Goal: Use online tool/utility: Utilize a website feature to perform a specific function

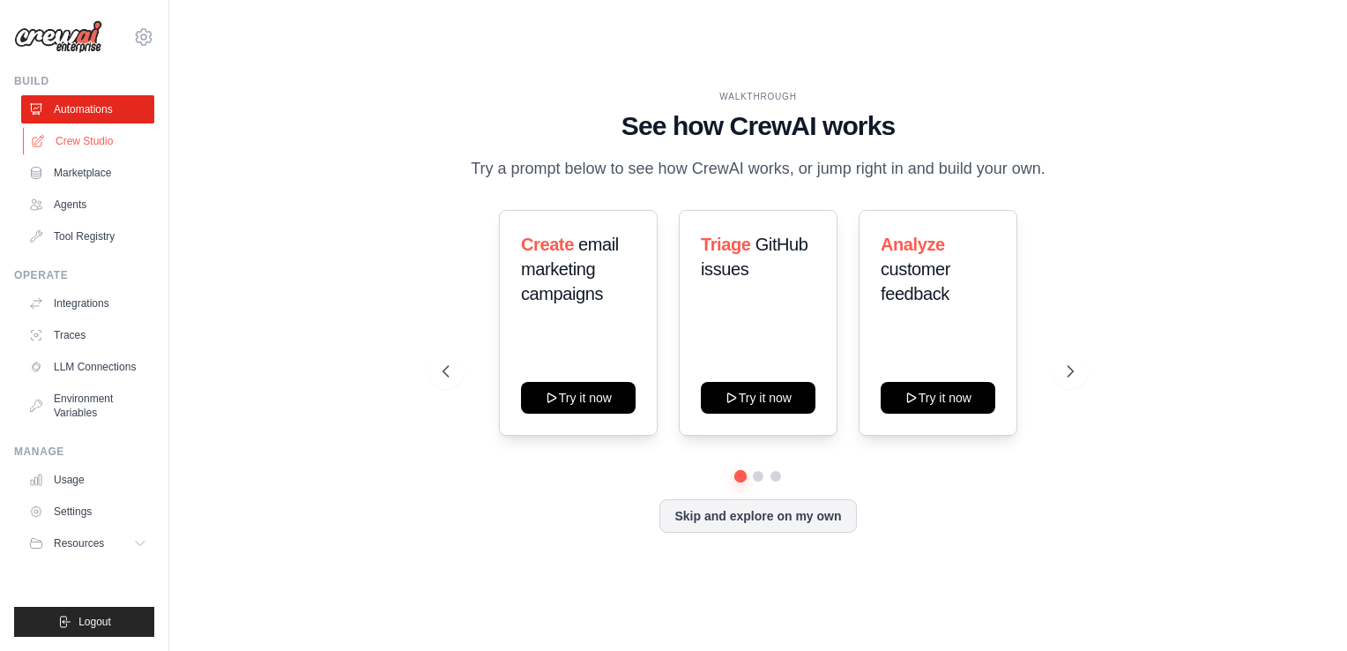
click at [94, 134] on link "Crew Studio" at bounding box center [89, 141] width 133 height 28
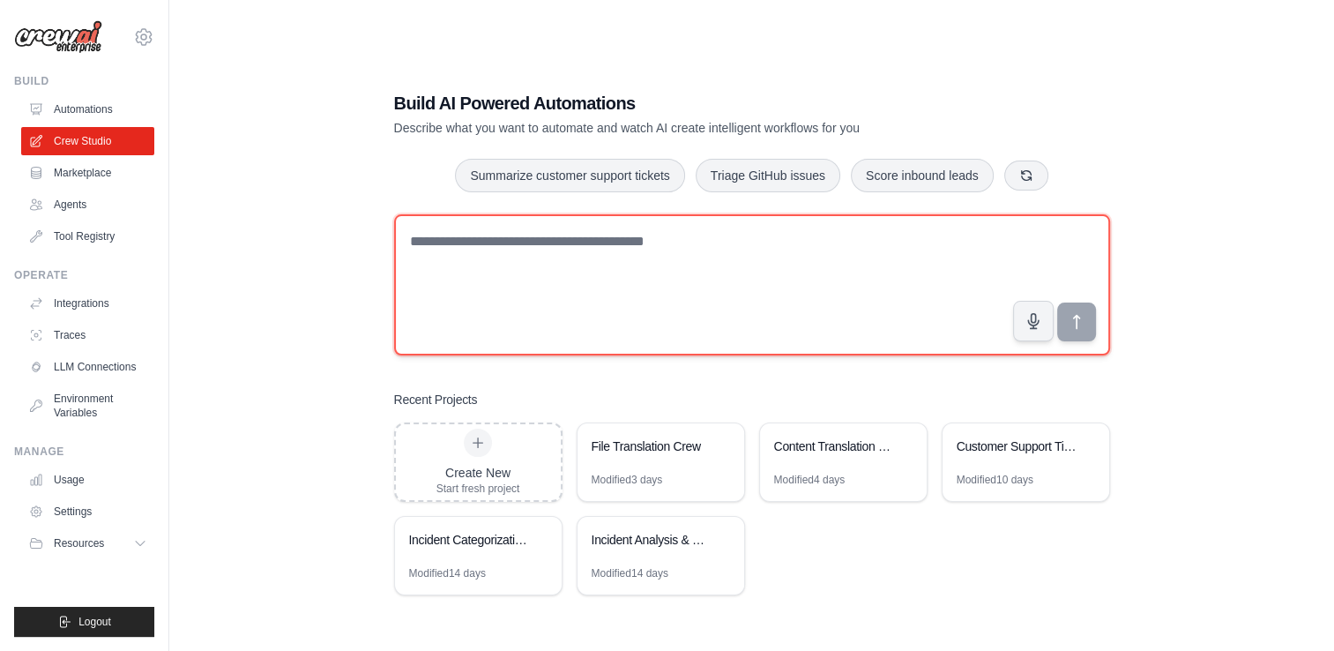
click at [480, 234] on textarea at bounding box center [752, 284] width 716 height 141
paste textarea "**********"
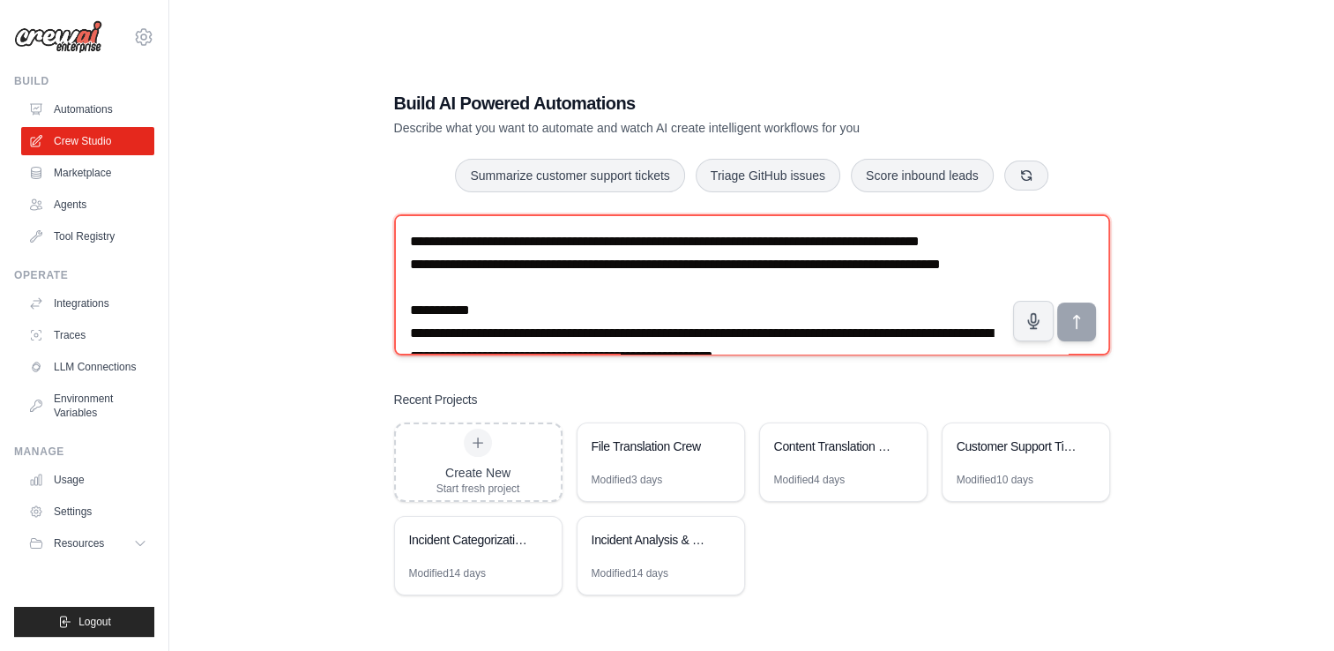
scroll to position [4640, 0]
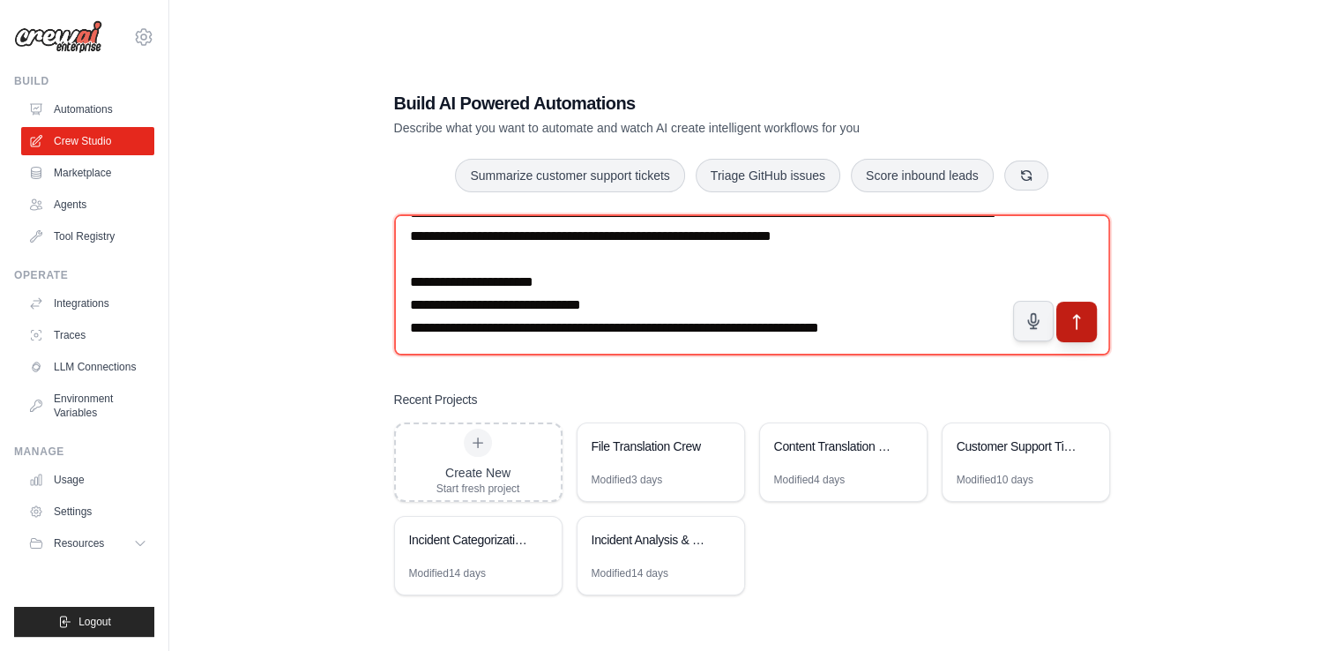
type textarea "**********"
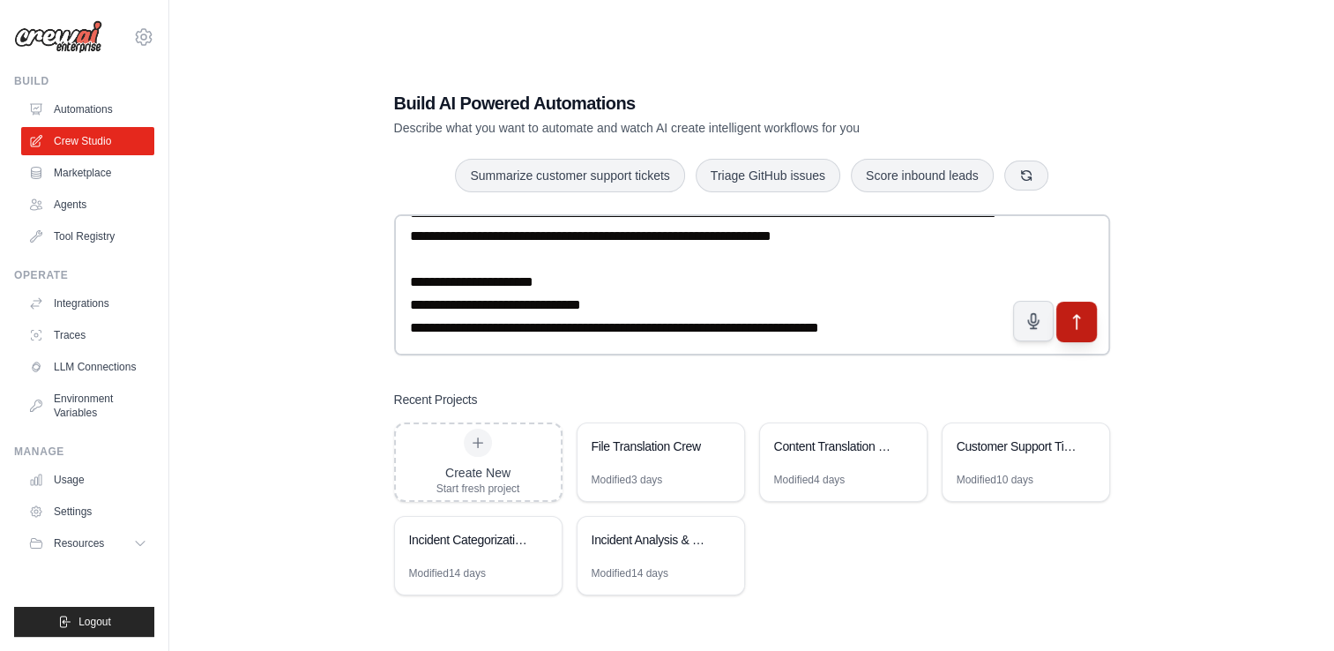
click at [1074, 327] on icon "submit" at bounding box center [1076, 322] width 19 height 19
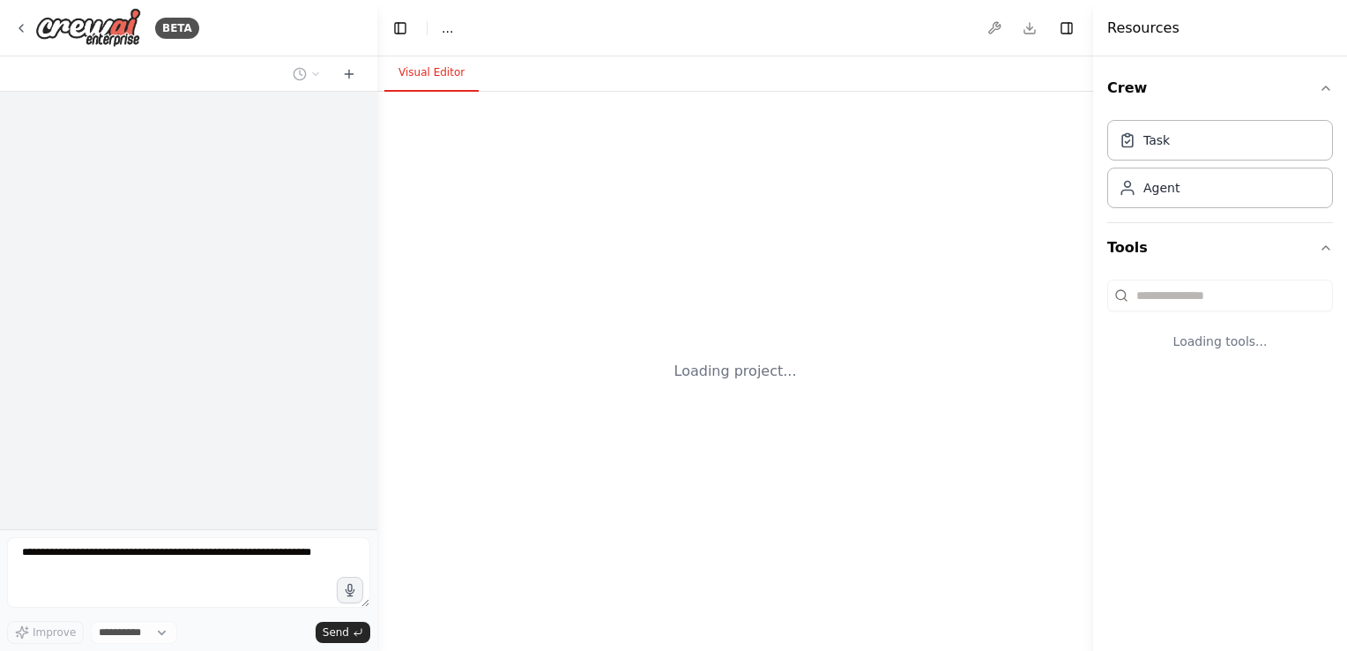
select select "****"
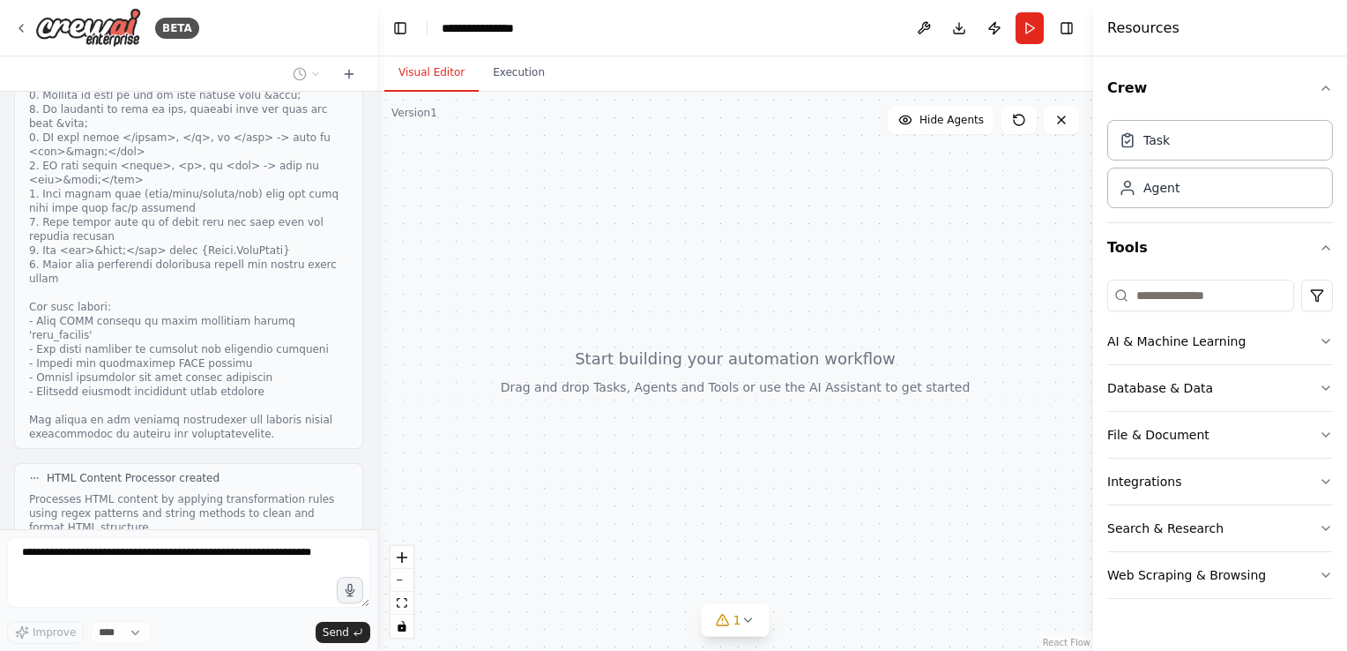
scroll to position [2556, 0]
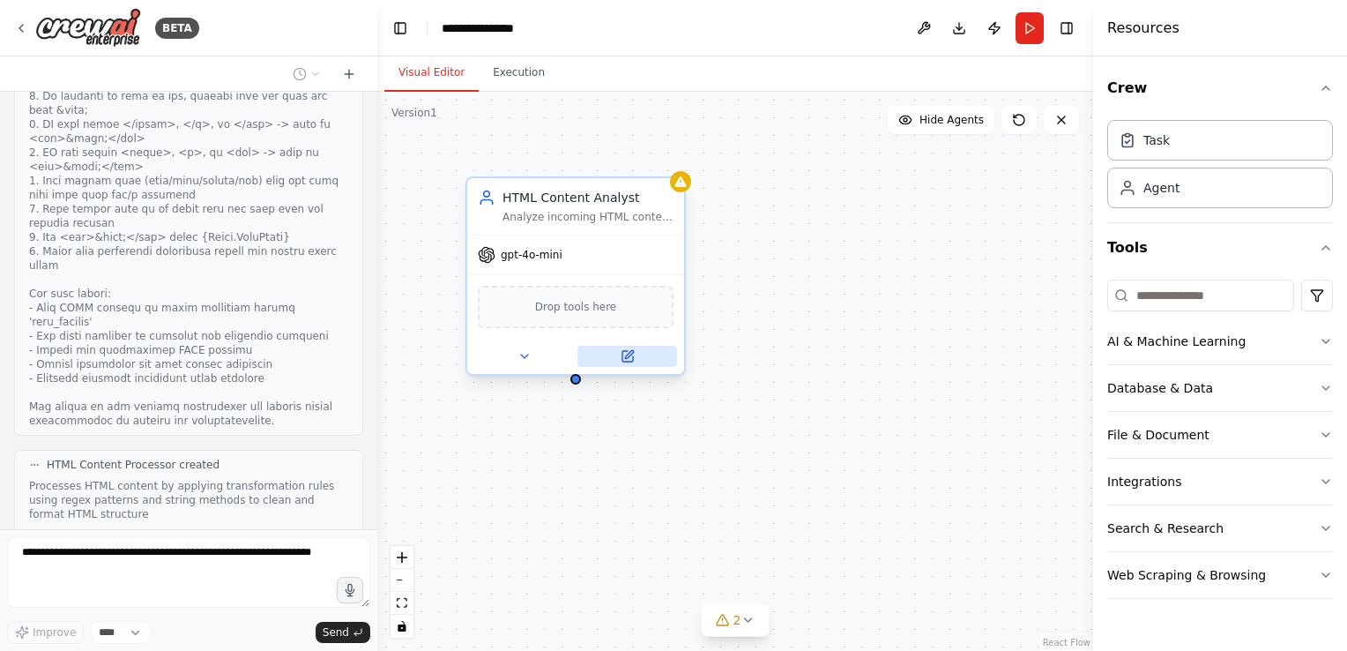
click at [624, 351] on icon at bounding box center [627, 356] width 11 height 11
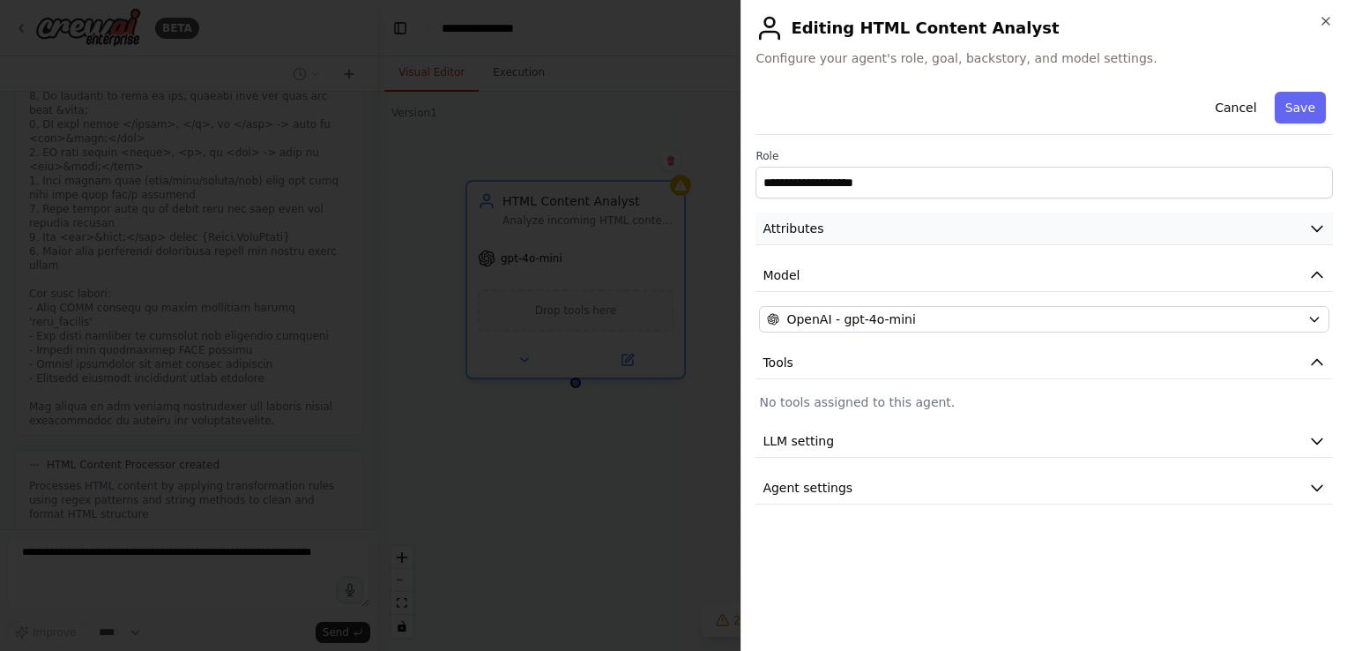
click at [1315, 232] on icon "button" at bounding box center [1317, 229] width 18 height 18
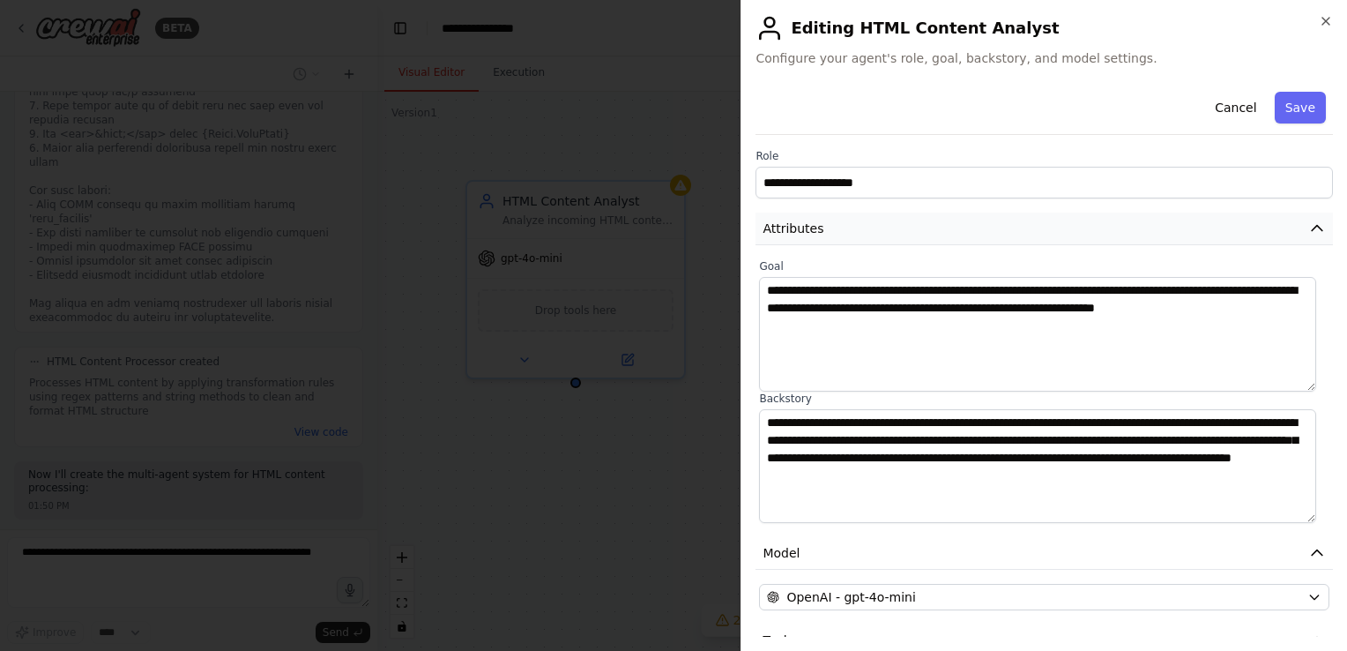
scroll to position [2702, 0]
click at [1328, 21] on icon "button" at bounding box center [1326, 21] width 14 height 14
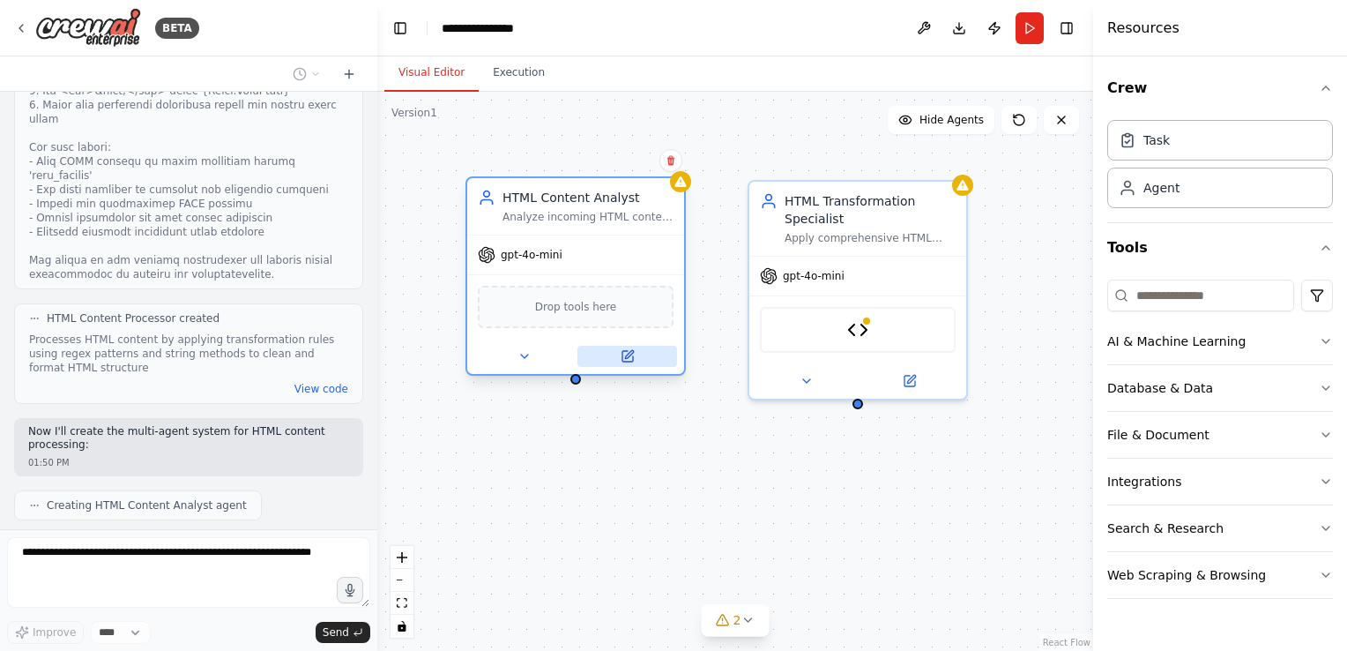
scroll to position [2746, 0]
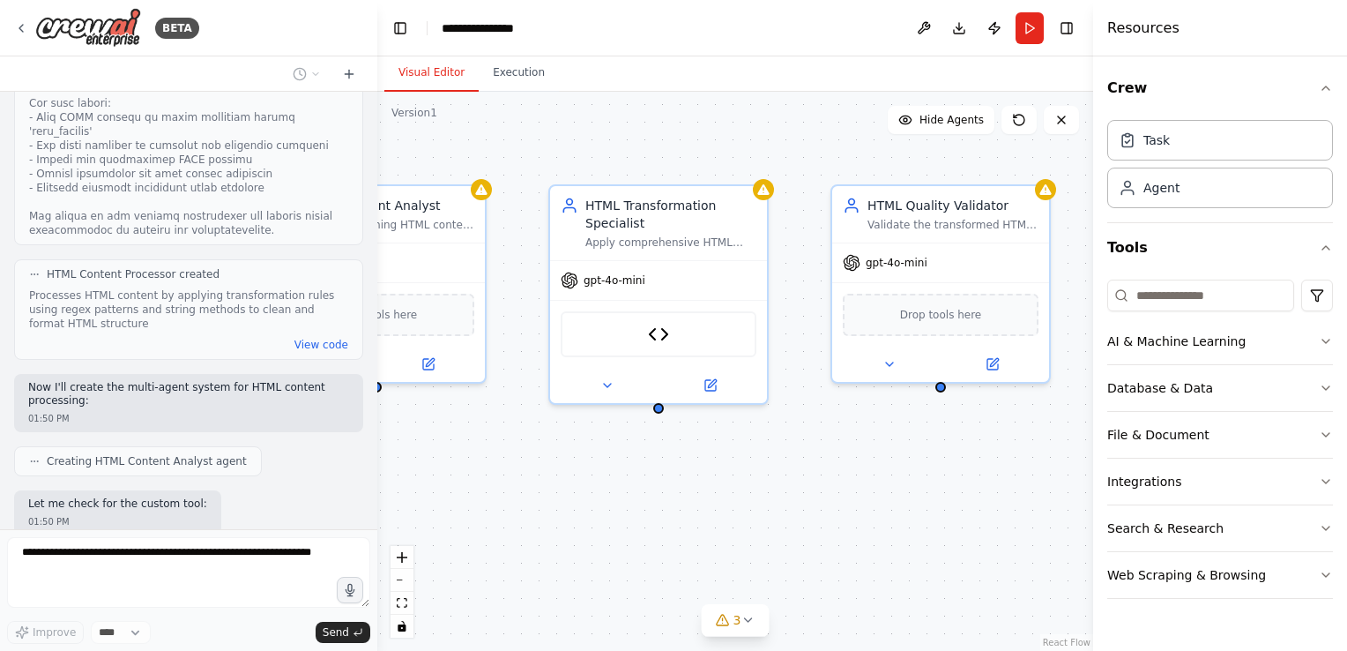
drag, startPoint x: 933, startPoint y: 519, endPoint x: 733, endPoint y: 524, distance: 199.3
click at [733, 524] on div "HTML Content Analyst Analyze incoming HTML content to understand its structure …" at bounding box center [735, 371] width 716 height 559
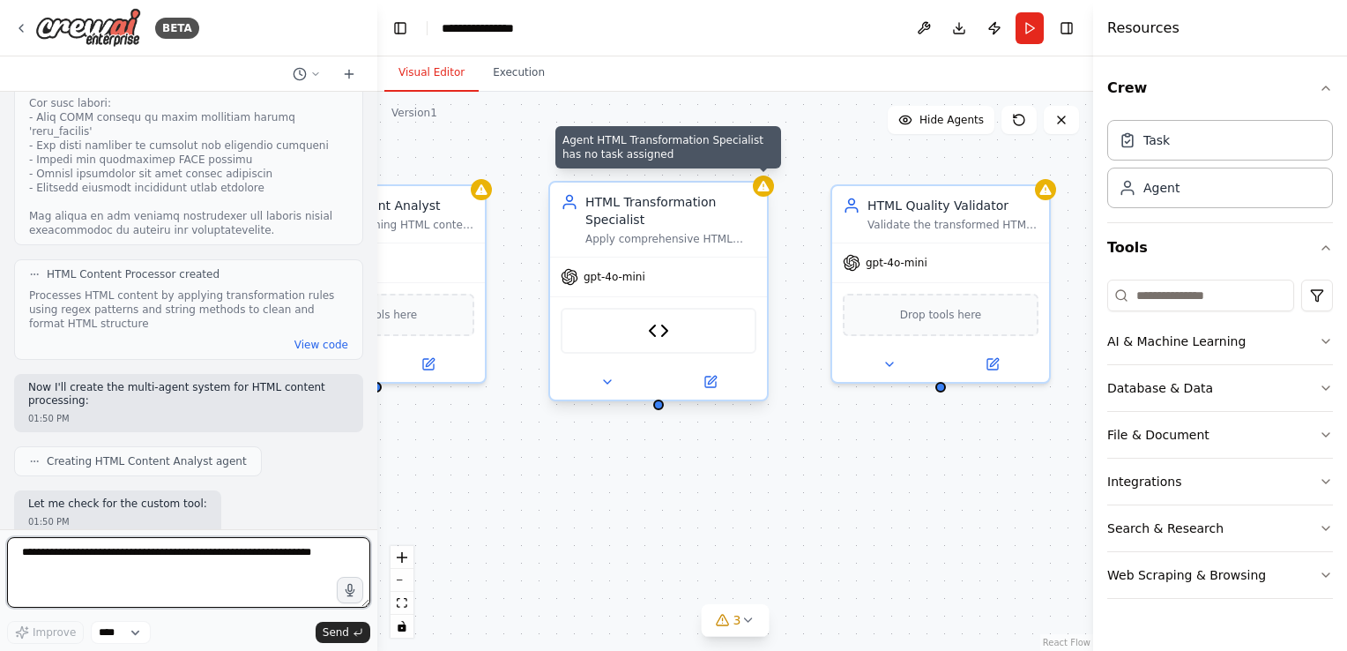
scroll to position [2848, 0]
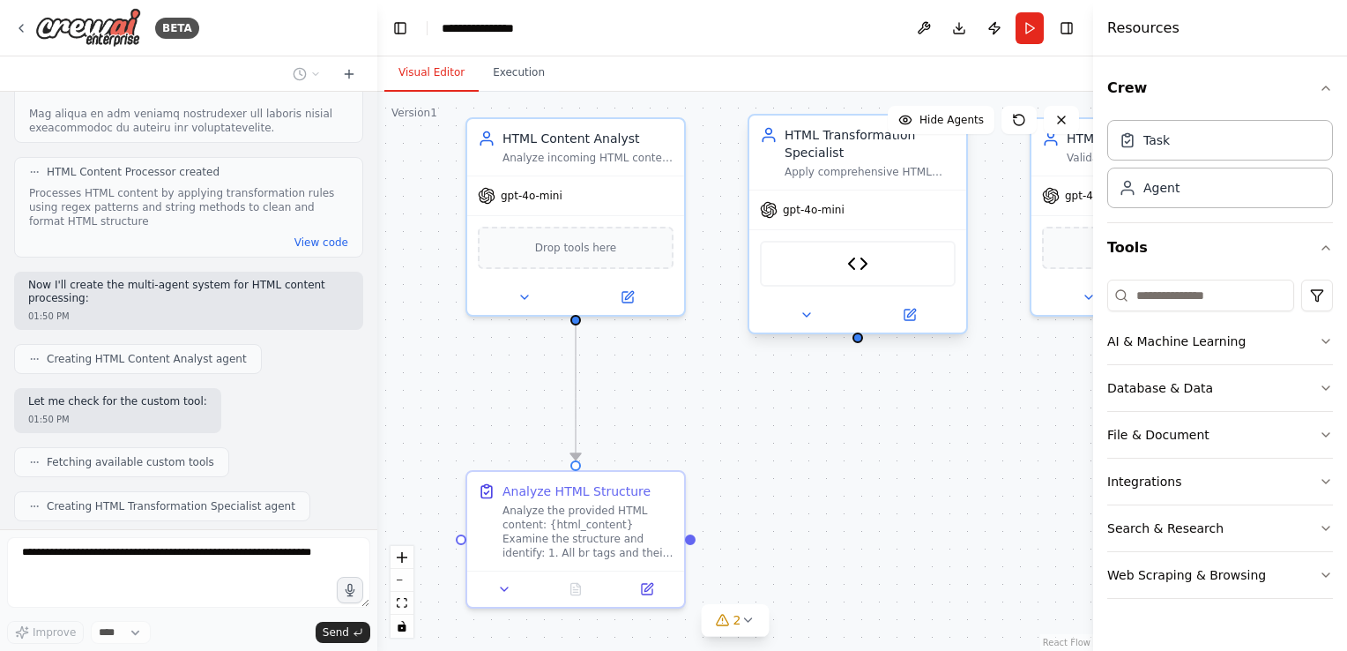
drag, startPoint x: 819, startPoint y: 511, endPoint x: 1018, endPoint y: 444, distance: 210.2
click at [1018, 444] on div ".deletable-edge-delete-btn { width: 20px; height: 20px; border: 0px solid #ffff…" at bounding box center [735, 371] width 716 height 559
click at [640, 592] on button at bounding box center [646, 585] width 61 height 21
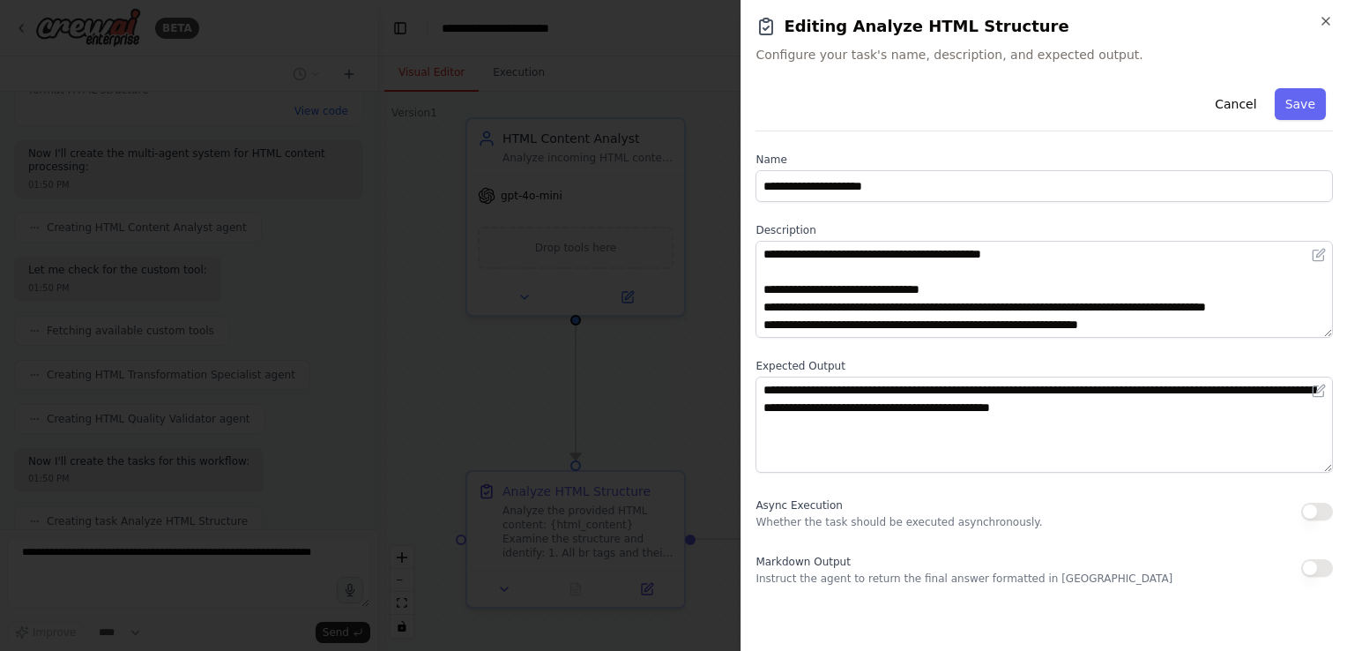
scroll to position [3023, 0]
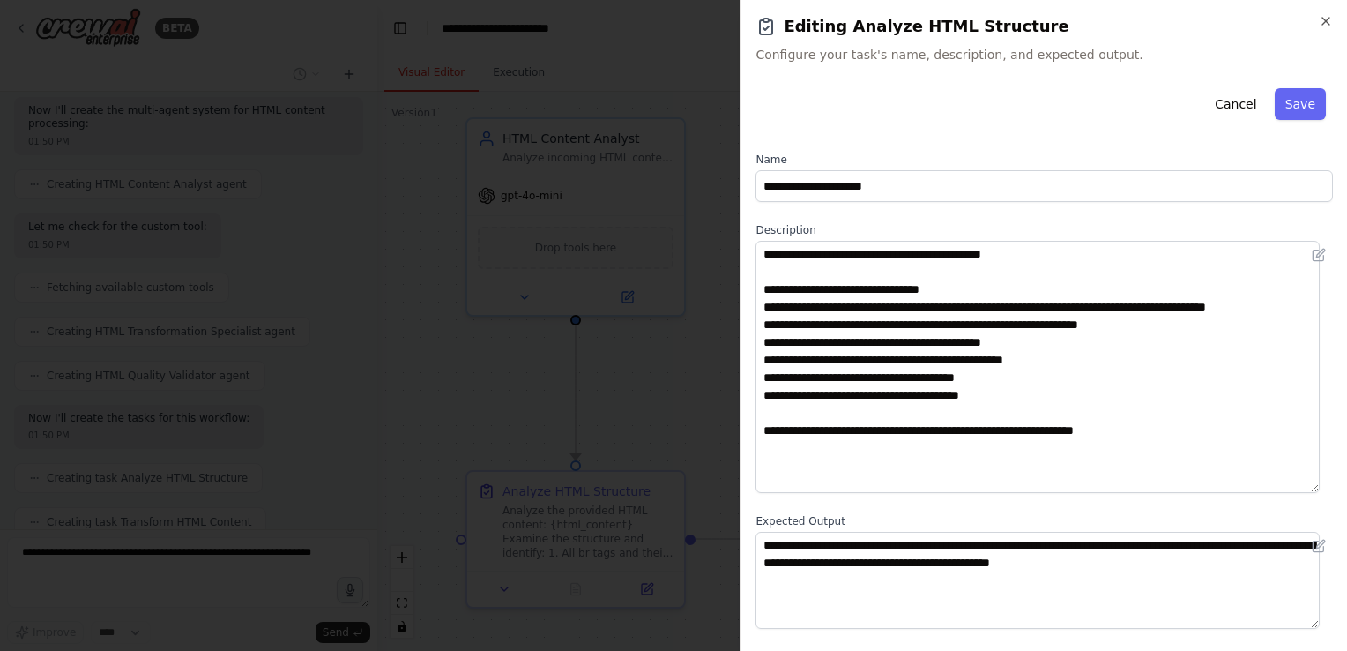
drag, startPoint x: 1326, startPoint y: 332, endPoint x: 1313, endPoint y: 488, distance: 156.6
click at [1313, 488] on textarea "**********" at bounding box center [1038, 367] width 564 height 252
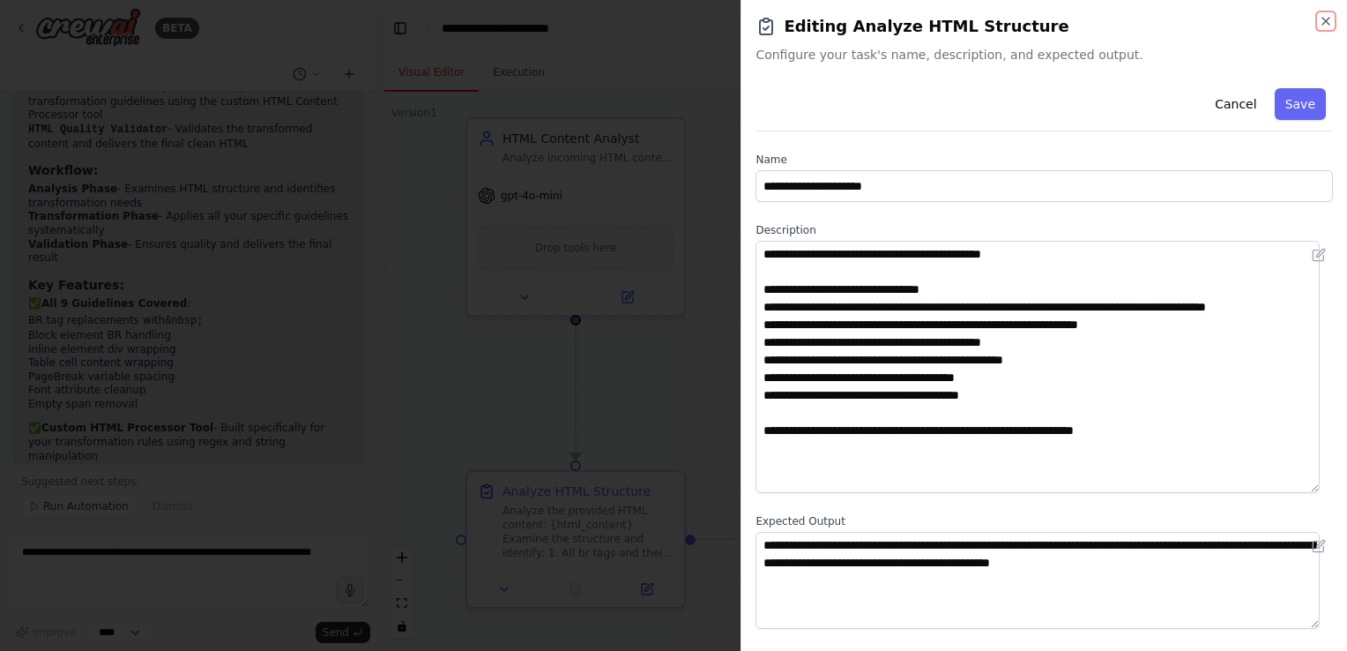
scroll to position [3752, 0]
click at [1322, 23] on icon "button" at bounding box center [1325, 21] width 7 height 7
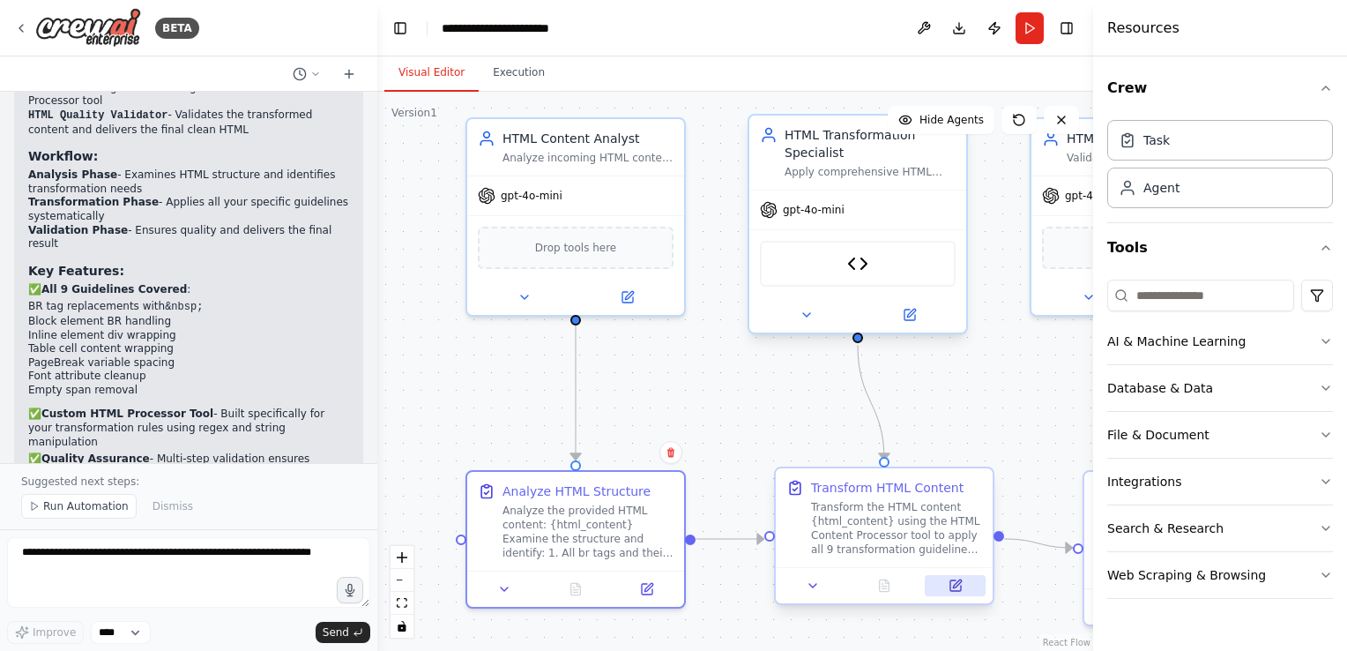
click at [953, 591] on icon at bounding box center [955, 585] width 11 height 11
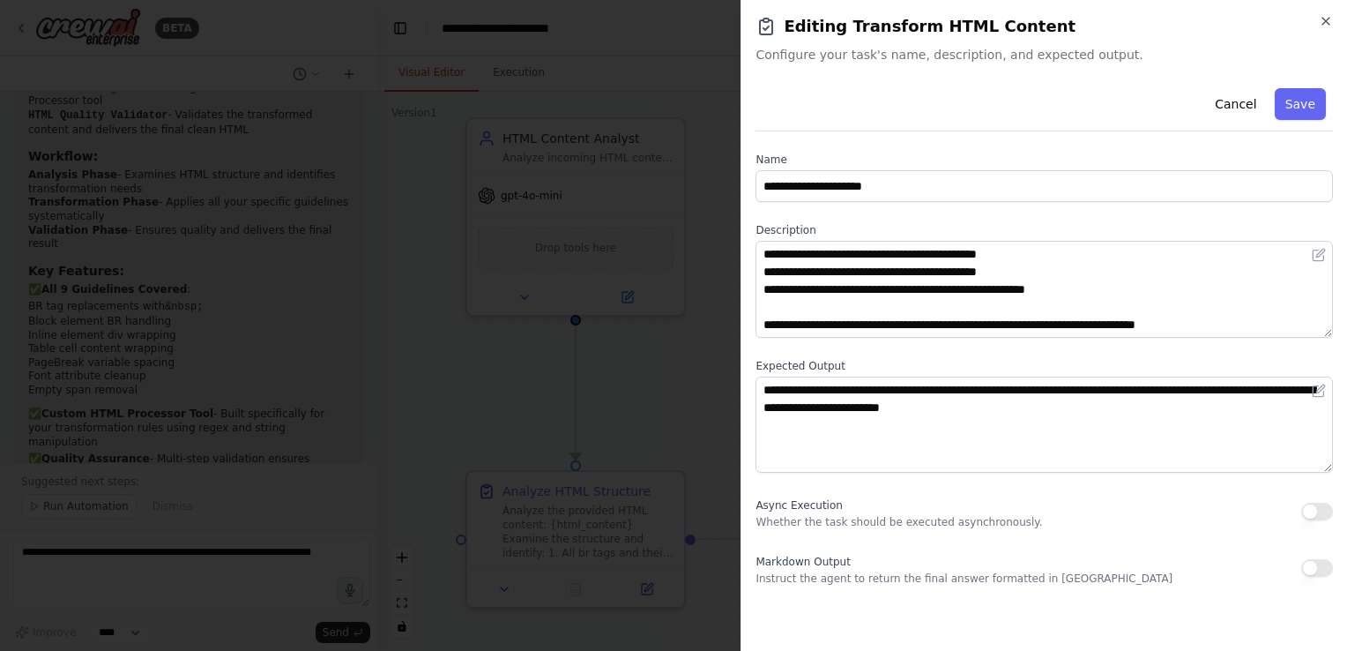
scroll to position [159, 0]
click at [1322, 20] on icon "button" at bounding box center [1326, 21] width 14 height 14
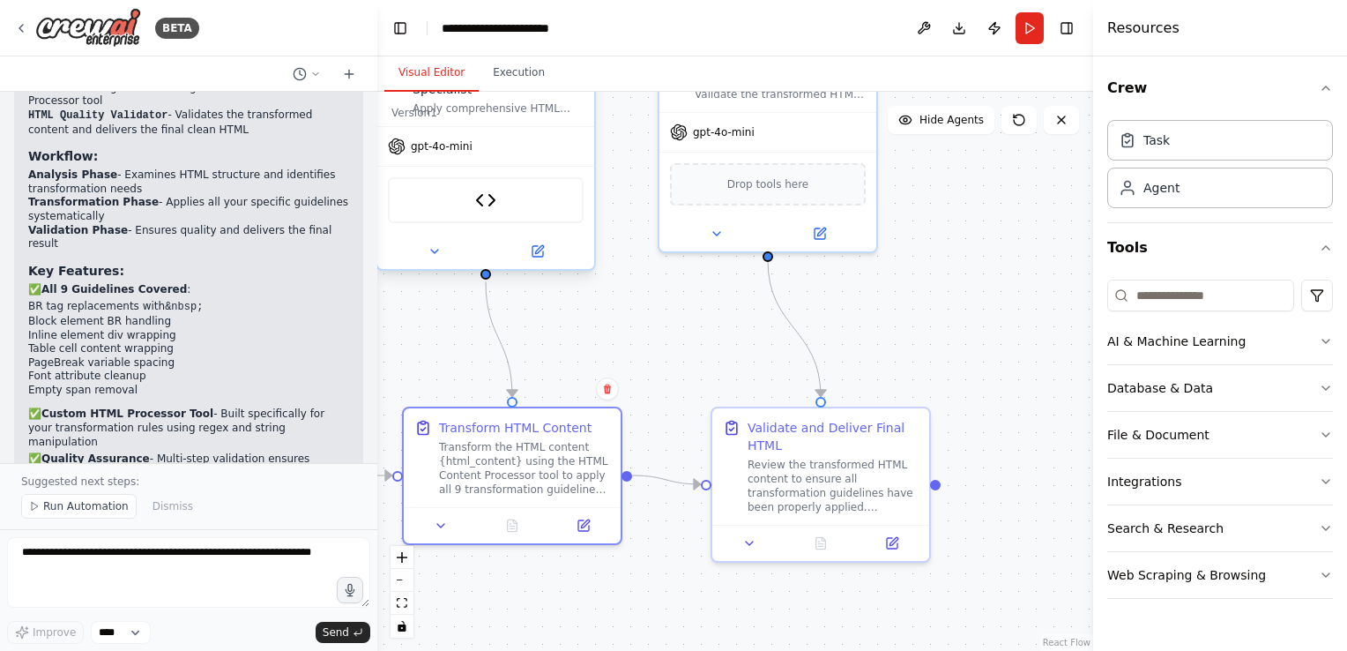
drag, startPoint x: 1039, startPoint y: 399, endPoint x: 666, endPoint y: 336, distance: 377.4
click at [666, 336] on div ".deletable-edge-delete-btn { width: 20px; height: 20px; border: 0px solid #ffff…" at bounding box center [735, 371] width 716 height 559
click at [893, 547] on button at bounding box center [891, 539] width 61 height 21
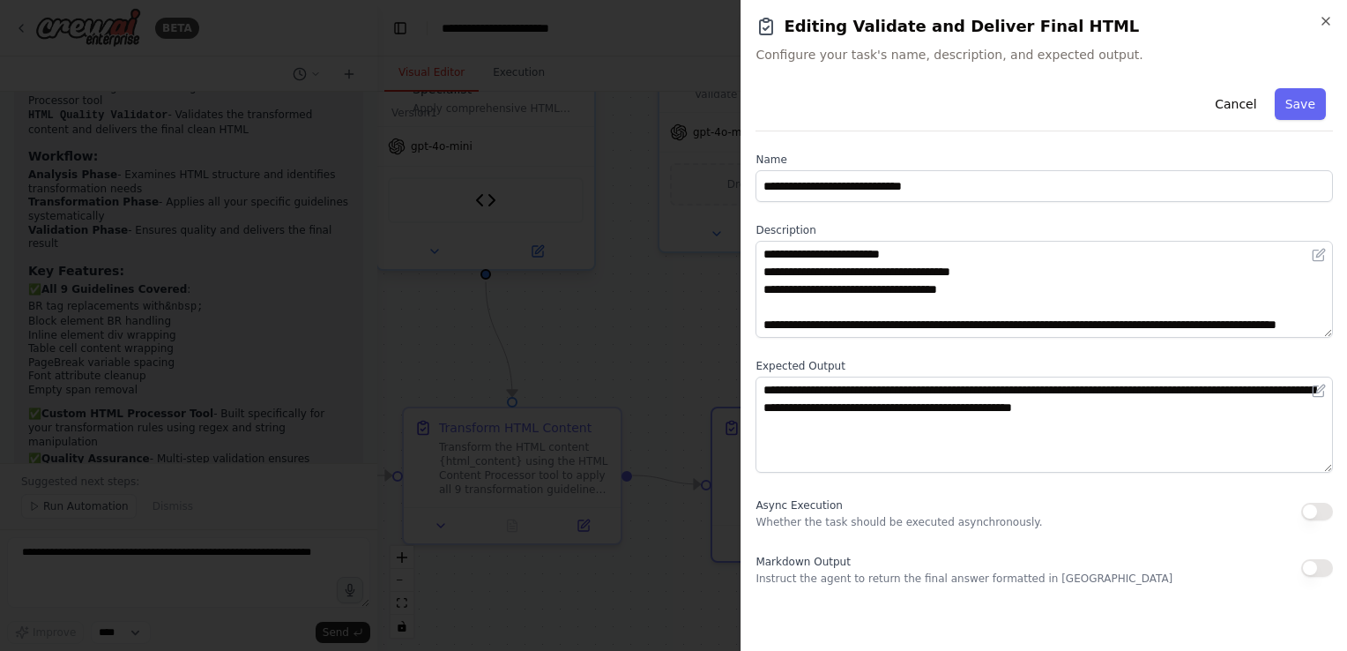
click at [642, 540] on div at bounding box center [673, 325] width 1347 height 651
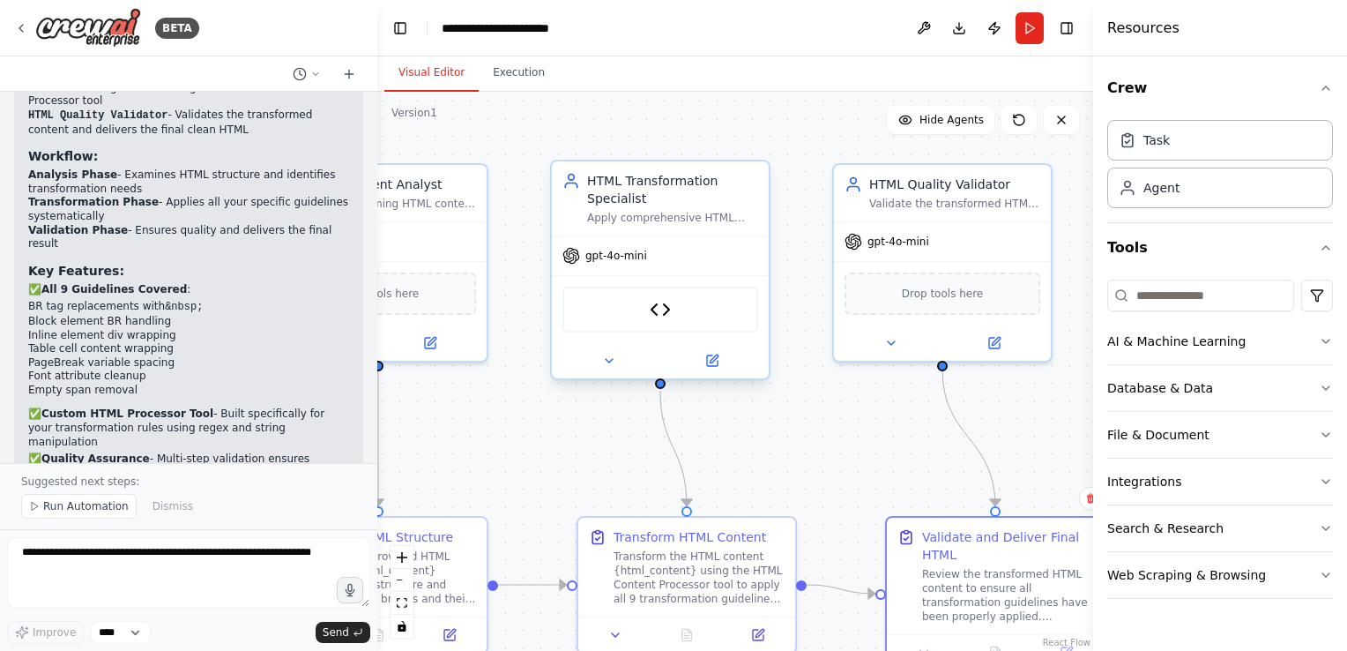
drag, startPoint x: 791, startPoint y: 287, endPoint x: 1015, endPoint y: 420, distance: 260.1
click at [1015, 420] on div ".deletable-edge-delete-btn { width: 20px; height: 20px; border: 0px solid #ffff…" at bounding box center [735, 371] width 716 height 559
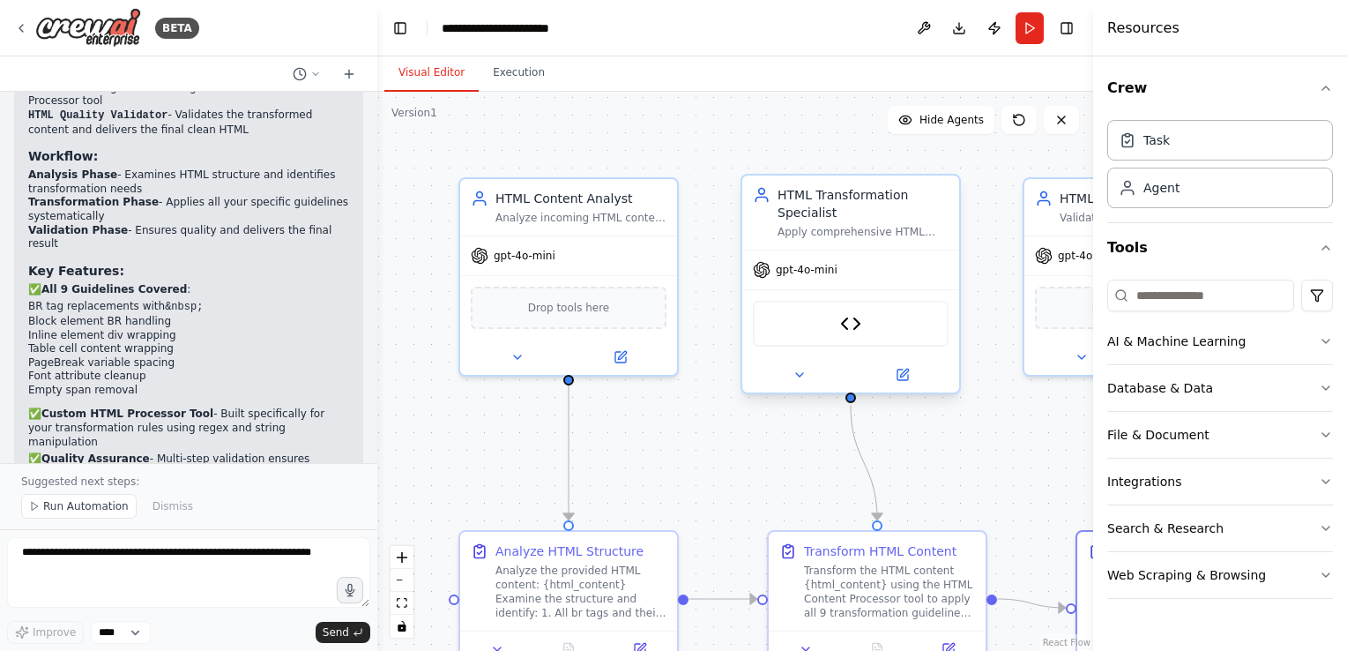
drag, startPoint x: 575, startPoint y: 461, endPoint x: 717, endPoint y: 452, distance: 142.2
click at [717, 452] on div ".deletable-edge-delete-btn { width: 20px; height: 20px; border: 0px solid #ffff…" at bounding box center [735, 371] width 716 height 559
click at [629, 369] on div at bounding box center [569, 353] width 217 height 35
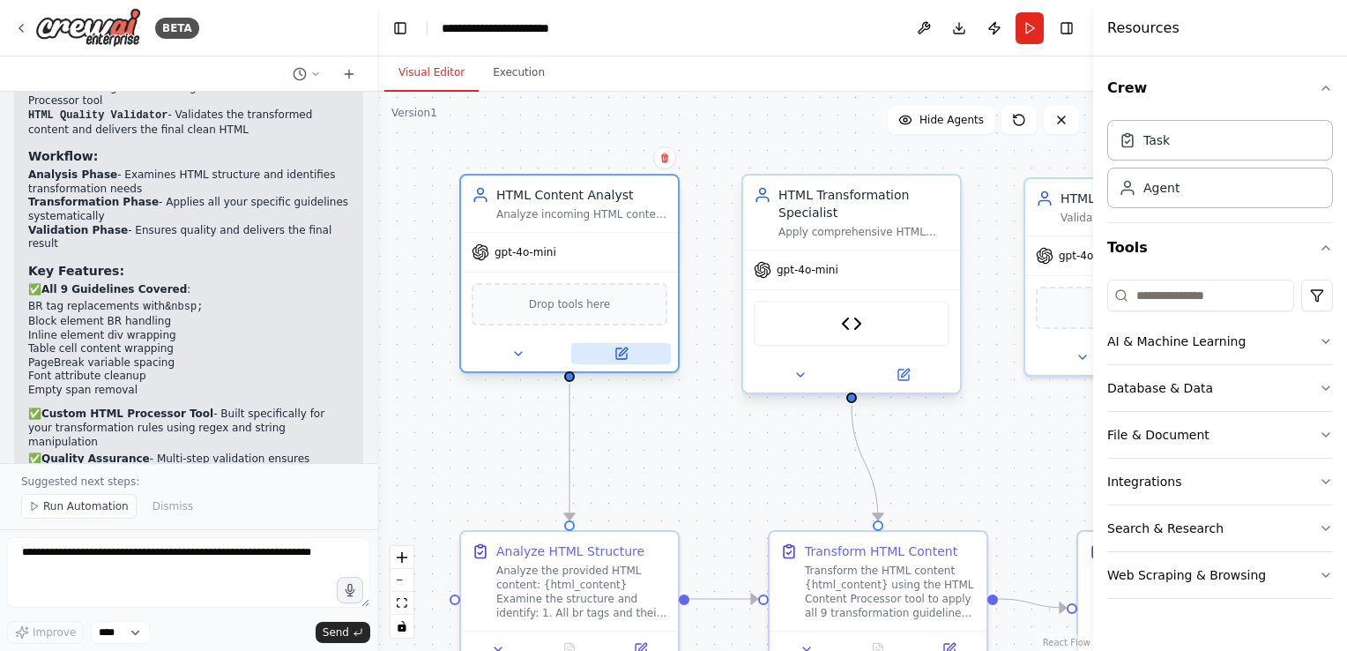
click at [628, 359] on button at bounding box center [621, 353] width 100 height 21
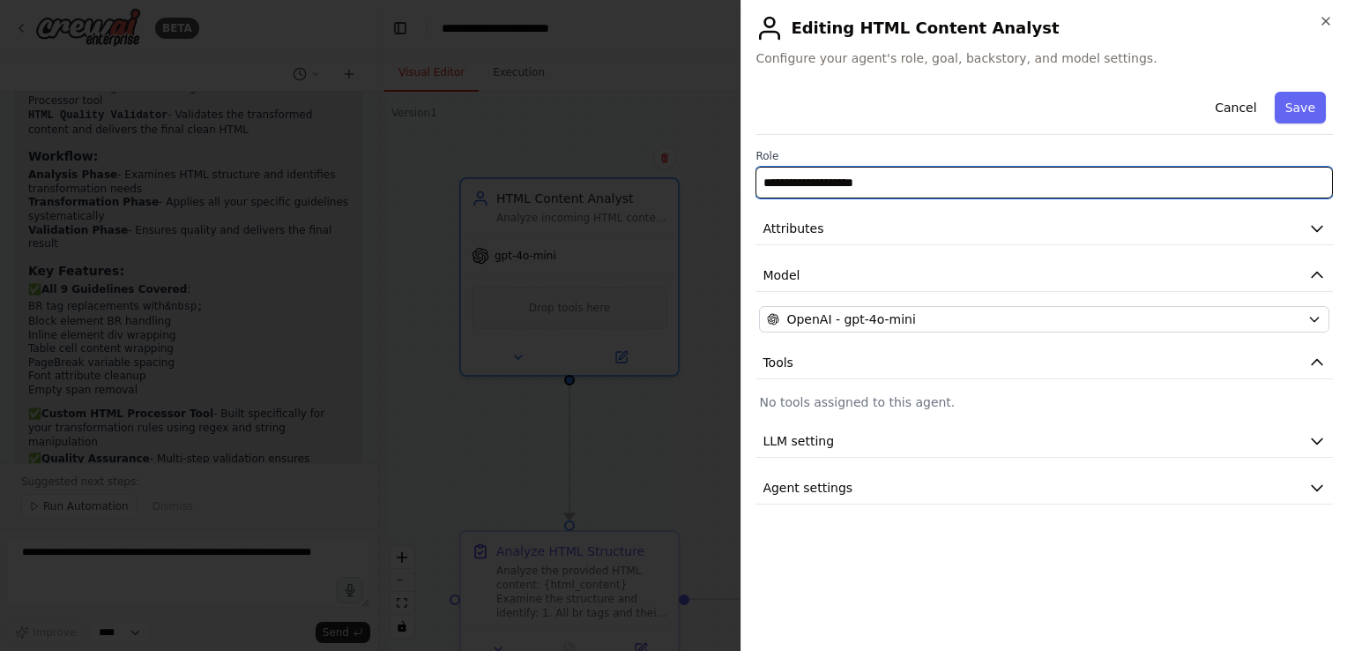
click at [1319, 186] on input "**********" at bounding box center [1044, 183] width 577 height 32
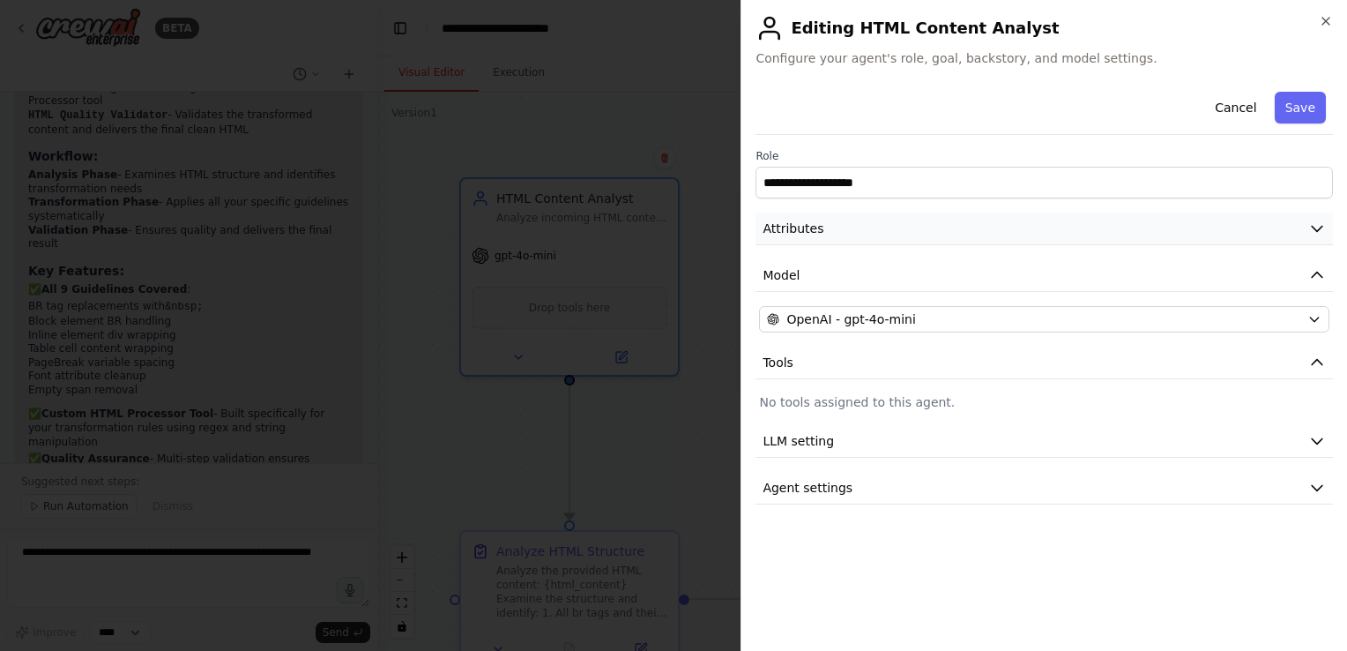
click at [1312, 217] on button "Attributes" at bounding box center [1044, 228] width 577 height 33
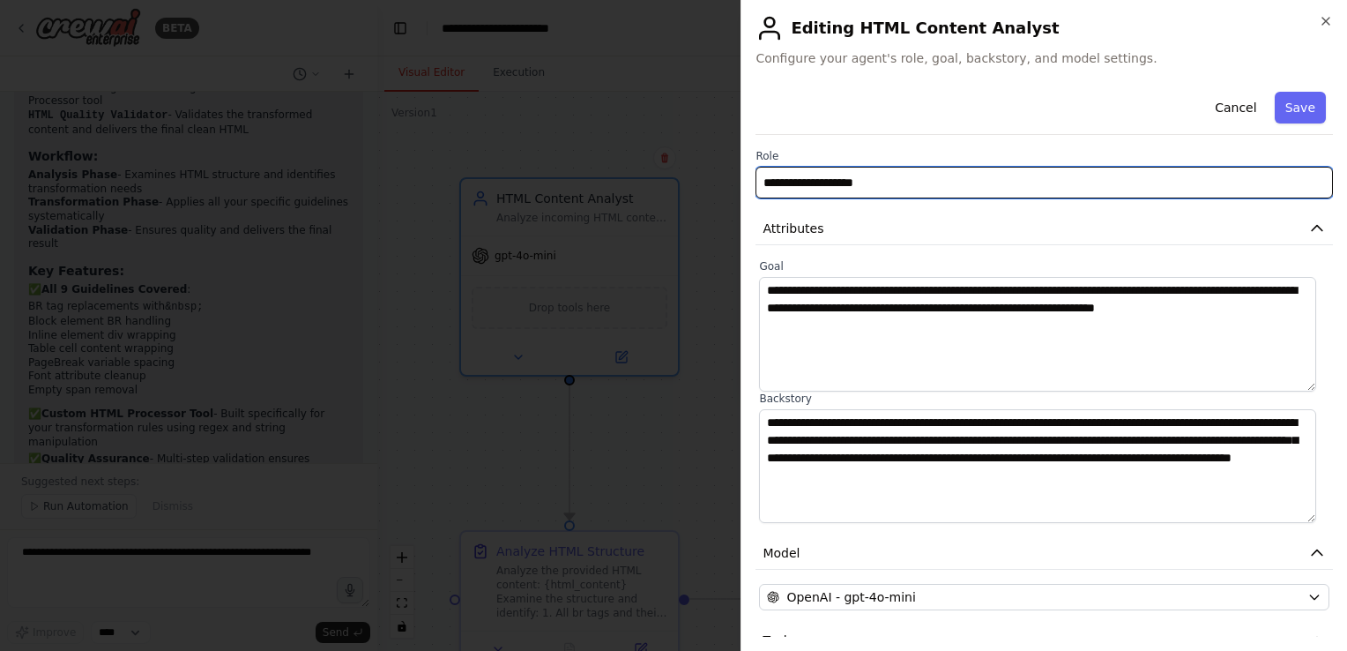
drag, startPoint x: 923, startPoint y: 175, endPoint x: 607, endPoint y: 148, distance: 316.8
click at [607, 148] on body "BETA my usecase is that i will give a html contnet you need to modifdy it follo…" at bounding box center [673, 325] width 1347 height 651
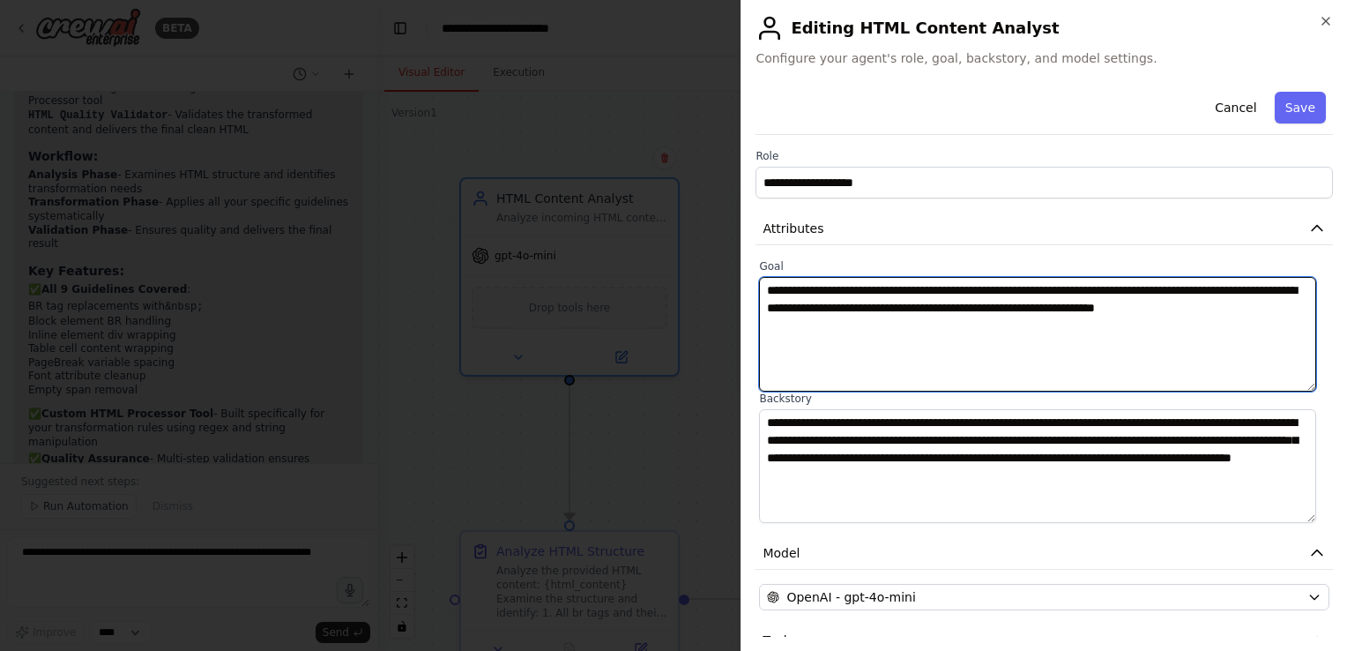
drag, startPoint x: 836, startPoint y: 331, endPoint x: 695, endPoint y: 275, distance: 151.9
click at [695, 275] on body "BETA my usecase is that i will give a html contnet you need to modifdy it follo…" at bounding box center [673, 325] width 1347 height 651
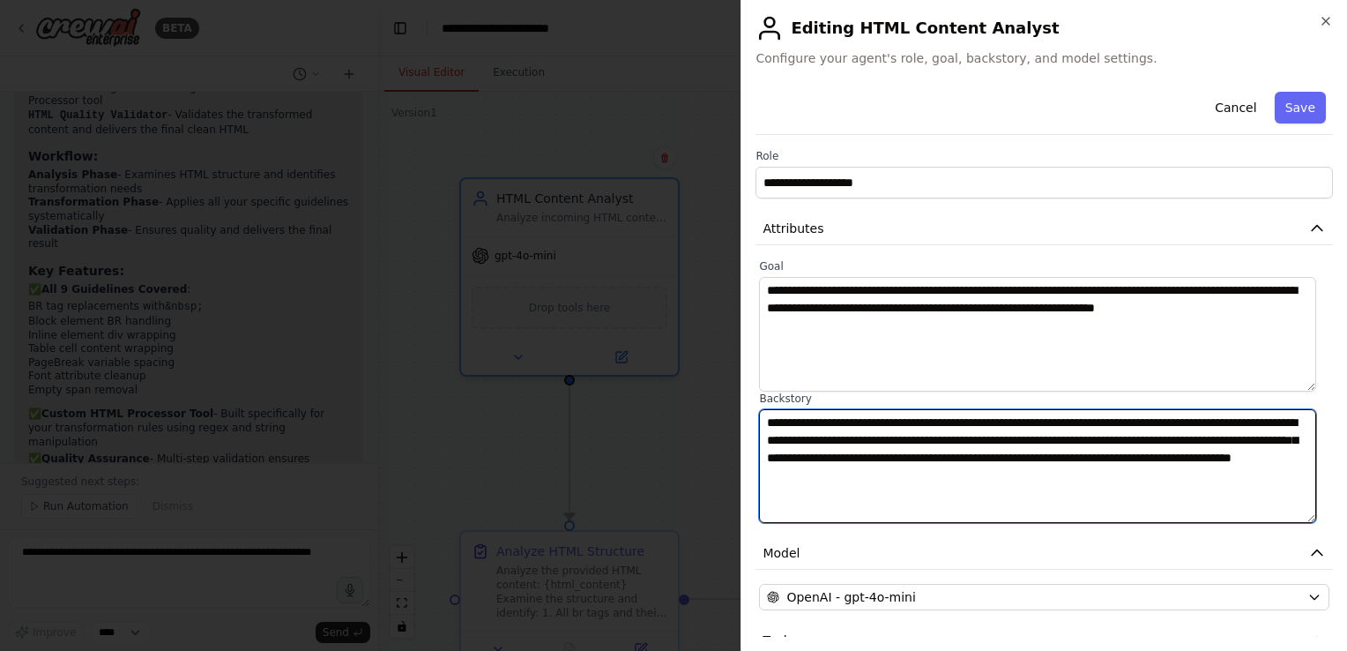
drag, startPoint x: 1151, startPoint y: 482, endPoint x: 564, endPoint y: 364, distance: 598.9
click at [564, 364] on body "BETA my usecase is that i will give a html contnet you need to modifdy it follo…" at bounding box center [673, 325] width 1347 height 651
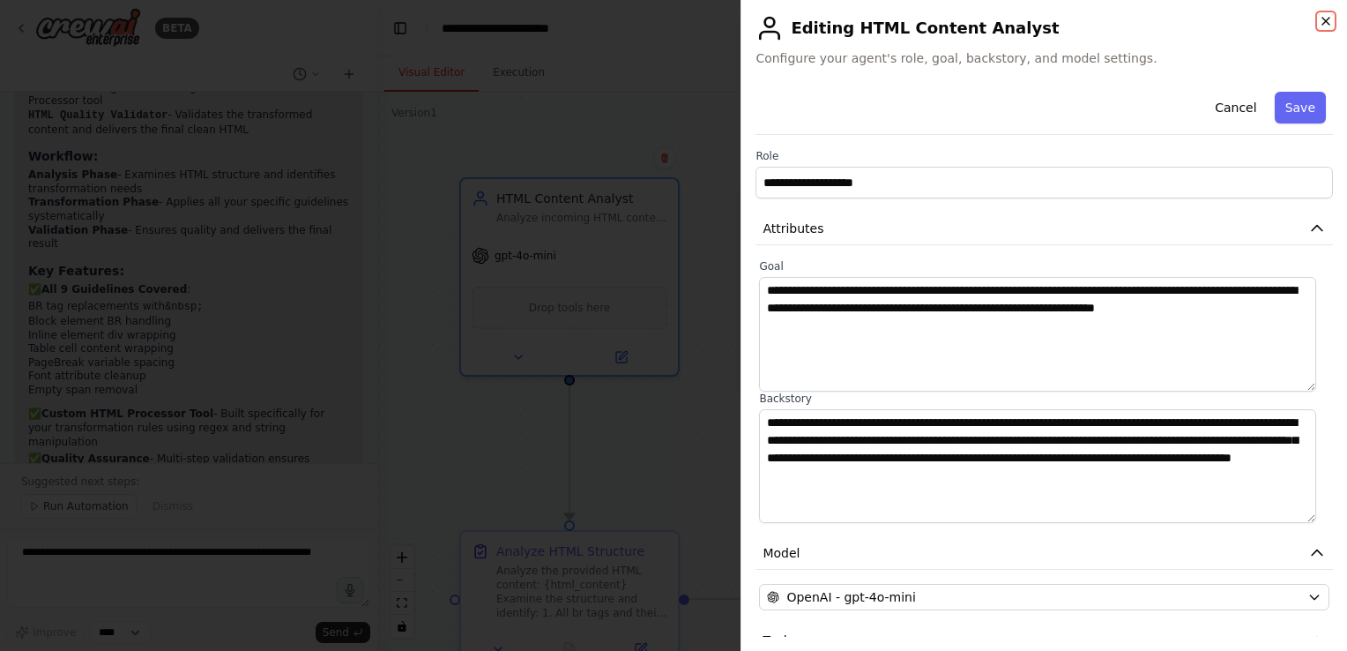
click at [1320, 20] on icon "button" at bounding box center [1326, 21] width 14 height 14
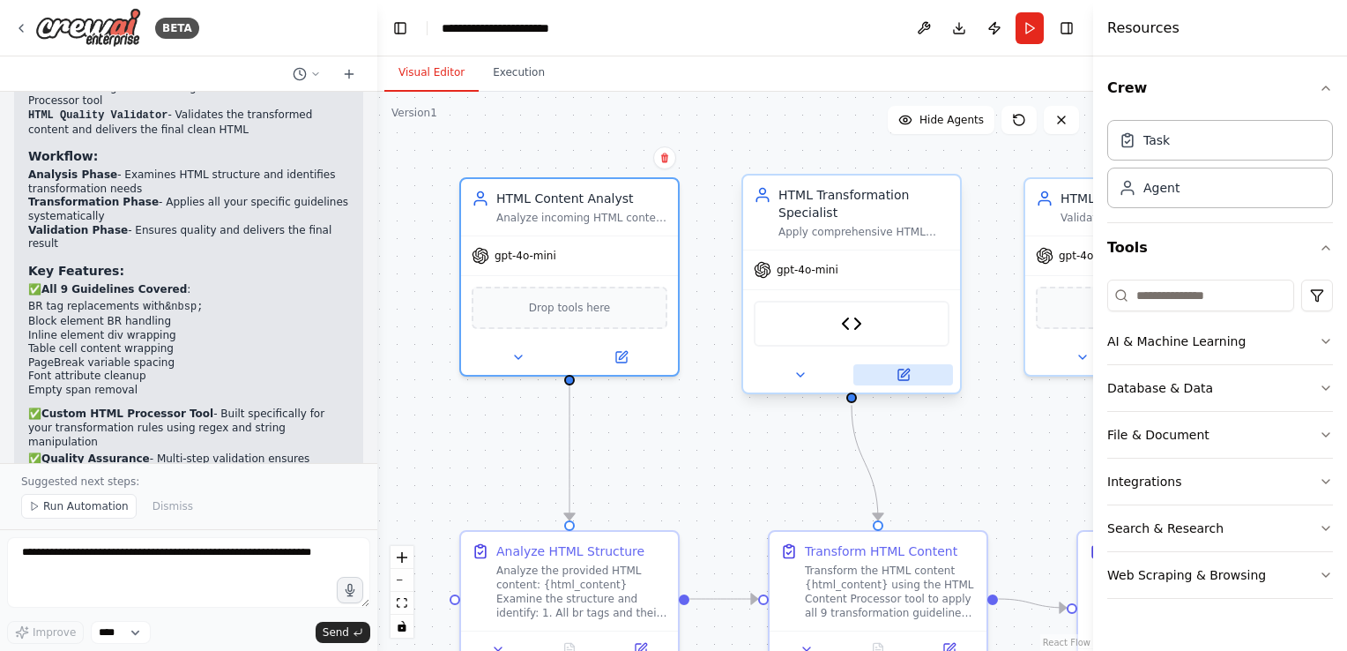
click at [897, 370] on icon at bounding box center [904, 375] width 14 height 14
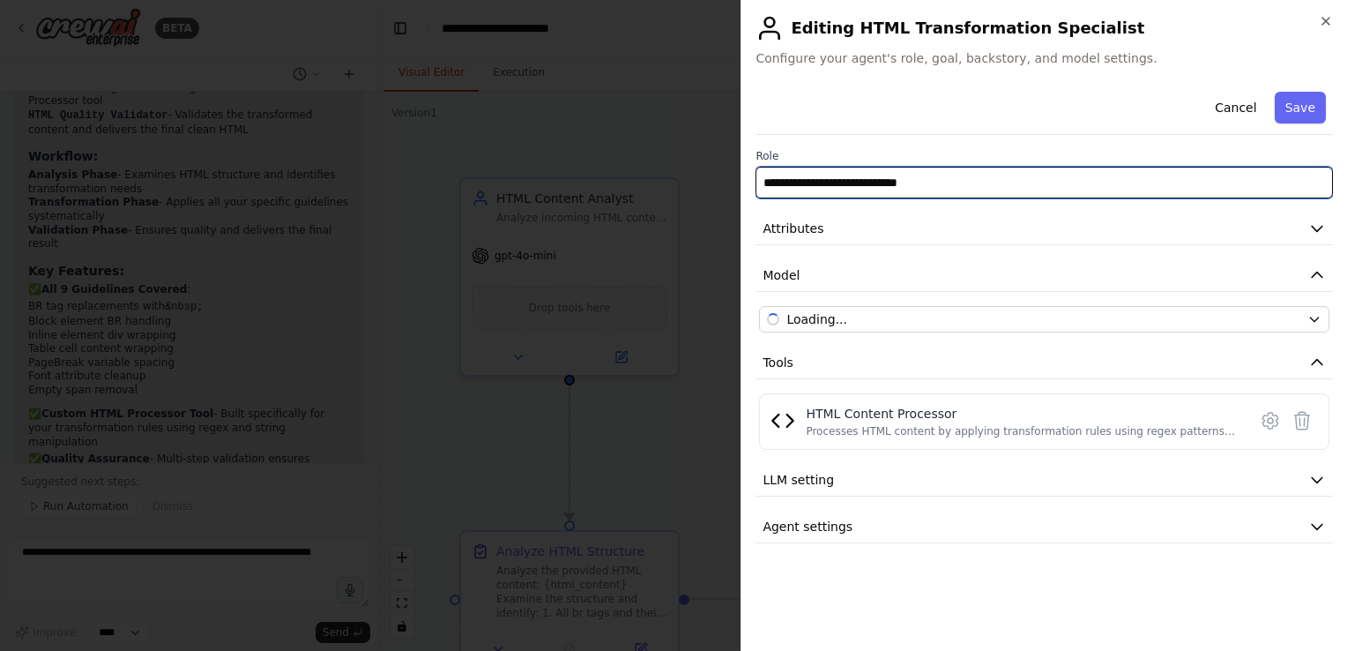
drag, startPoint x: 956, startPoint y: 189, endPoint x: 602, endPoint y: 160, distance: 354.7
click at [602, 160] on body "BETA my usecase is that i will give a html contnet you need to modifdy it follo…" at bounding box center [673, 325] width 1347 height 651
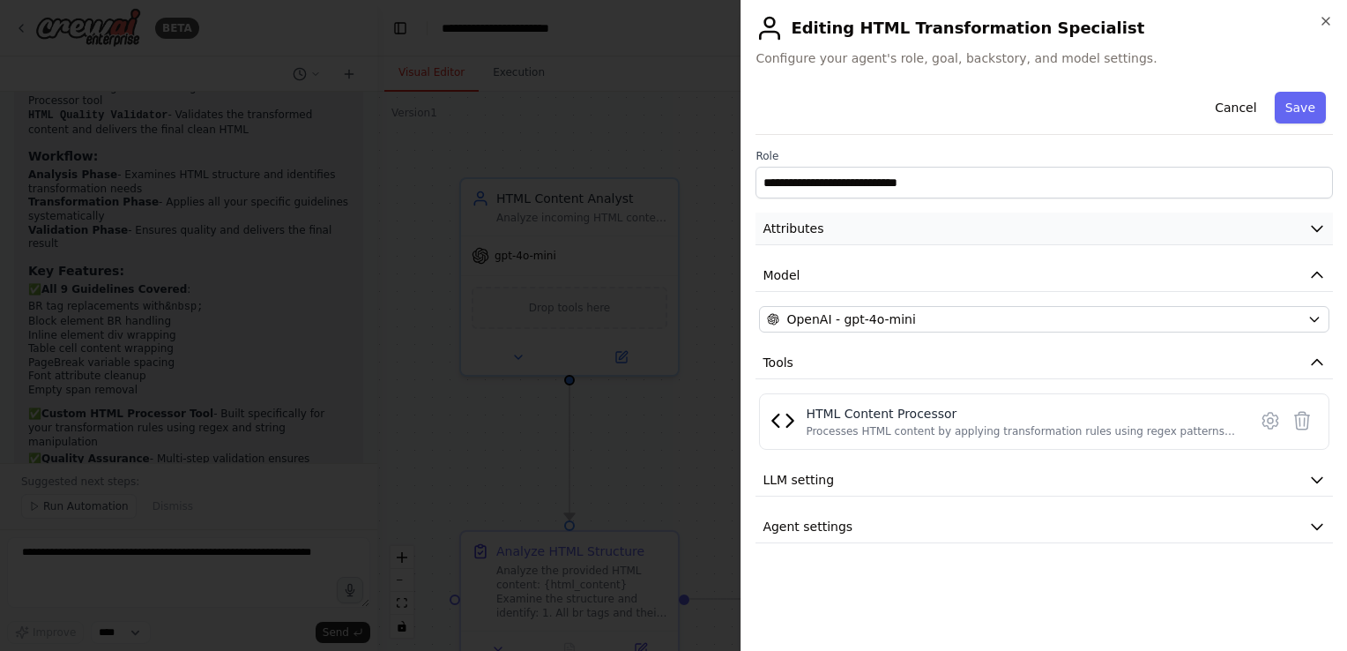
click at [1319, 227] on icon "button" at bounding box center [1317, 229] width 11 height 5
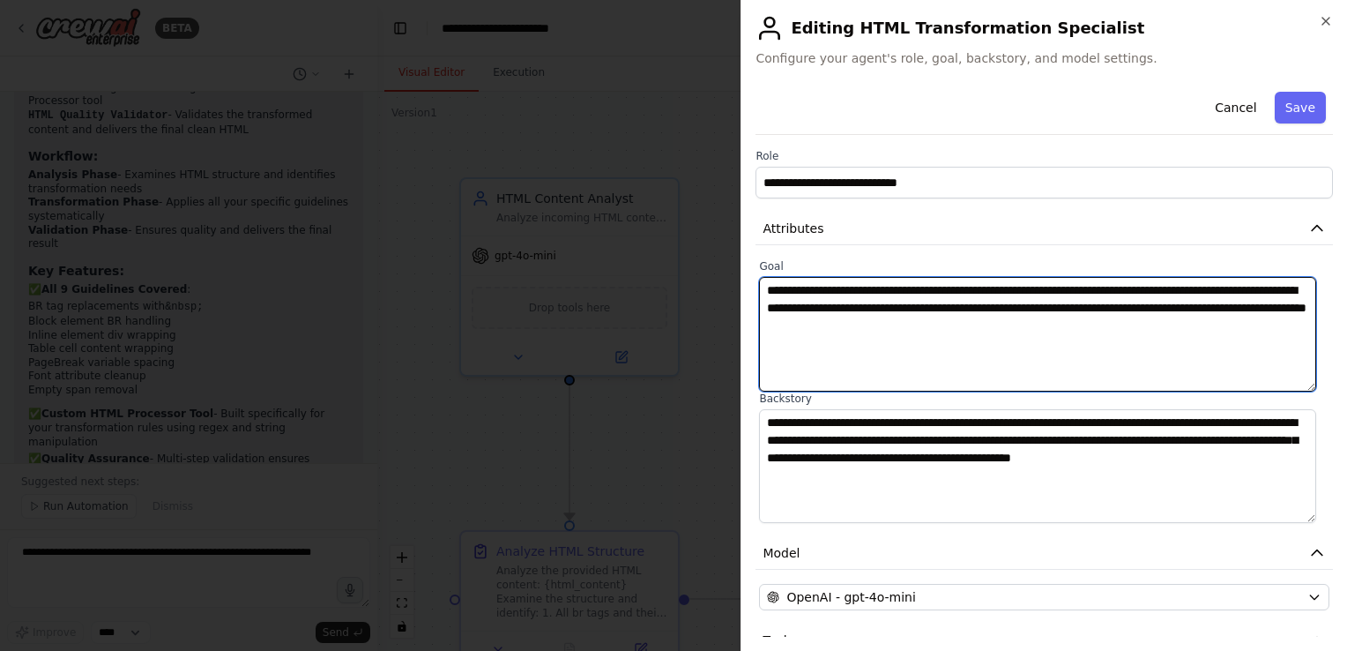
drag, startPoint x: 974, startPoint y: 304, endPoint x: 580, endPoint y: 230, distance: 401.0
click at [580, 230] on body "BETA my usecase is that i will give a html contnet you need to modifdy it follo…" at bounding box center [673, 325] width 1347 height 651
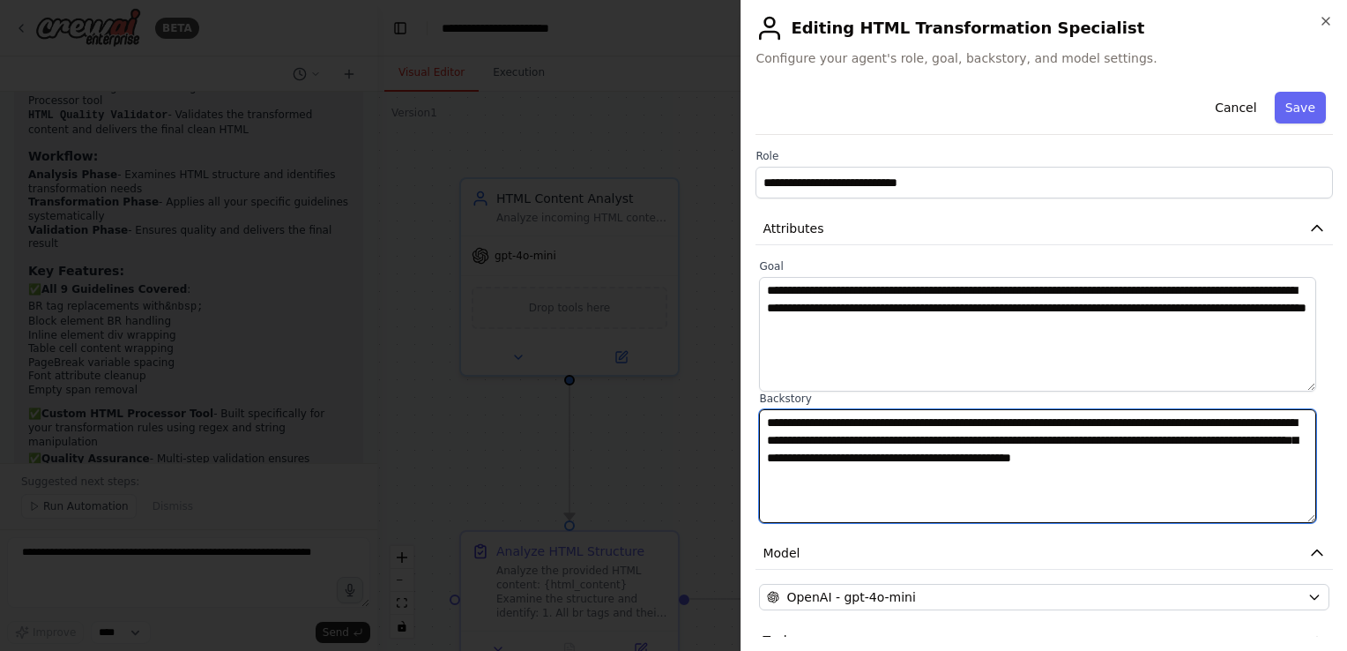
drag, startPoint x: 899, startPoint y: 488, endPoint x: 637, endPoint y: 385, distance: 281.1
click at [637, 385] on body "BETA my usecase is that i will give a html contnet you need to modifdy it follo…" at bounding box center [673, 325] width 1347 height 651
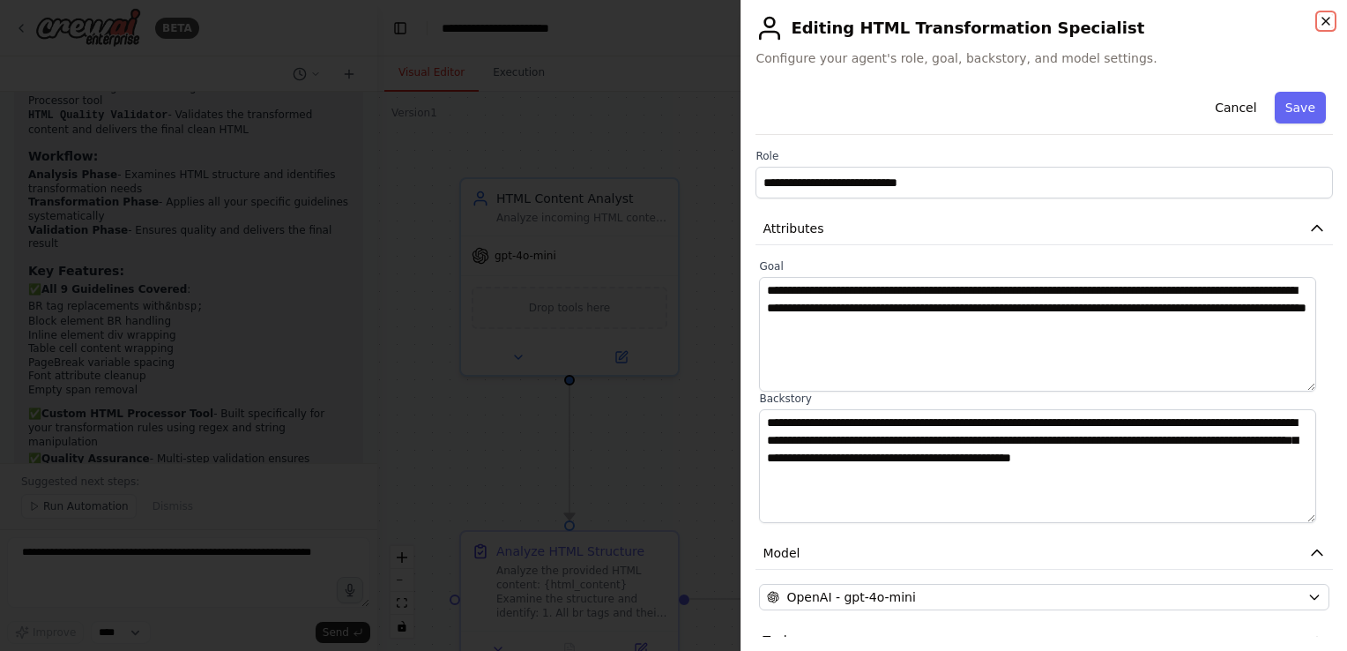
click at [1323, 14] on icon "button" at bounding box center [1326, 21] width 14 height 14
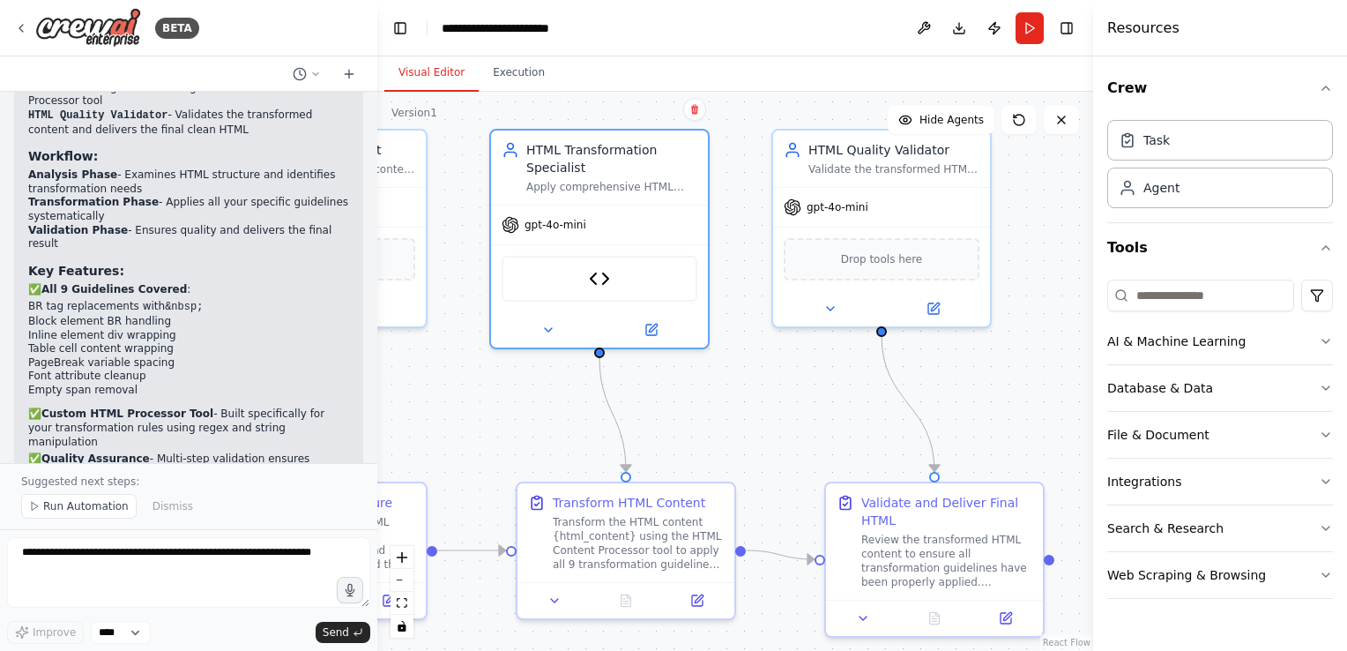
drag, startPoint x: 1003, startPoint y: 246, endPoint x: 752, endPoint y: 197, distance: 255.9
click at [752, 197] on div ".deletable-edge-delete-btn { width: 20px; height: 20px; border: 0px solid #ffff…" at bounding box center [735, 371] width 716 height 559
click at [935, 309] on icon at bounding box center [934, 305] width 14 height 14
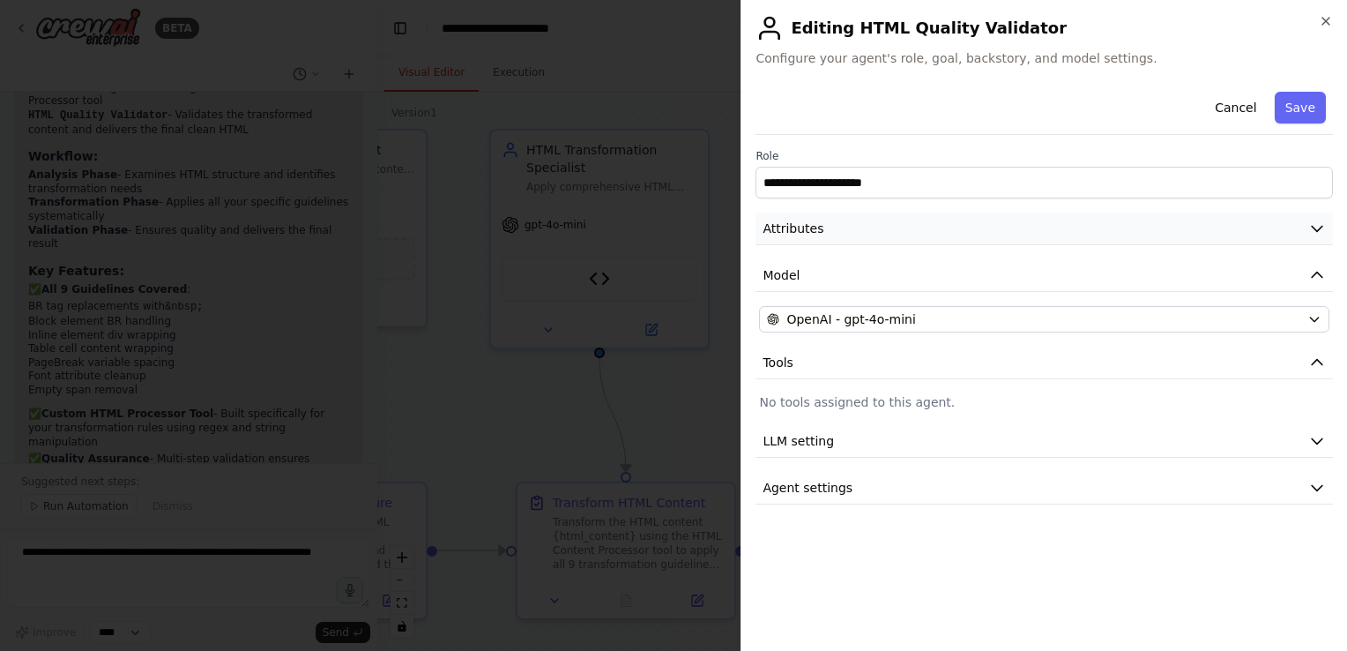
click at [1316, 229] on icon "button" at bounding box center [1317, 229] width 18 height 18
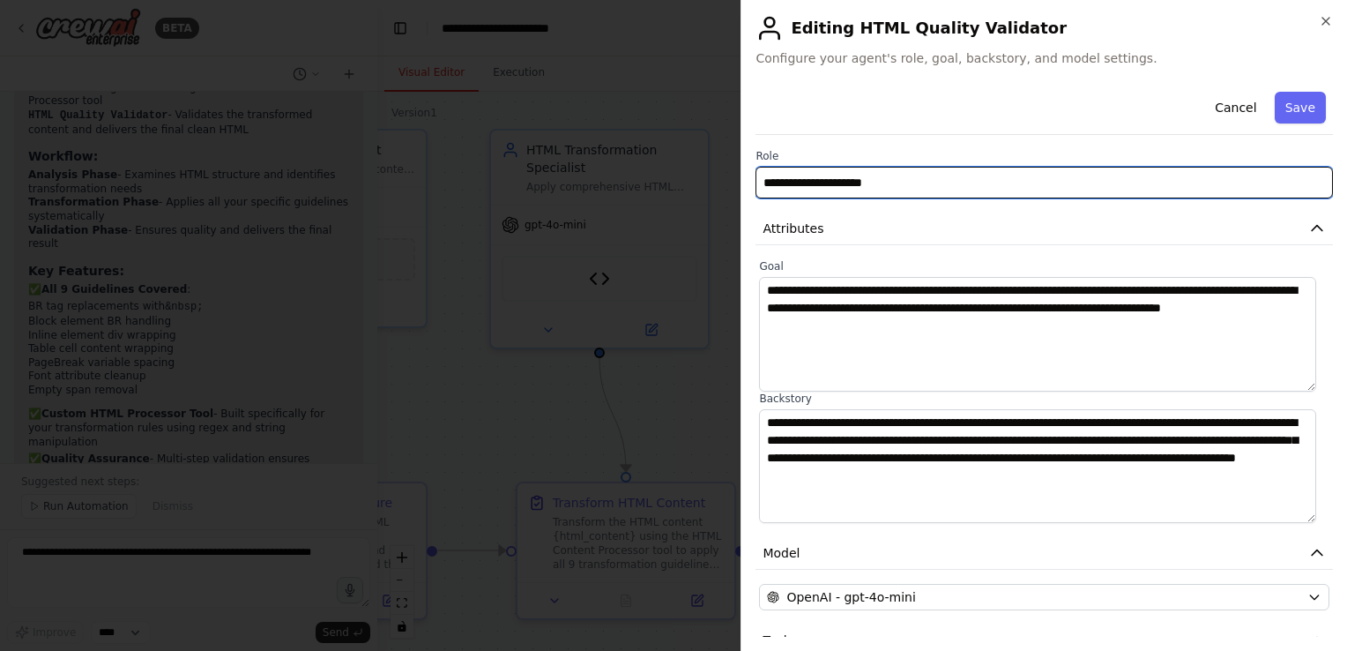
drag, startPoint x: 894, startPoint y: 195, endPoint x: 617, endPoint y: 144, distance: 281.5
click at [617, 144] on body "BETA my usecase is that i will give a html contnet you need to modifdy it follo…" at bounding box center [673, 325] width 1347 height 651
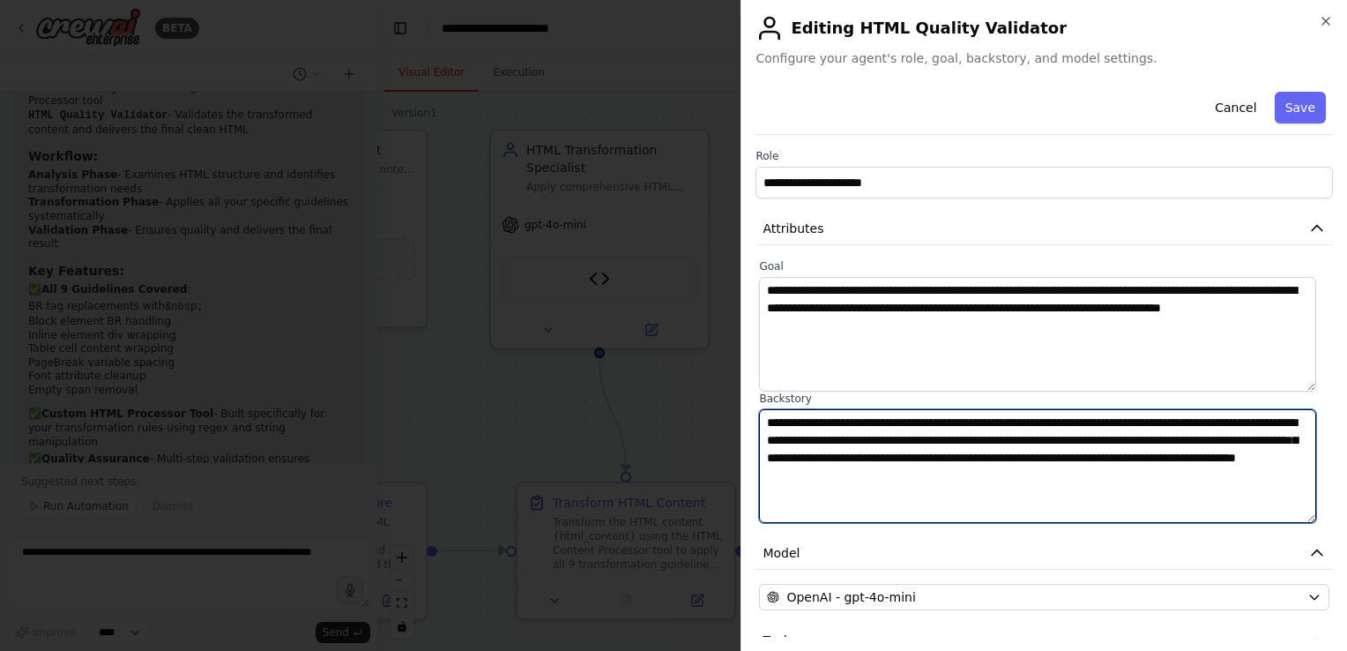
drag, startPoint x: 1058, startPoint y: 486, endPoint x: 519, endPoint y: 355, distance: 554.2
click at [519, 355] on body "BETA my usecase is that i will give a html contnet you need to modifdy it follo…" at bounding box center [673, 325] width 1347 height 651
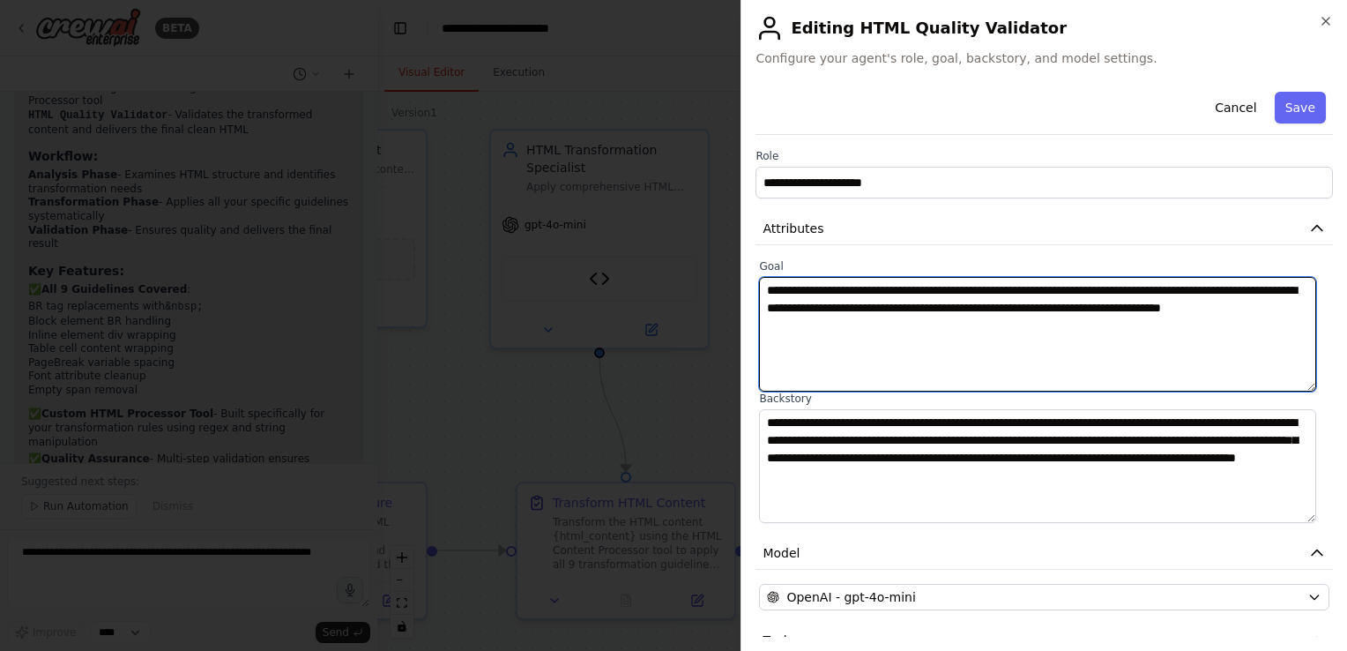
drag, startPoint x: 986, startPoint y: 334, endPoint x: 478, endPoint y: 218, distance: 521.0
click at [478, 218] on body "BETA my usecase is that i will give a html contnet you need to modifdy it follo…" at bounding box center [673, 325] width 1347 height 651
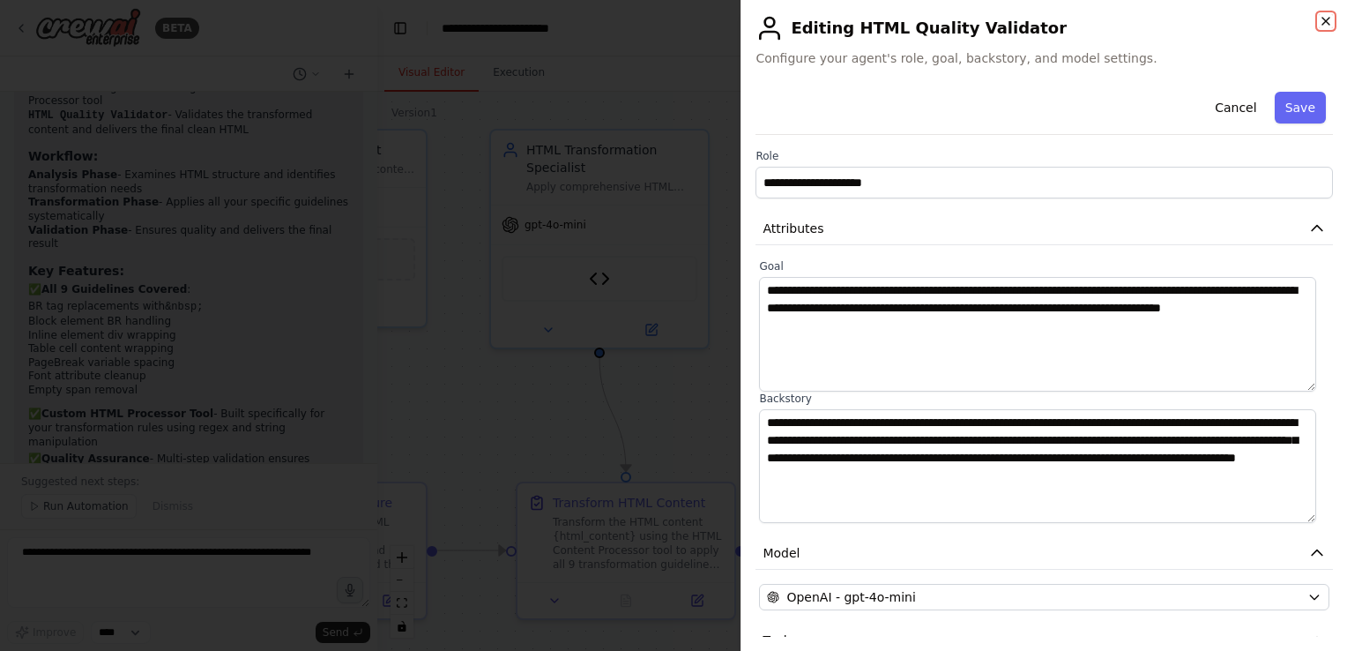
click at [1332, 19] on icon "button" at bounding box center [1326, 21] width 14 height 14
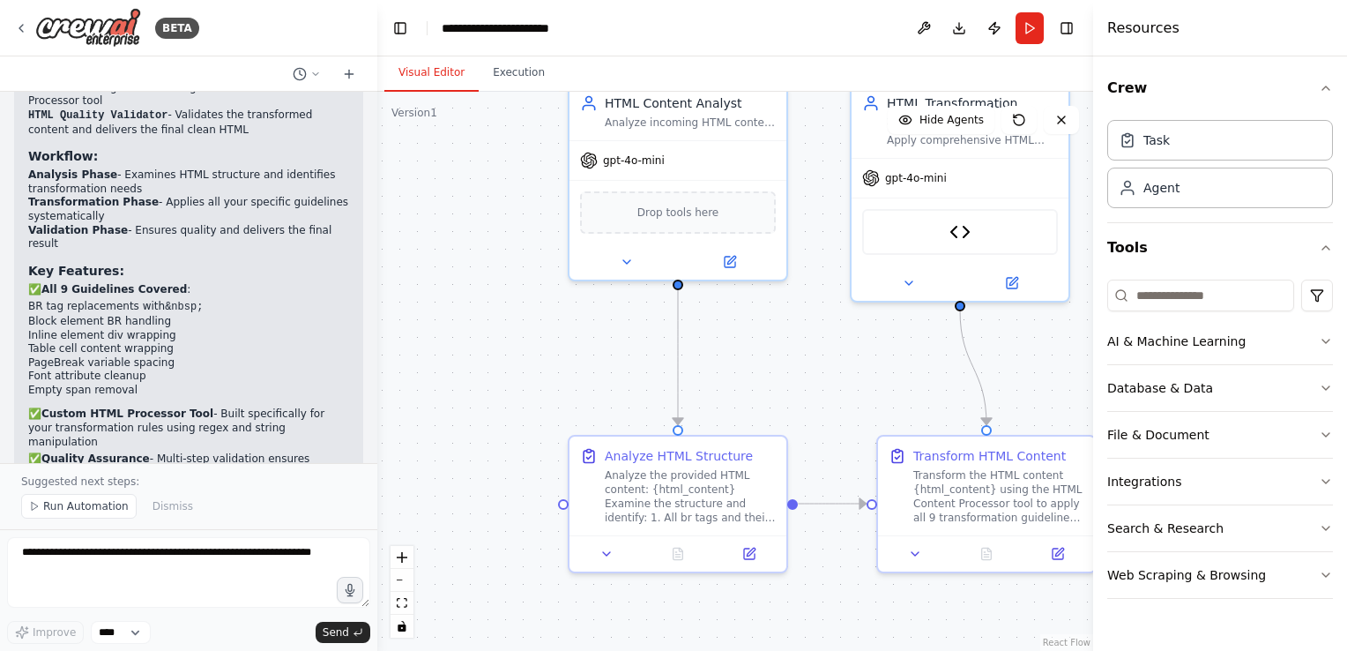
drag, startPoint x: 527, startPoint y: 438, endPoint x: 888, endPoint y: 391, distance: 363.6
click at [888, 391] on div ".deletable-edge-delete-btn { width: 20px; height: 20px; border: 0px solid #ffff…" at bounding box center [735, 371] width 716 height 559
click at [748, 559] on button at bounding box center [748, 550] width 61 height 21
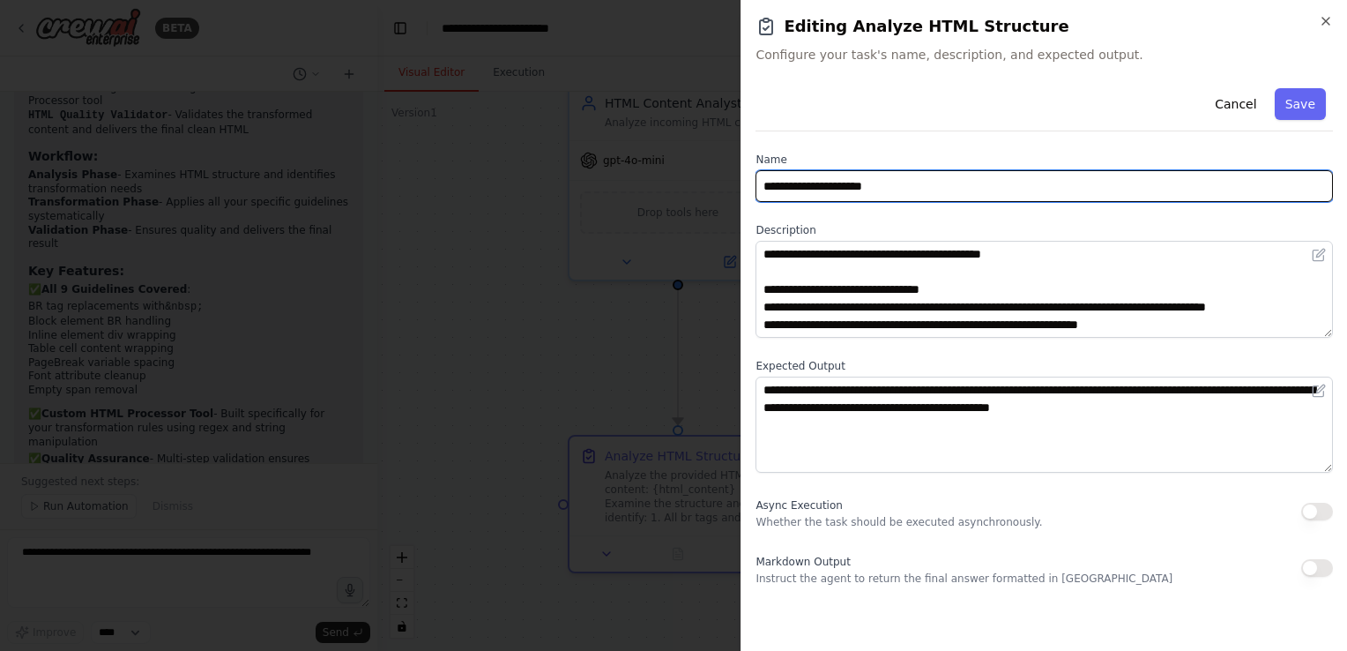
drag, startPoint x: 908, startPoint y: 188, endPoint x: 639, endPoint y: 171, distance: 269.4
click at [639, 171] on body "BETA my usecase is that i will give a html contnet you need to modifdy it follo…" at bounding box center [673, 325] width 1347 height 651
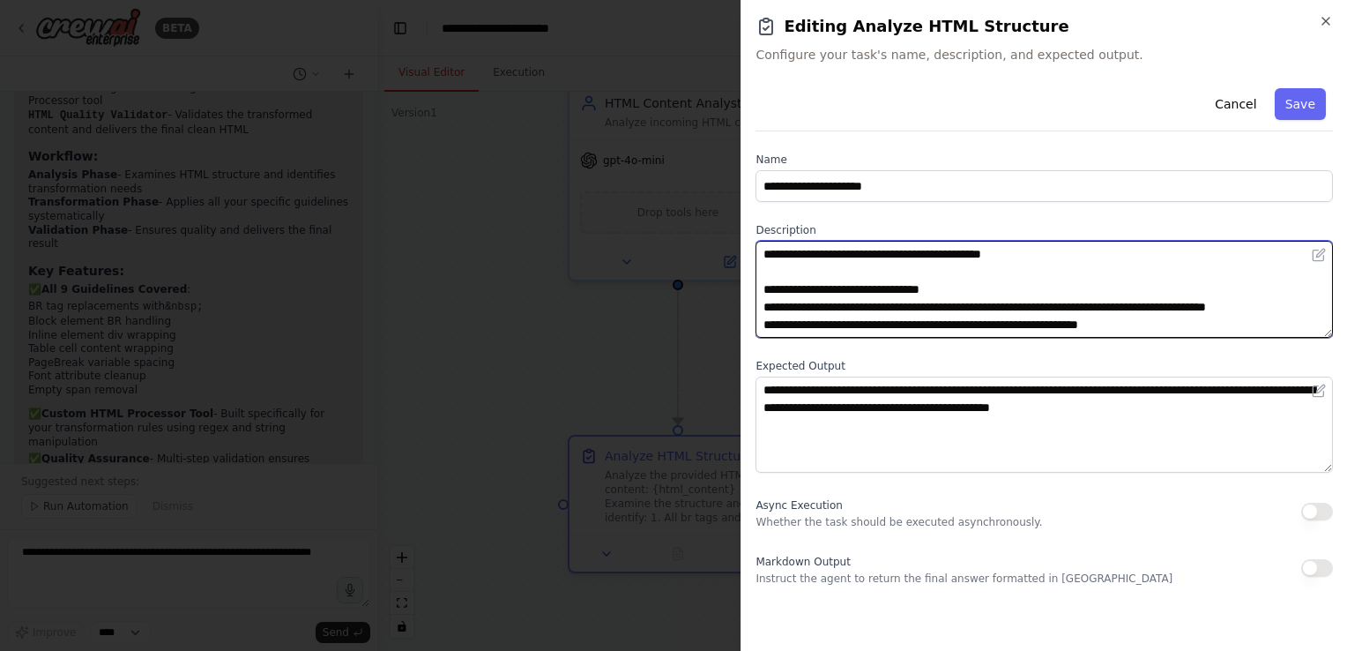
click at [1072, 291] on textarea "**********" at bounding box center [1044, 289] width 577 height 97
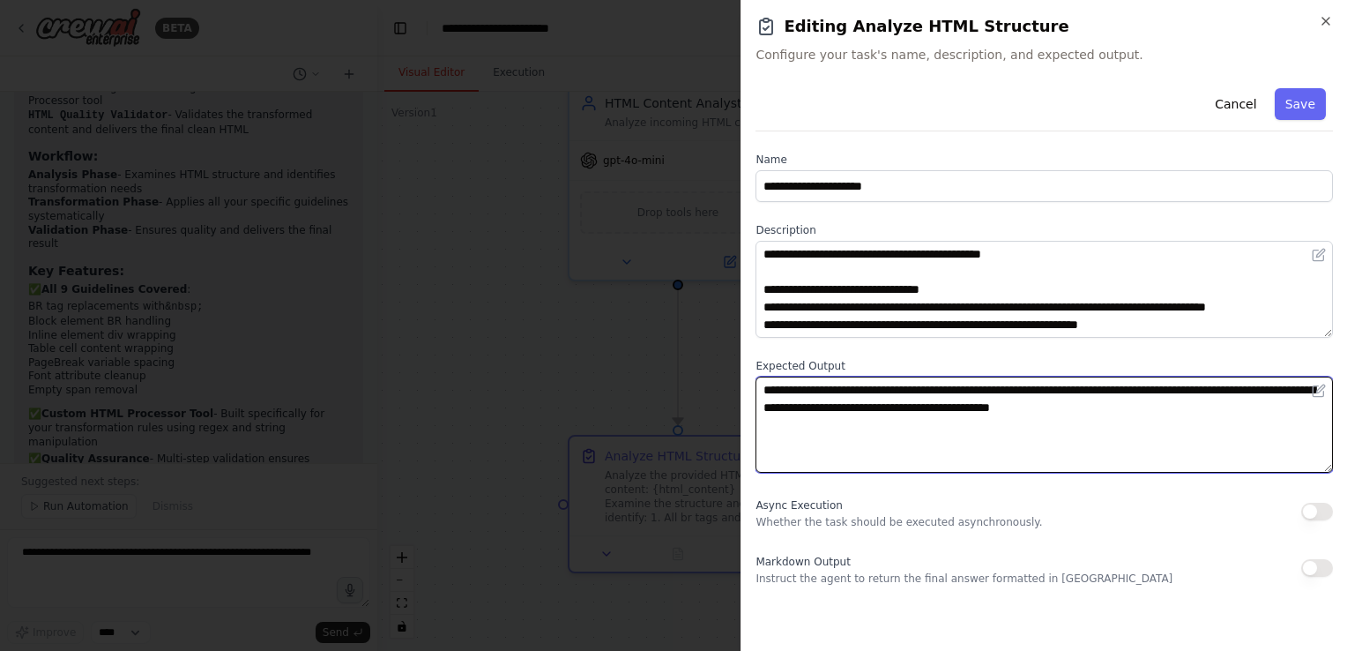
click at [917, 397] on textarea "**********" at bounding box center [1044, 424] width 577 height 97
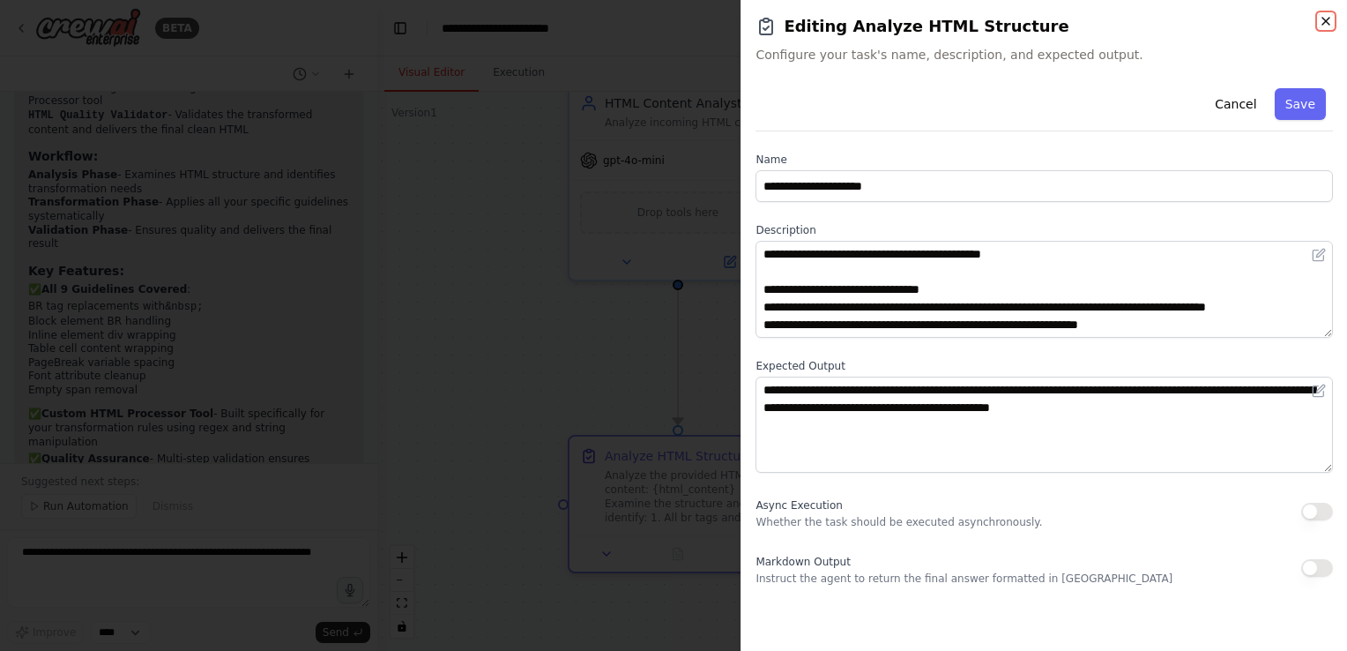
click at [1319, 16] on icon "button" at bounding box center [1326, 21] width 14 height 14
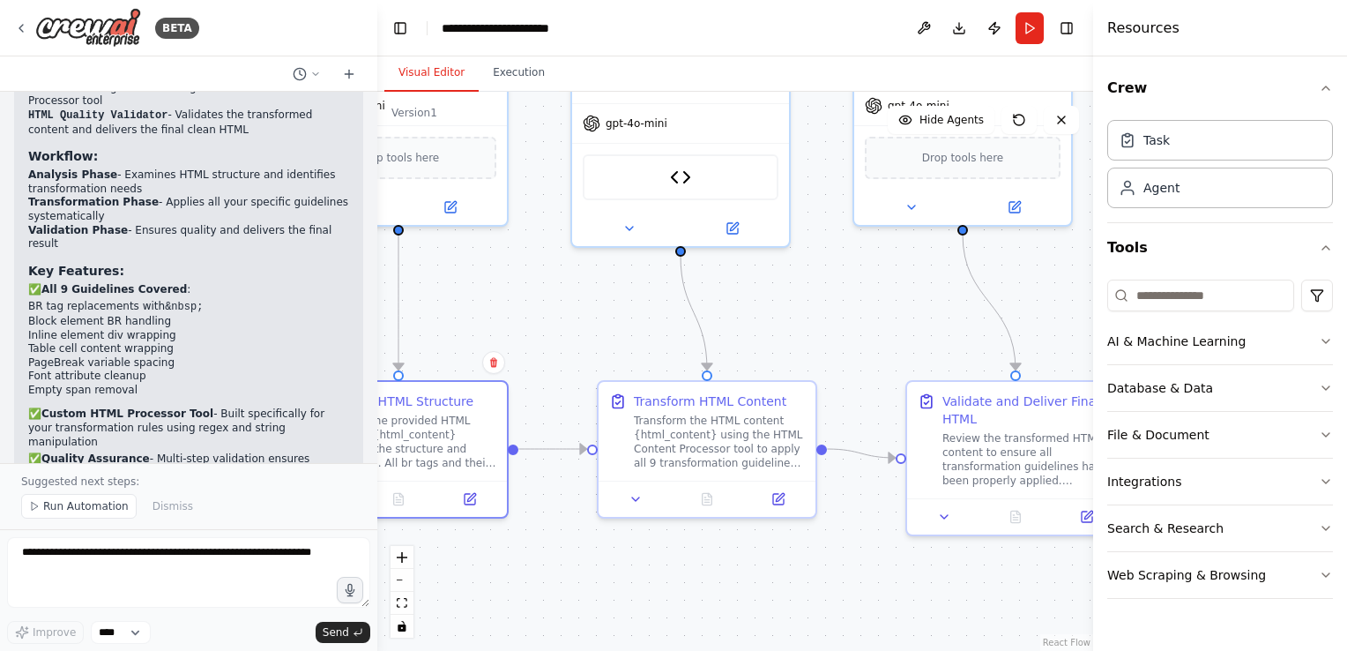
drag, startPoint x: 833, startPoint y: 582, endPoint x: 554, endPoint y: 527, distance: 284.8
click at [554, 527] on div ".deletable-edge-delete-btn { width: 20px; height: 20px; border: 0px solid #ffff…" at bounding box center [735, 371] width 716 height 559
click at [772, 495] on icon at bounding box center [778, 495] width 14 height 14
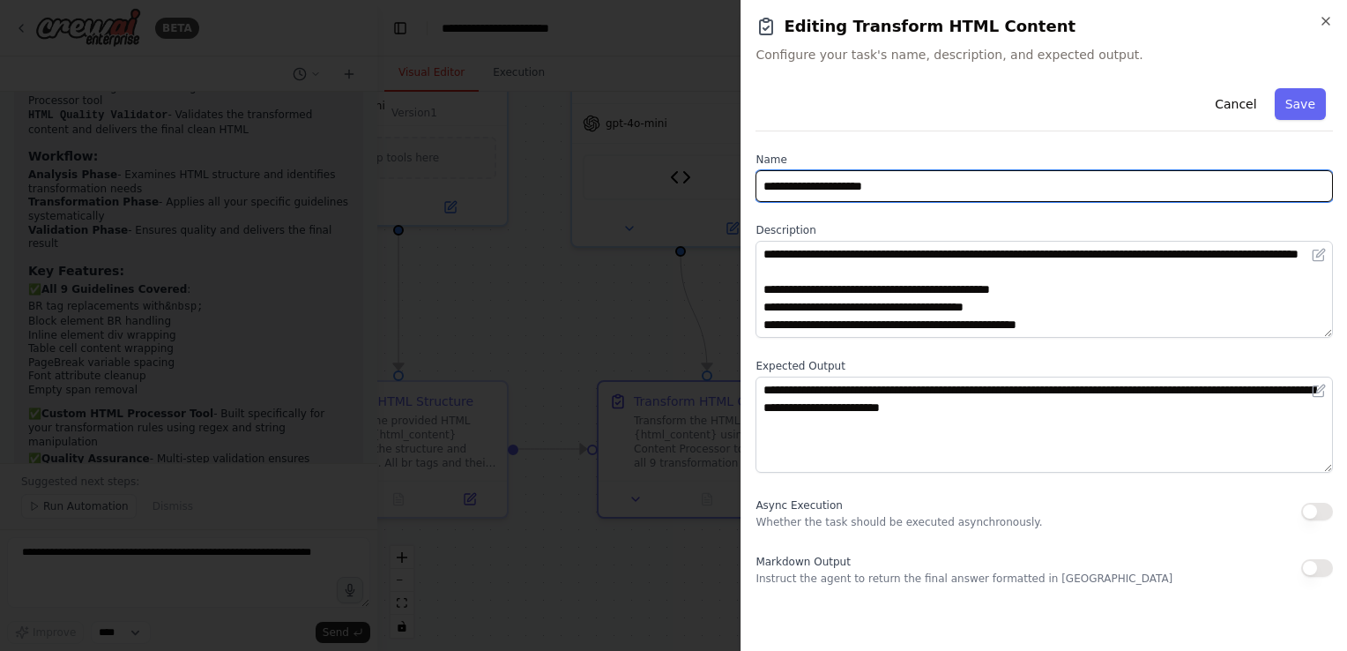
drag, startPoint x: 926, startPoint y: 185, endPoint x: 459, endPoint y: 132, distance: 469.4
click at [459, 132] on body "BETA my usecase is that i will give a html contnet you need to modifdy it follo…" at bounding box center [673, 325] width 1347 height 651
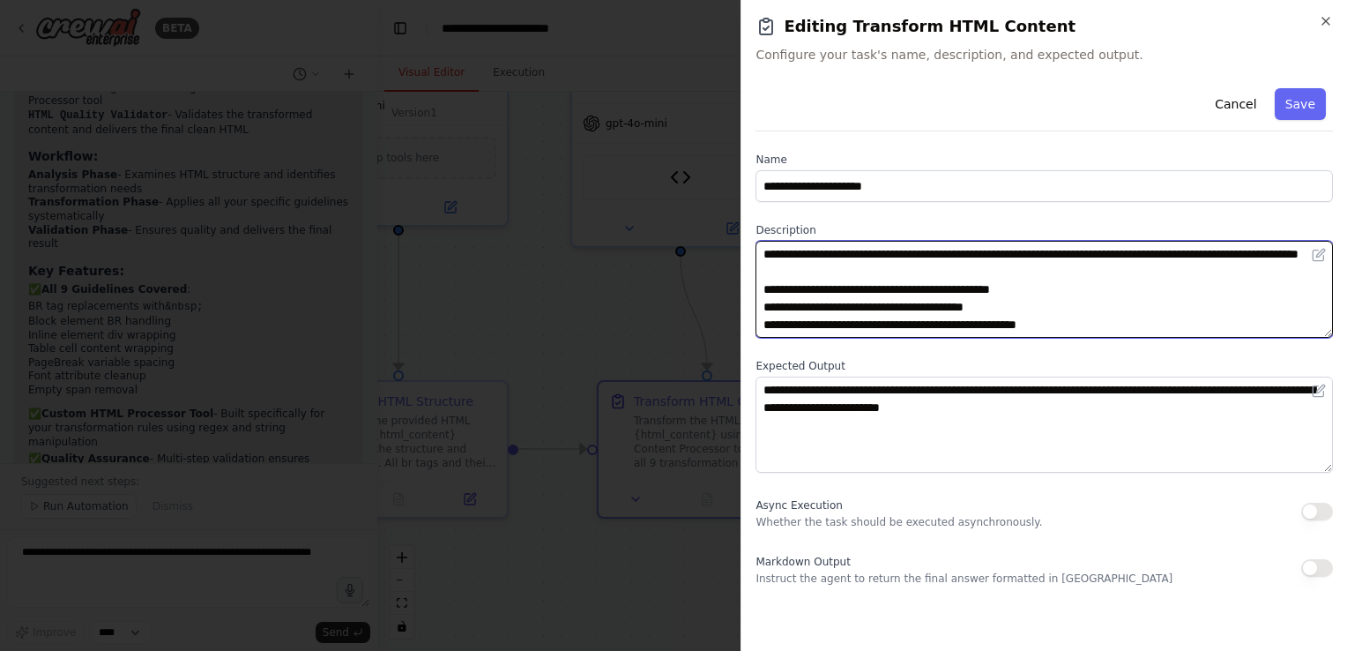
click at [1068, 292] on textarea "**********" at bounding box center [1044, 289] width 577 height 97
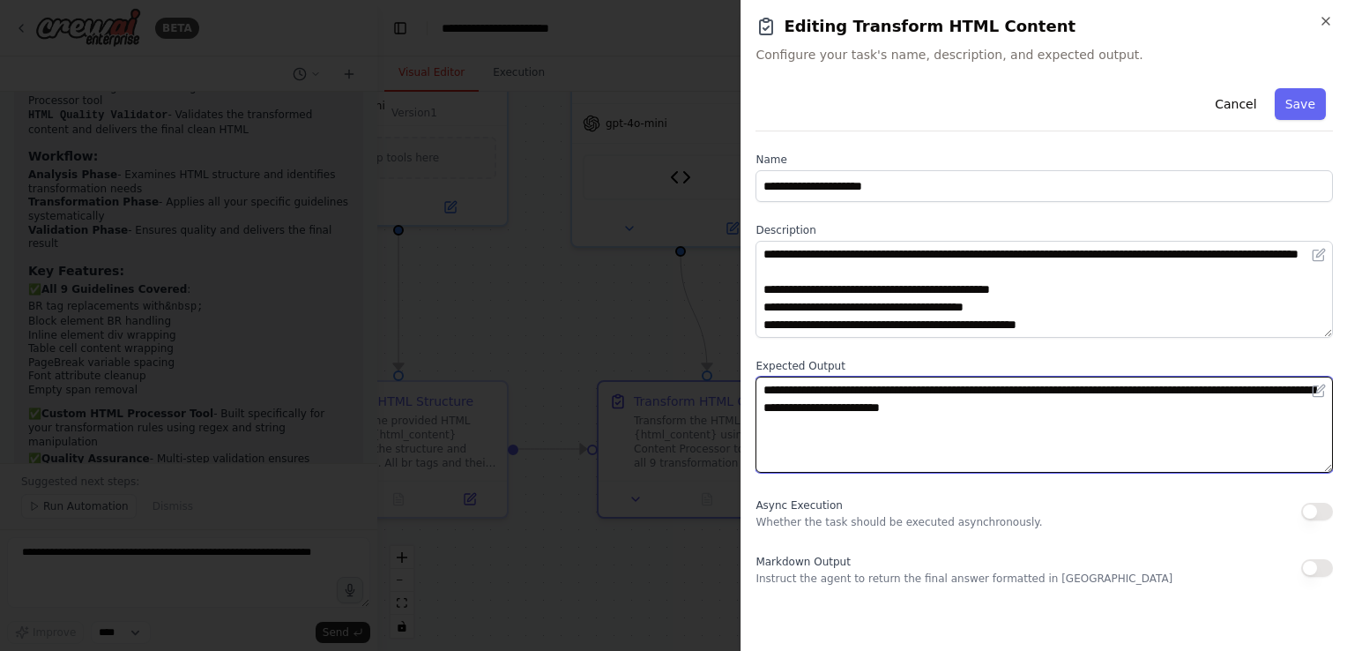
drag, startPoint x: 1107, startPoint y: 428, endPoint x: 610, endPoint y: 361, distance: 501.7
click at [610, 361] on body "BETA my usecase is that i will give a html contnet you need to modifdy it follo…" at bounding box center [673, 325] width 1347 height 651
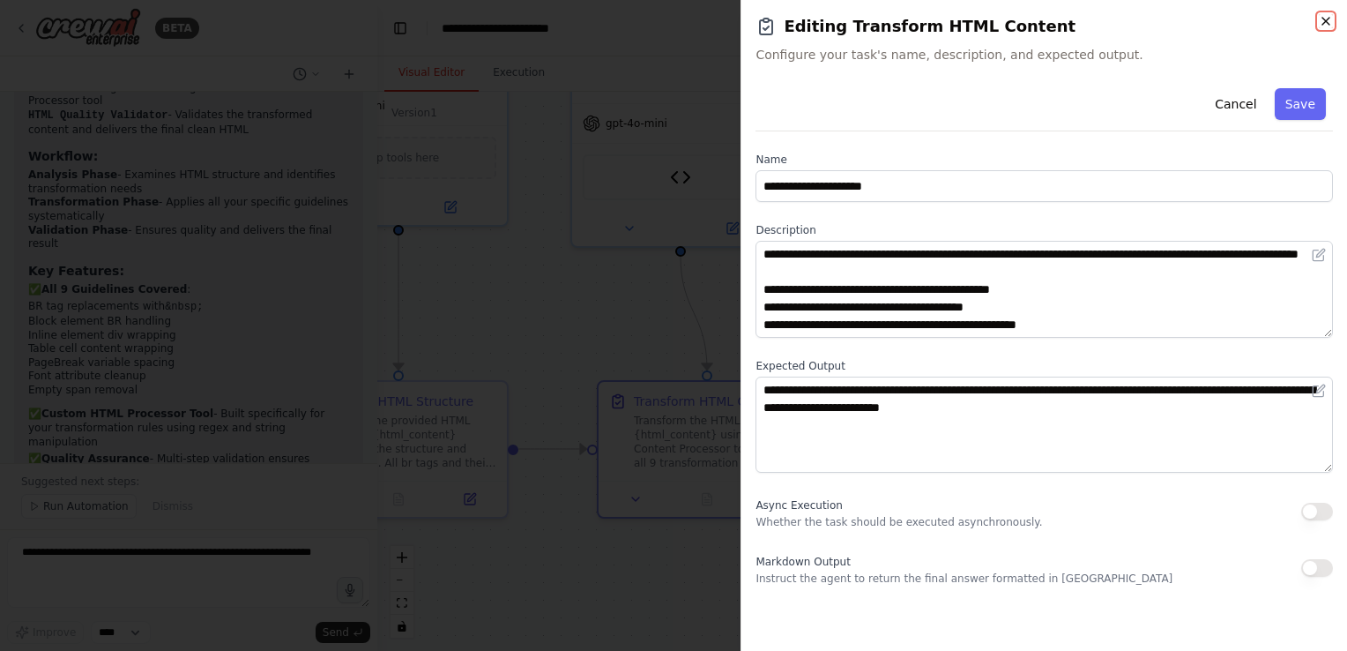
click at [1322, 19] on icon "button" at bounding box center [1326, 21] width 14 height 14
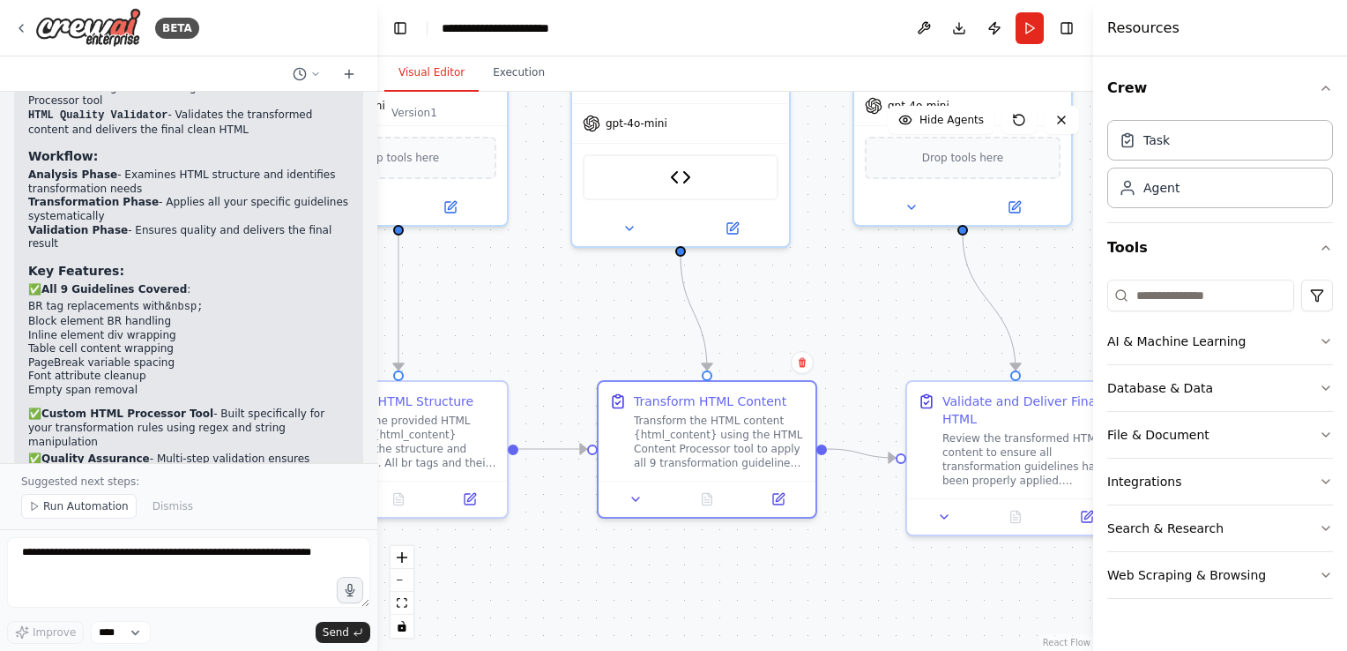
click at [1086, 517] on button "Toggle Sidebar" at bounding box center [1093, 325] width 14 height 651
click at [1078, 514] on button at bounding box center [1086, 513] width 61 height 21
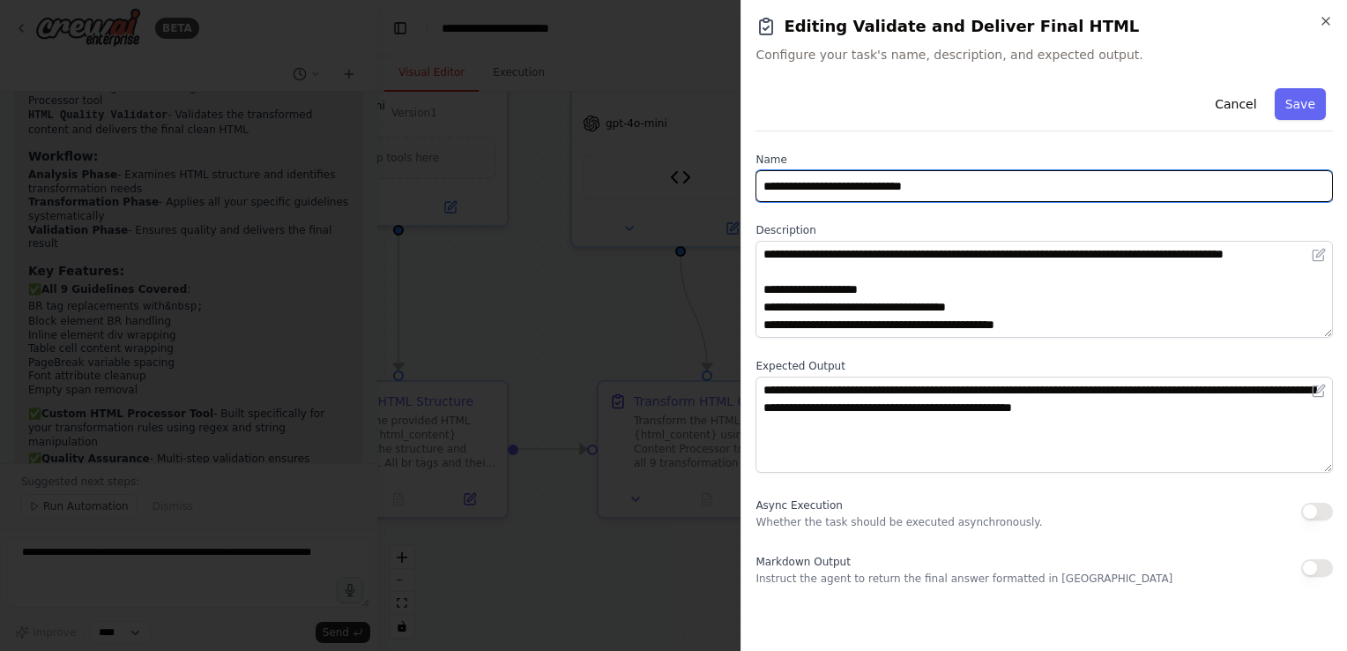
drag, startPoint x: 964, startPoint y: 182, endPoint x: 596, endPoint y: 139, distance: 370.2
click at [596, 139] on body "BETA my usecase is that i will give a html contnet you need to modifdy it follo…" at bounding box center [673, 325] width 1347 height 651
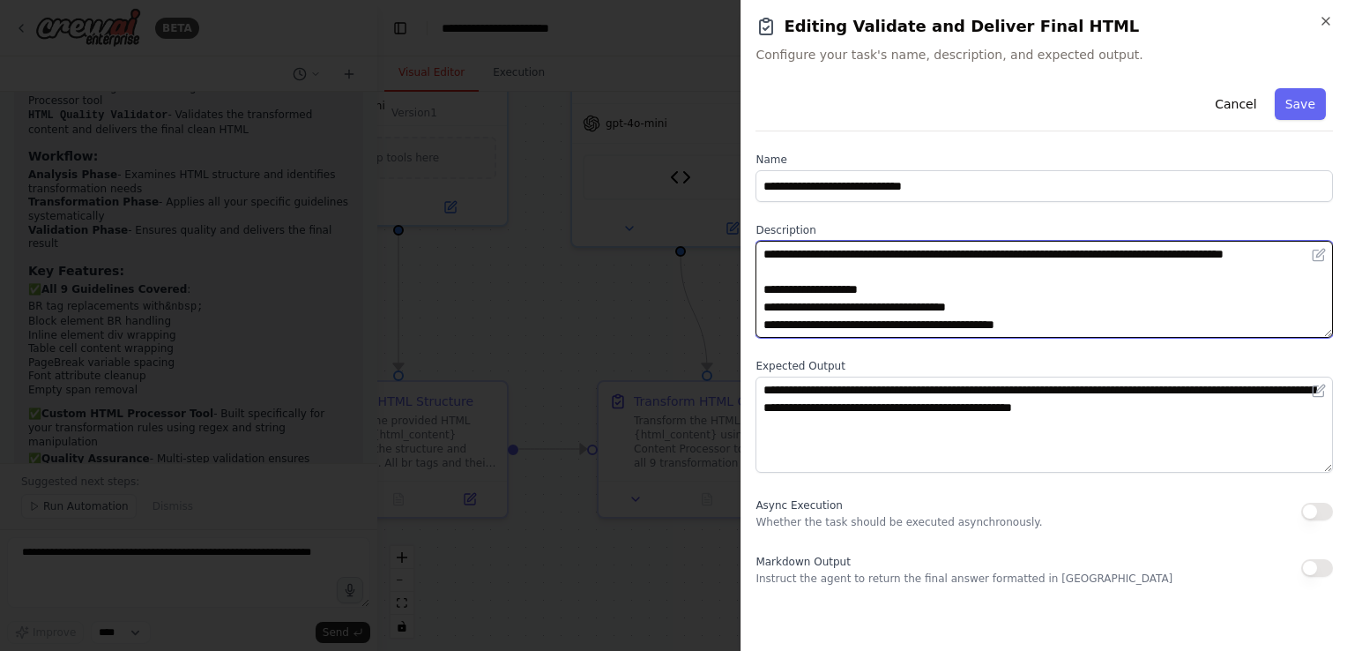
click at [967, 303] on textarea "**********" at bounding box center [1044, 289] width 577 height 97
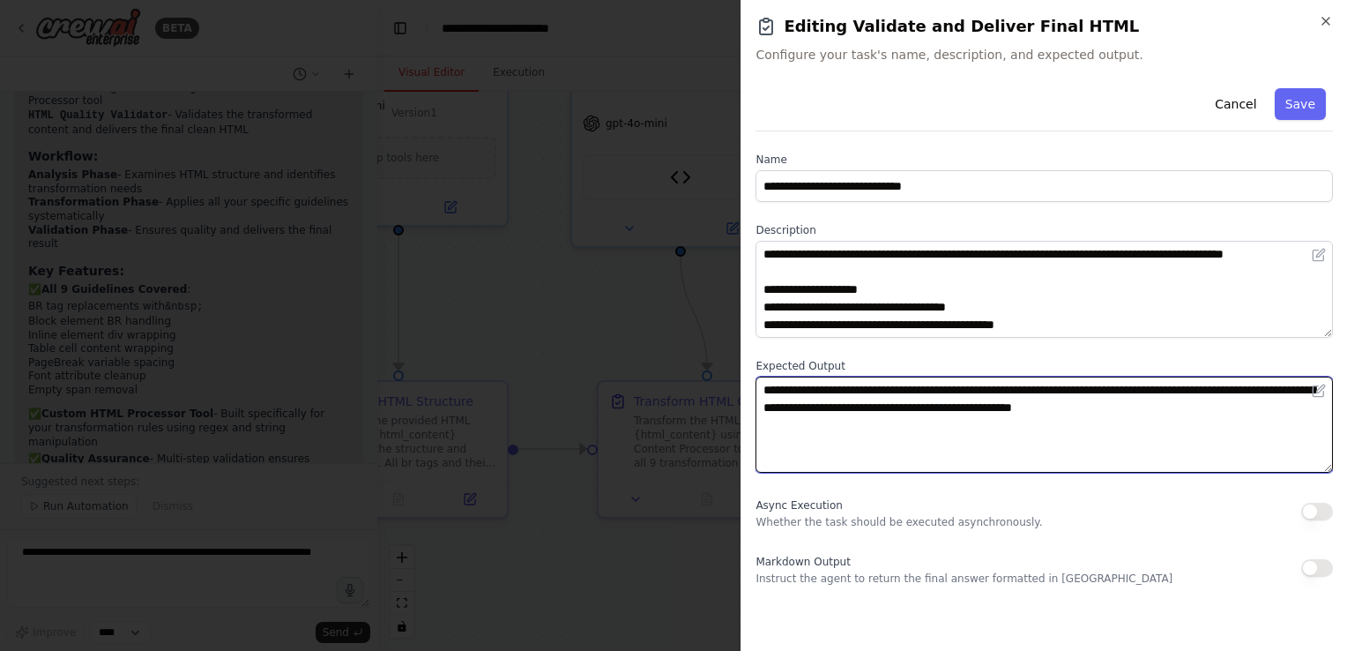
drag, startPoint x: 1303, startPoint y: 411, endPoint x: 593, endPoint y: 346, distance: 712.7
click at [593, 346] on body "BETA my usecase is that i will give a html contnet you need to modifdy it follo…" at bounding box center [673, 325] width 1347 height 651
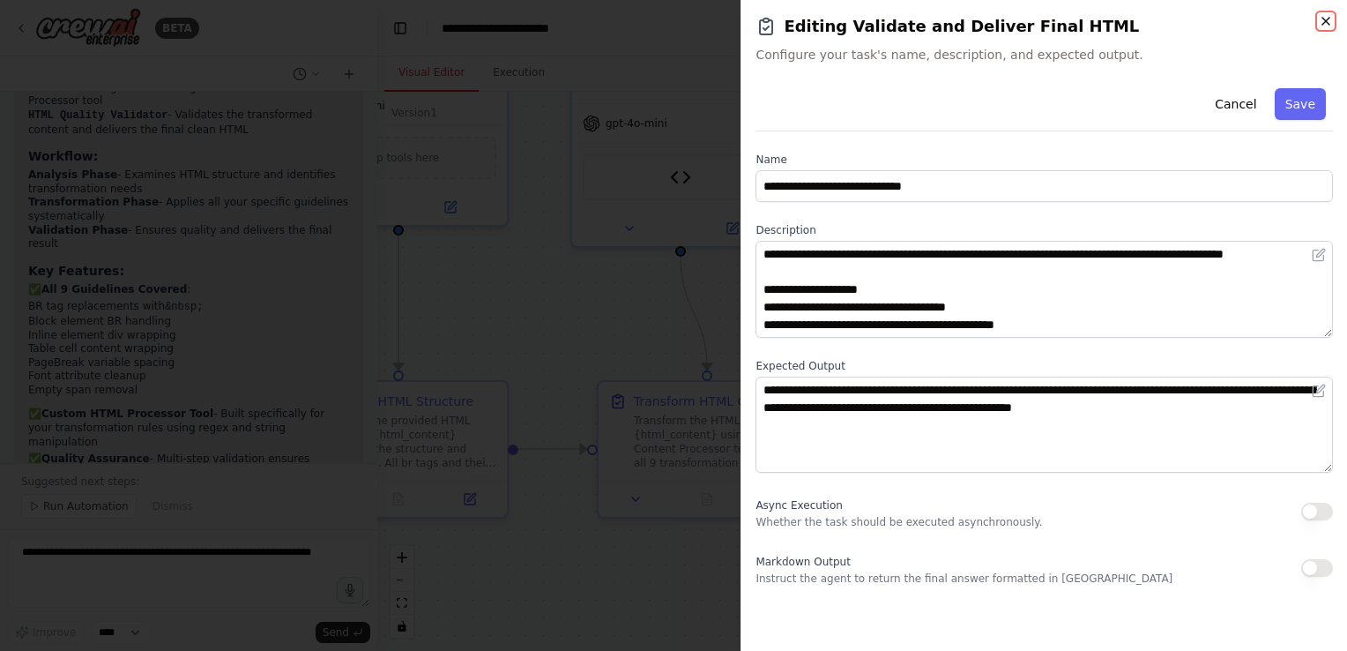
click at [1322, 26] on icon "button" at bounding box center [1326, 21] width 14 height 14
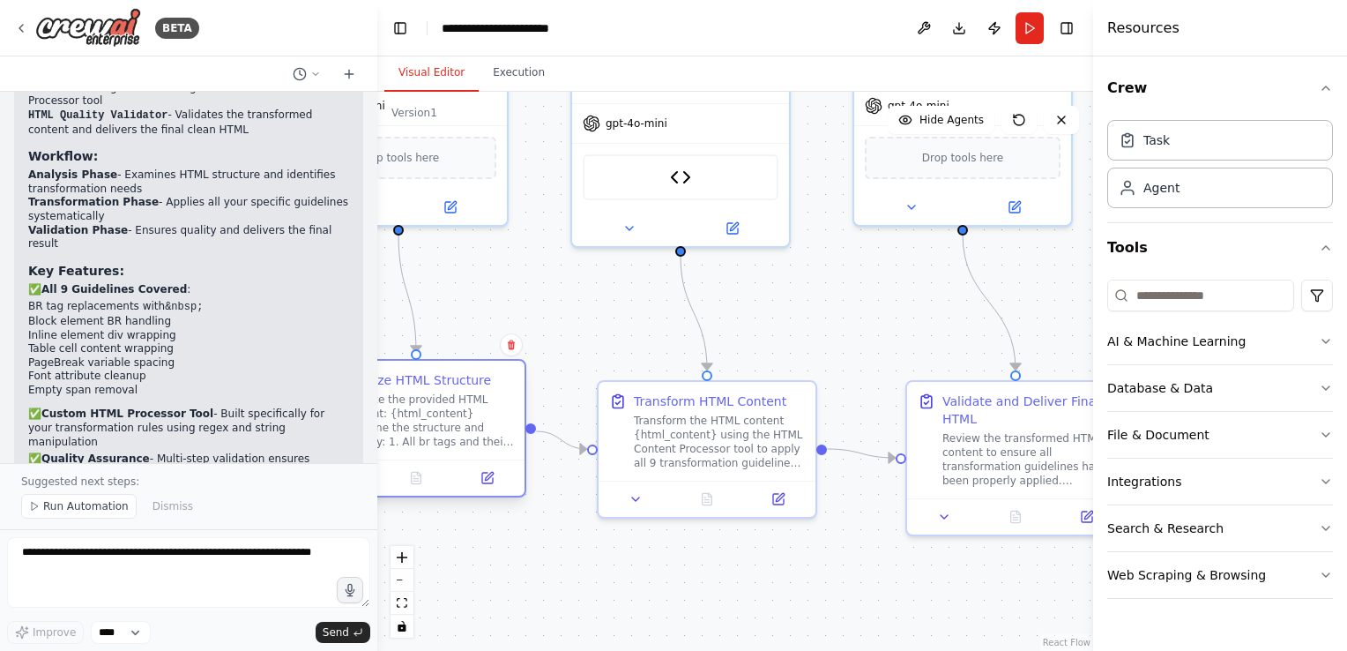
drag, startPoint x: 464, startPoint y: 428, endPoint x: 488, endPoint y: 401, distance: 36.8
click at [488, 401] on div "Analyze the provided HTML content: {html_content} Examine the structure and ide…" at bounding box center [428, 420] width 171 height 56
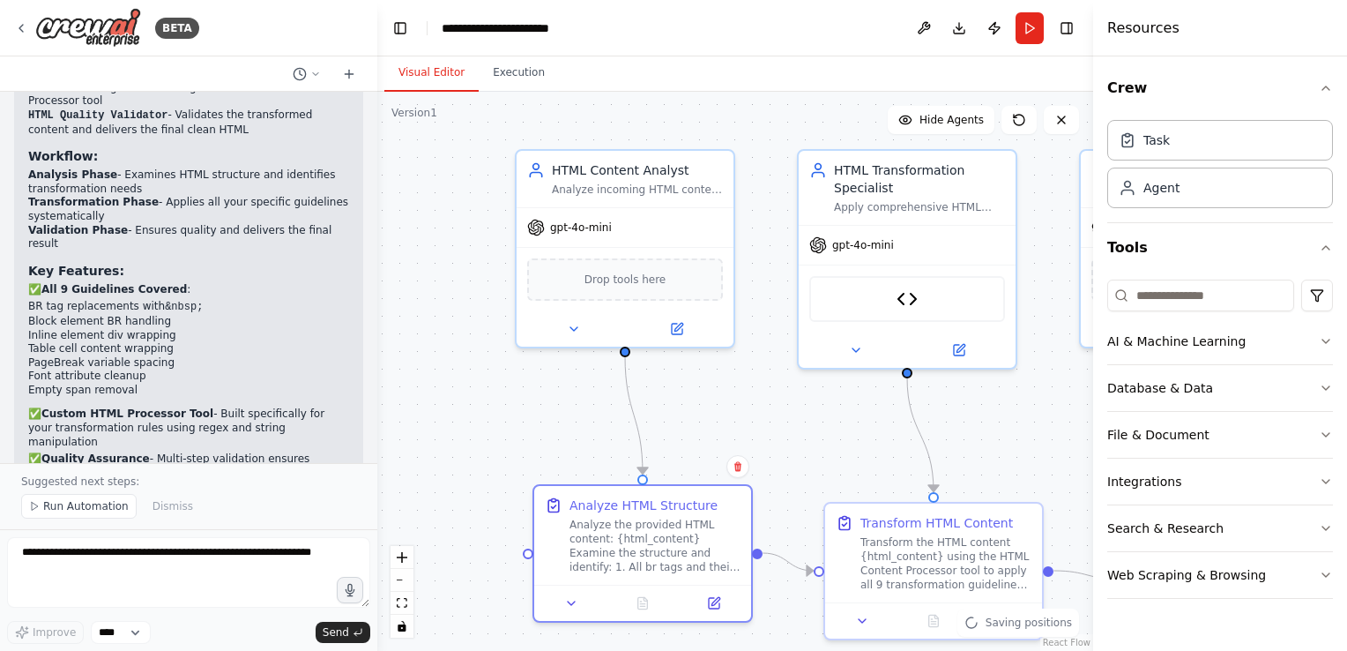
drag, startPoint x: 576, startPoint y: 288, endPoint x: 802, endPoint y: 410, distance: 257.2
click at [802, 410] on div ".deletable-edge-delete-btn { width: 20px; height: 20px; border: 0px solid #ffff…" at bounding box center [735, 371] width 716 height 559
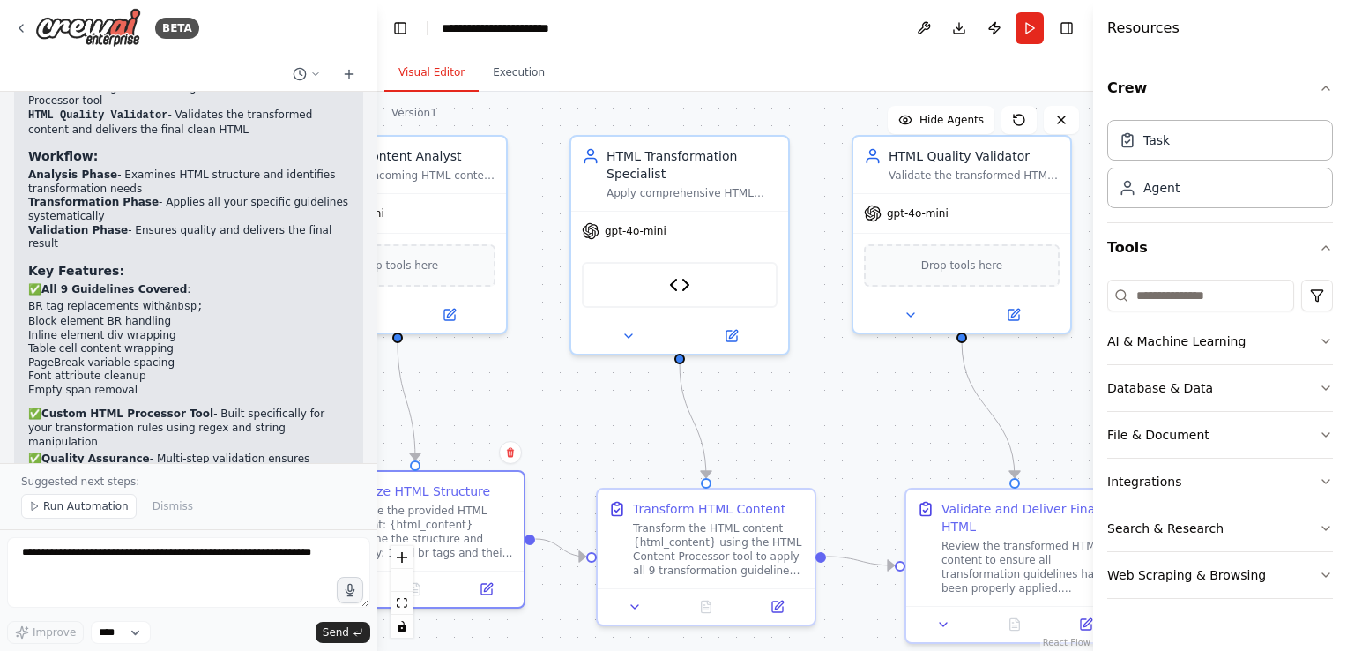
drag, startPoint x: 832, startPoint y: 439, endPoint x: 605, endPoint y: 425, distance: 227.9
click at [605, 425] on div ".deletable-edge-delete-btn { width: 20px; height: 20px; border: 0px solid #ffff…" at bounding box center [735, 371] width 716 height 559
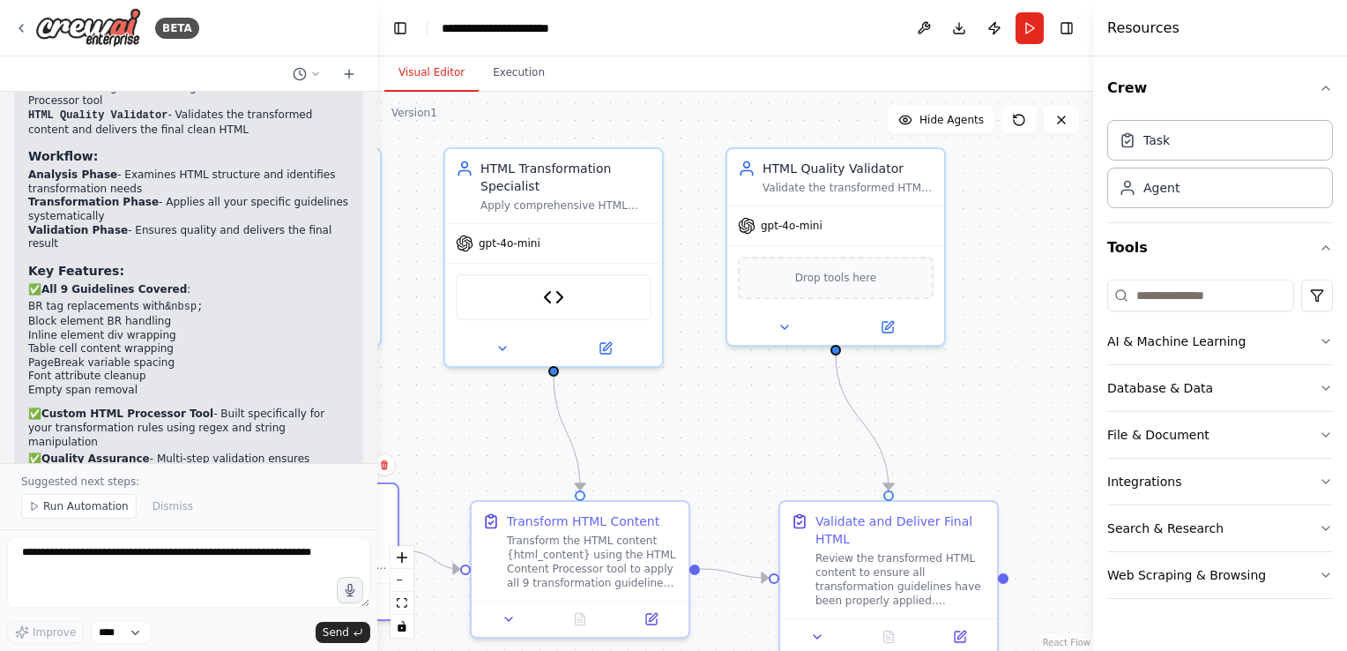
drag, startPoint x: 886, startPoint y: 420, endPoint x: 760, endPoint y: 432, distance: 126.7
click at [760, 432] on div ".deletable-edge-delete-btn { width: 20px; height: 20px; border: 0px solid #ffff…" at bounding box center [735, 371] width 716 height 559
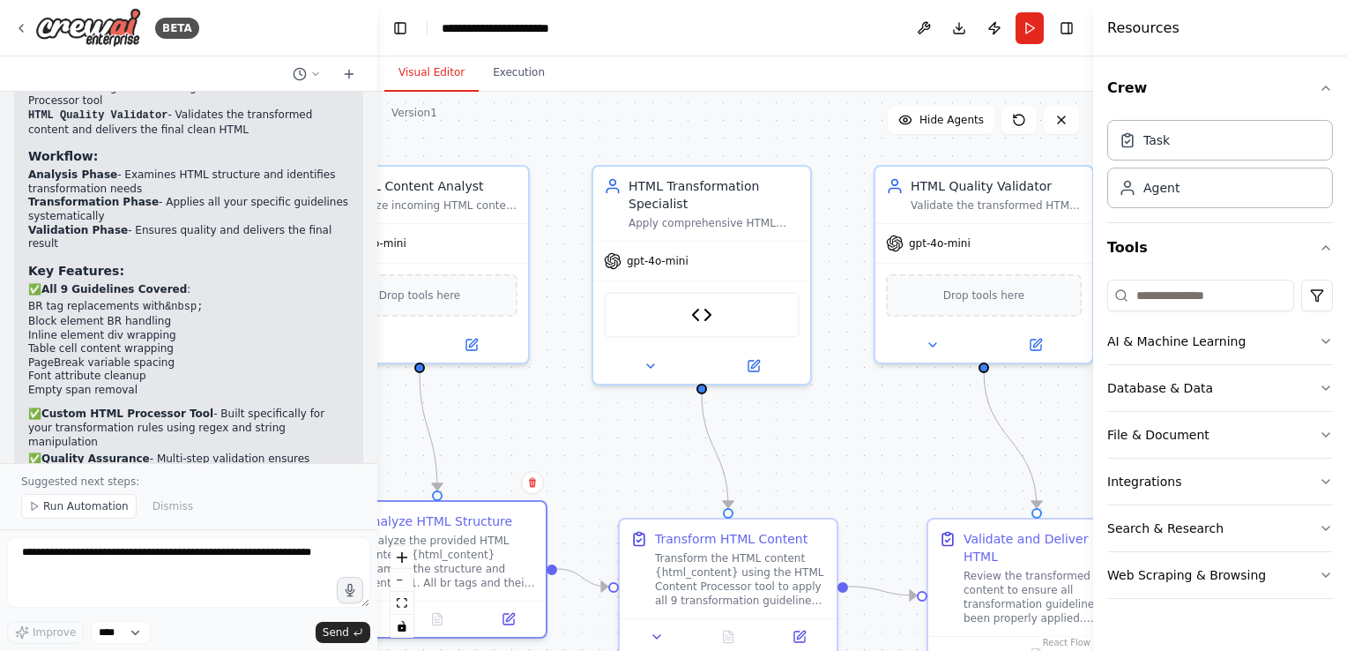
drag, startPoint x: 945, startPoint y: 453, endPoint x: 1093, endPoint y: 471, distance: 149.2
click at [1093, 471] on div "BETA my usecase is that i will give a html contnet you need to modifdy it follo…" at bounding box center [673, 325] width 1347 height 651
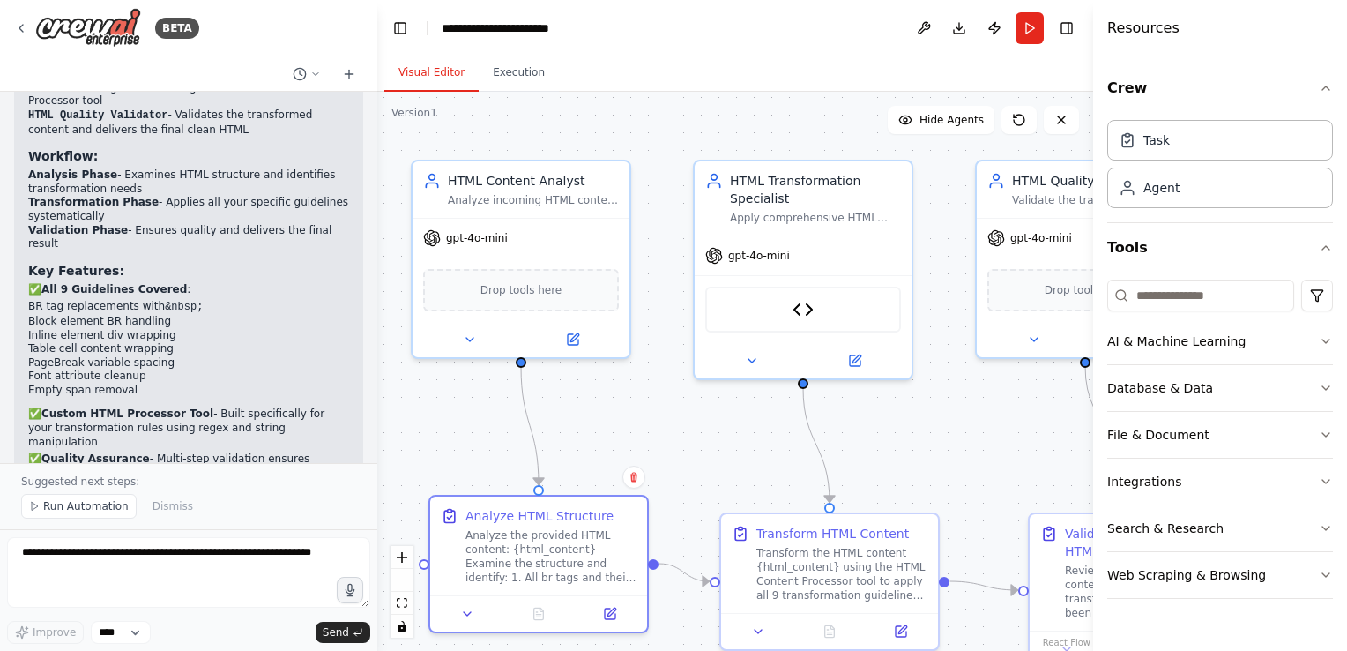
drag, startPoint x: 885, startPoint y: 476, endPoint x: 987, endPoint y: 471, distance: 102.4
click at [987, 471] on div ".deletable-edge-delete-btn { width: 20px; height: 20px; border: 0px solid #ffff…" at bounding box center [735, 371] width 716 height 559
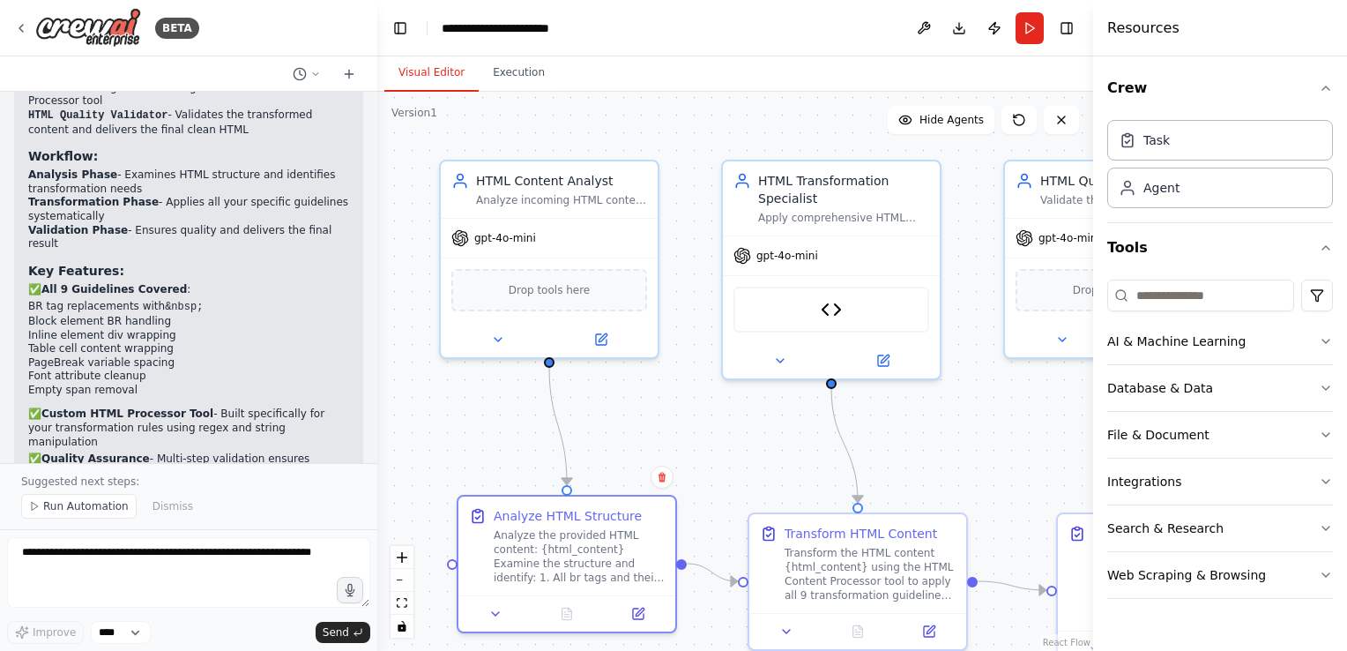
drag, startPoint x: 663, startPoint y: 450, endPoint x: 711, endPoint y: 436, distance: 50.5
click at [711, 436] on div ".deletable-edge-delete-btn { width: 20px; height: 20px; border: 0px solid #ffff…" at bounding box center [735, 371] width 716 height 559
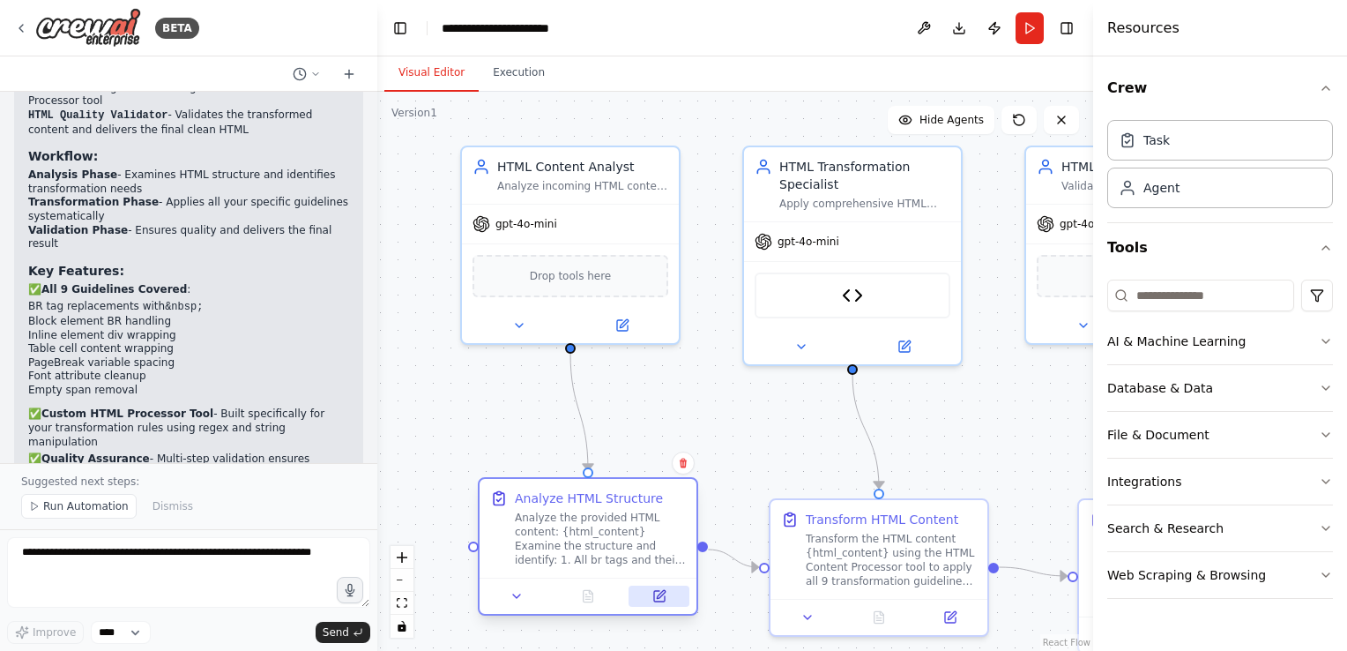
click at [663, 600] on icon at bounding box center [659, 596] width 11 height 11
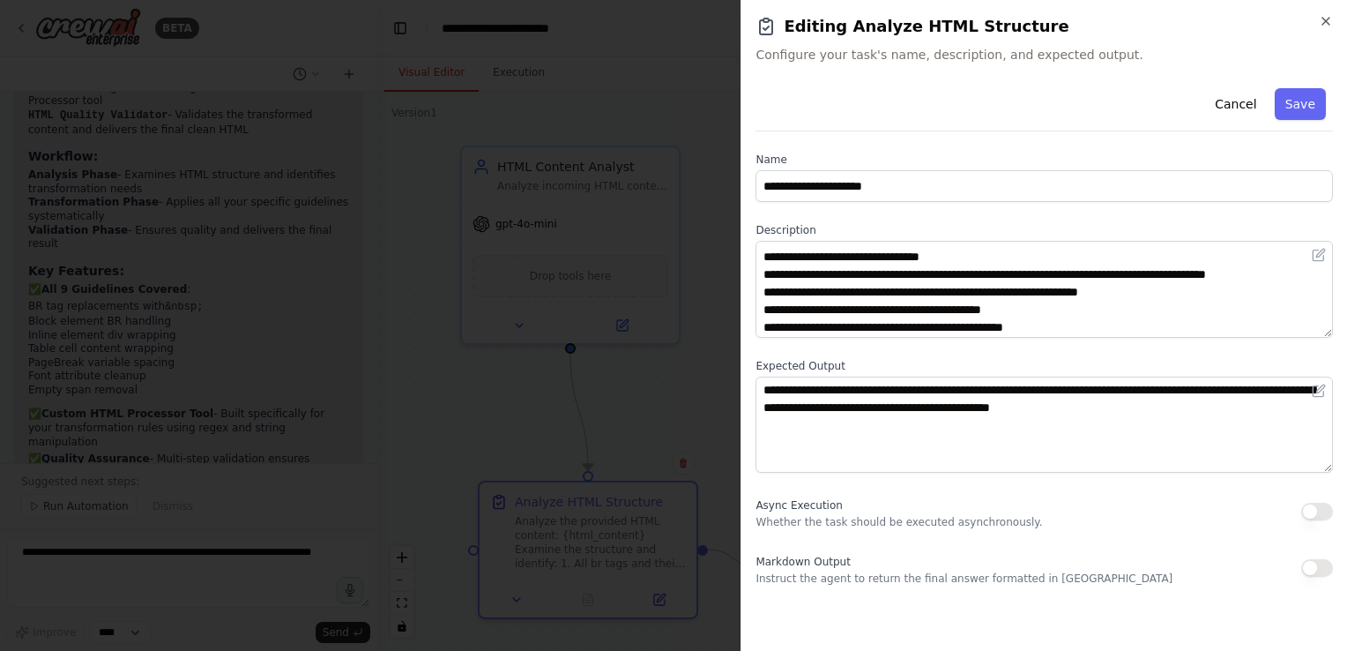
scroll to position [88, 0]
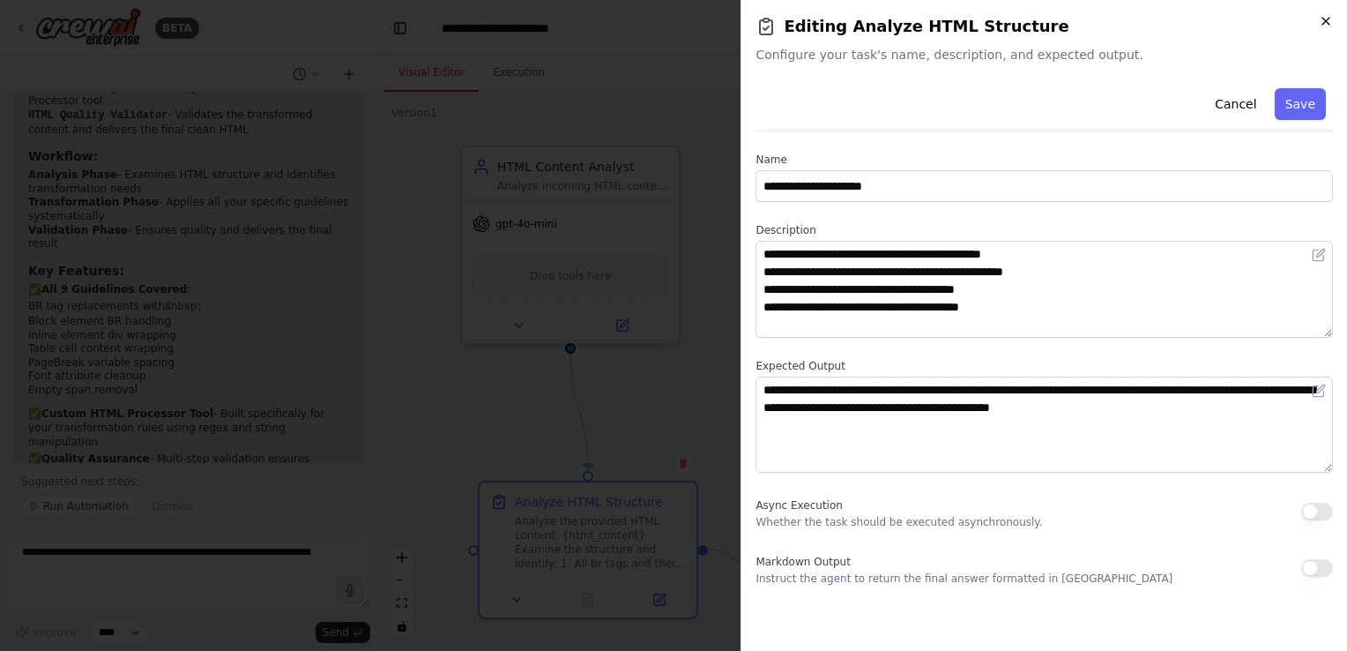
click at [1322, 19] on icon "button" at bounding box center [1326, 21] width 14 height 14
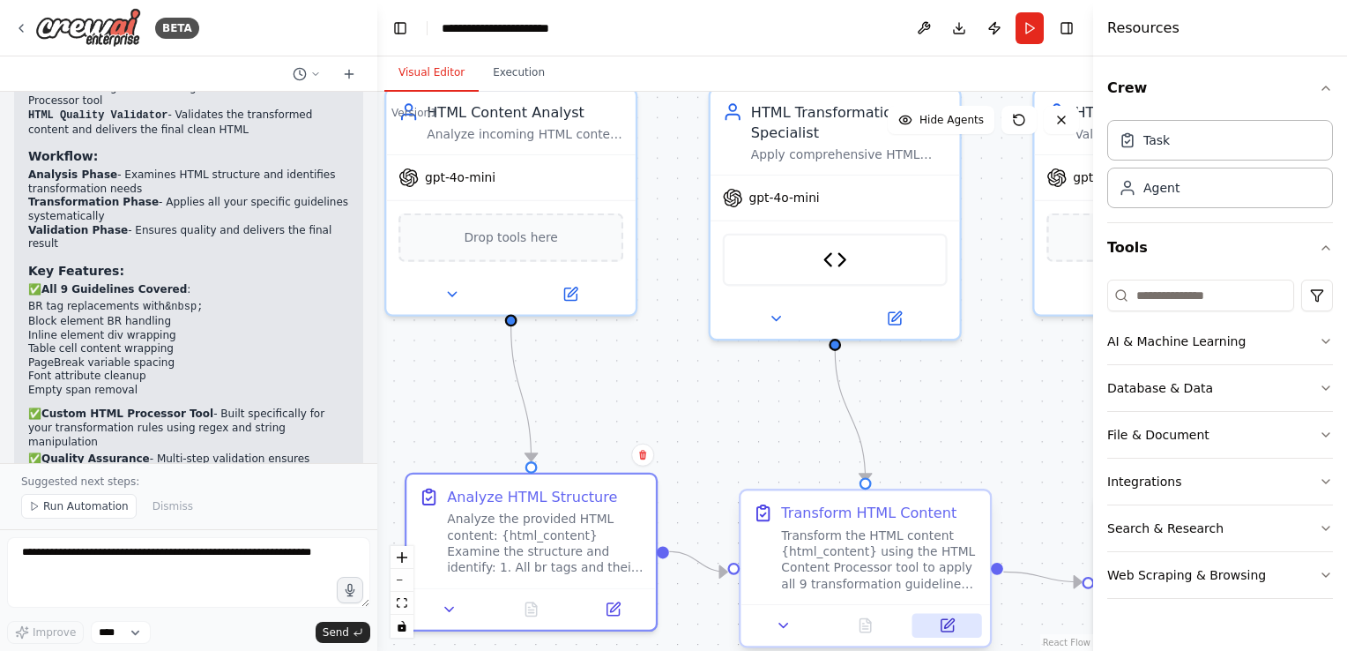
click at [952, 628] on icon at bounding box center [947, 625] width 12 height 12
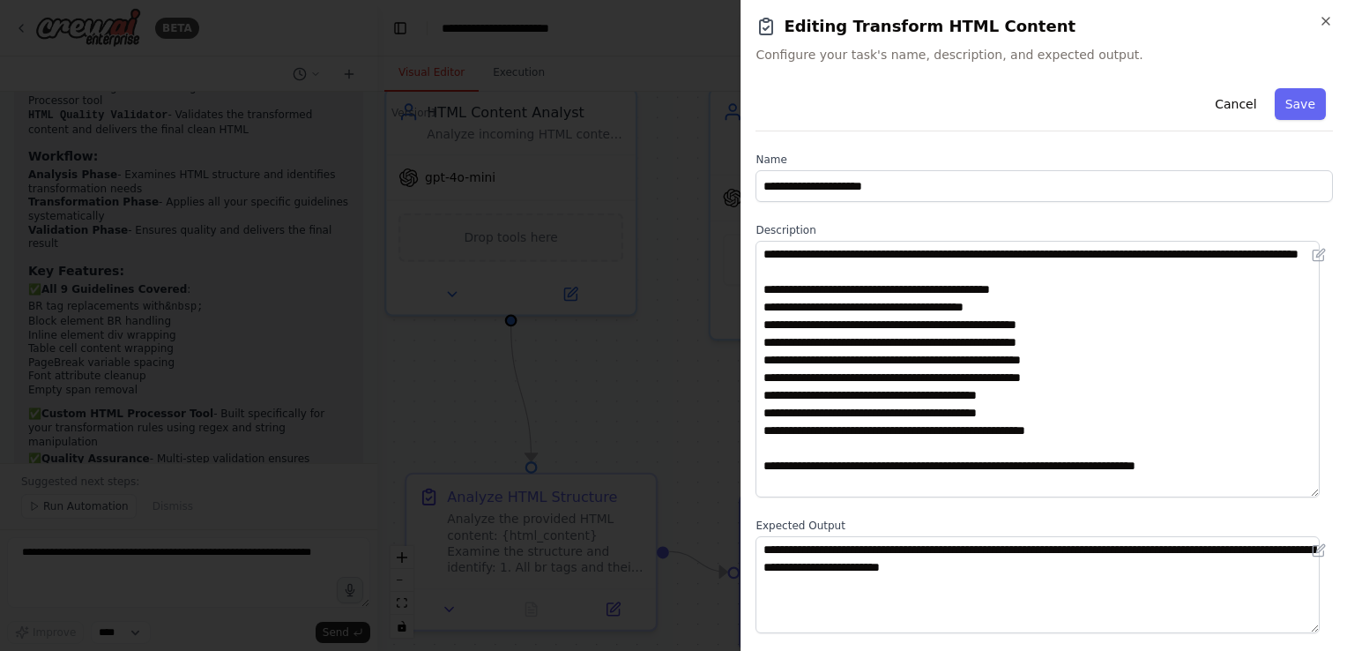
drag, startPoint x: 1329, startPoint y: 334, endPoint x: 1275, endPoint y: 478, distance: 153.4
click at [1304, 497] on textarea "**********" at bounding box center [1038, 369] width 564 height 257
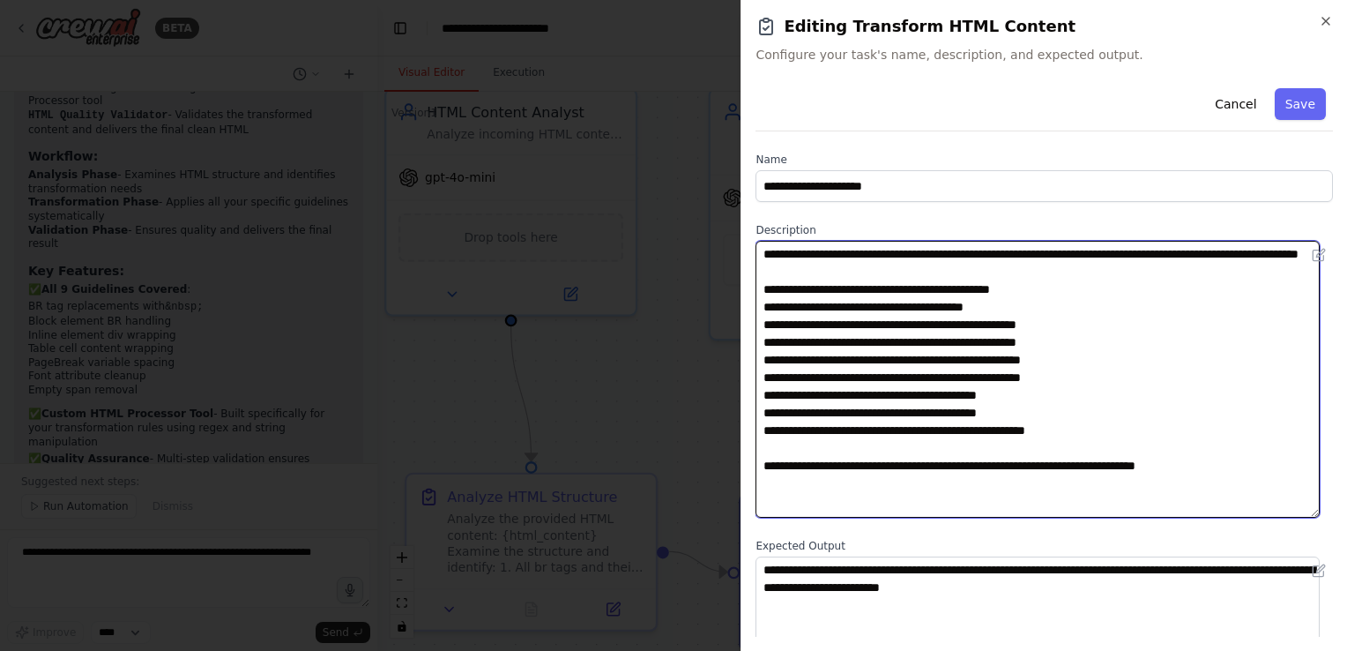
drag, startPoint x: 1124, startPoint y: 450, endPoint x: 730, endPoint y: 305, distance: 419.8
click at [730, 305] on body "BETA my usecase is that i will give a html contnet you need to modifdy it follo…" at bounding box center [673, 325] width 1347 height 651
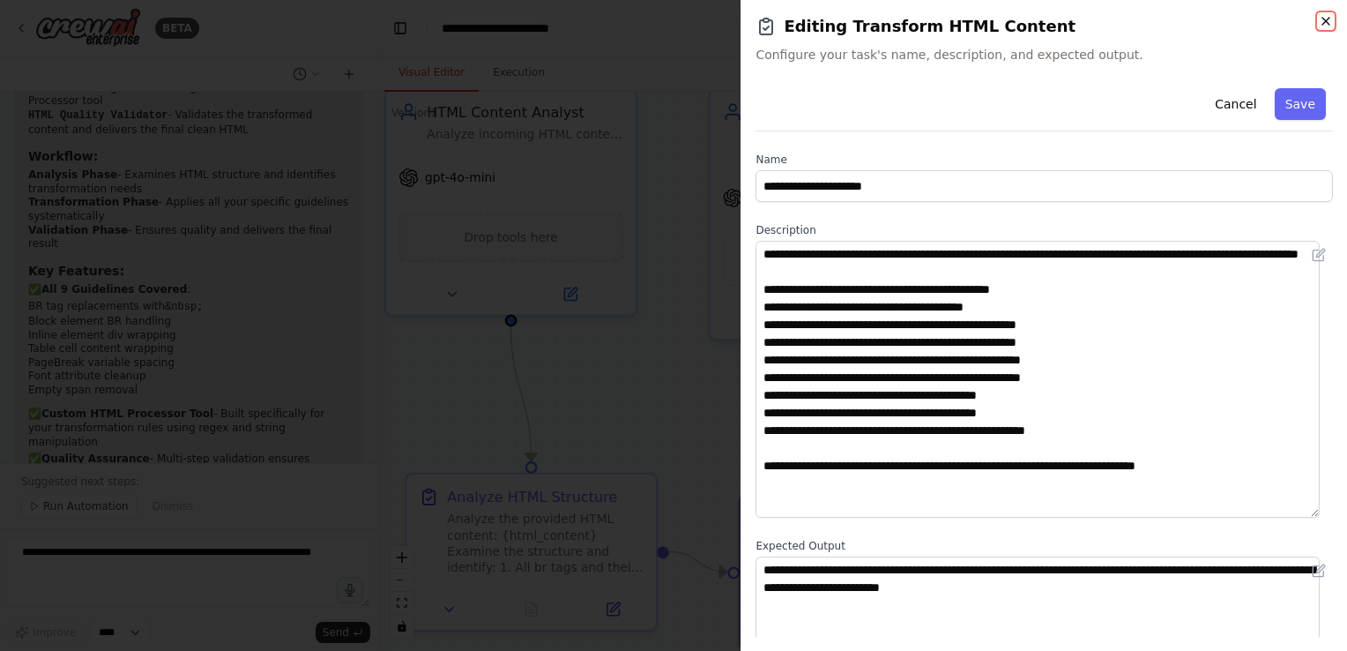
click at [1327, 19] on icon "button" at bounding box center [1326, 21] width 14 height 14
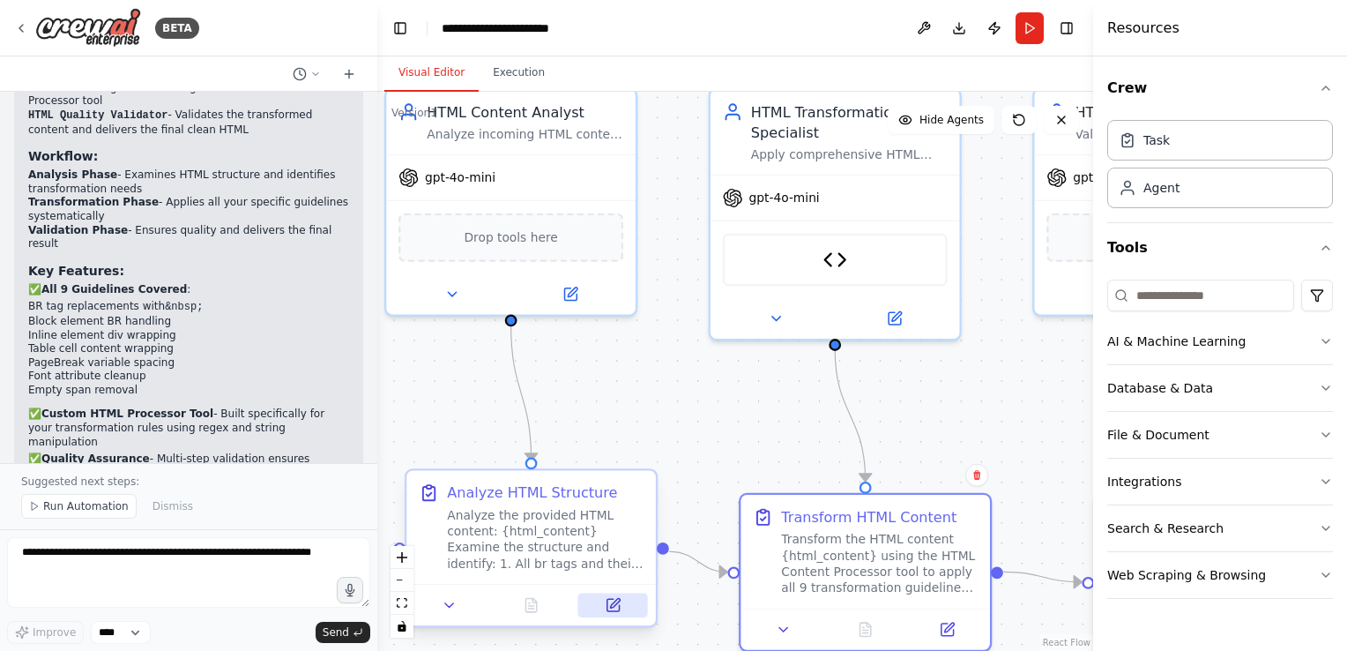
click at [615, 598] on icon at bounding box center [613, 605] width 16 height 16
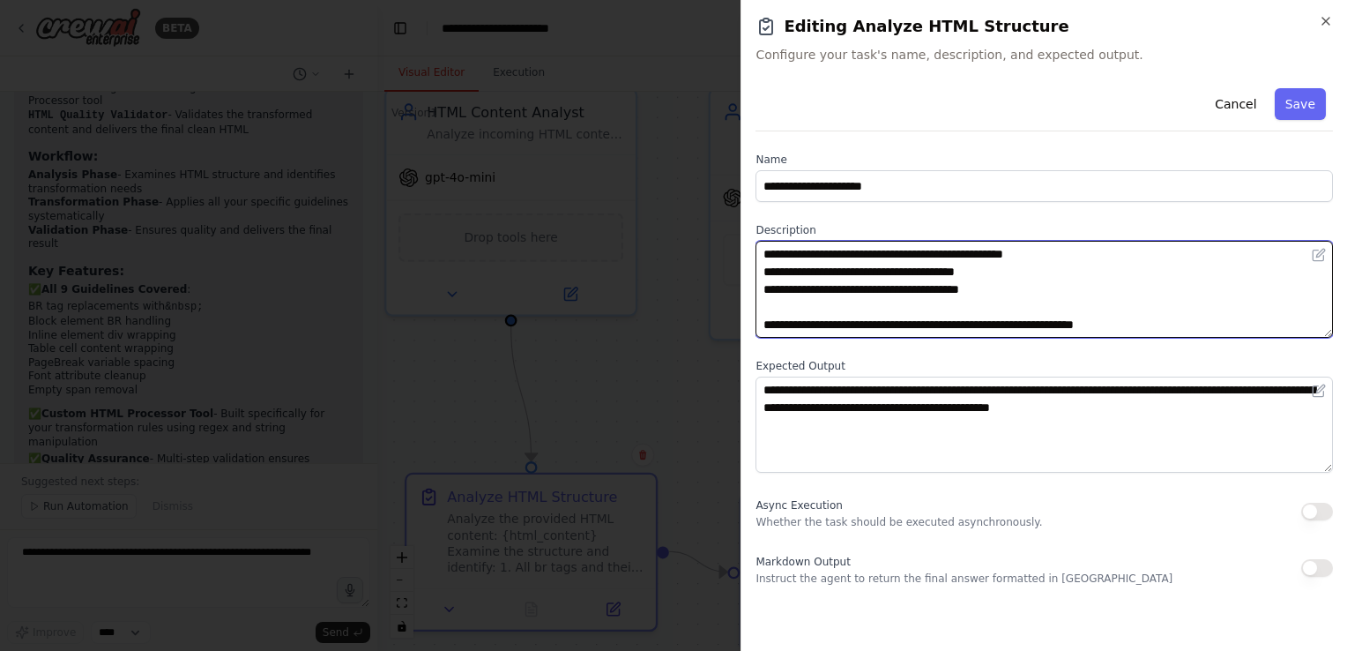
scroll to position [0, 0]
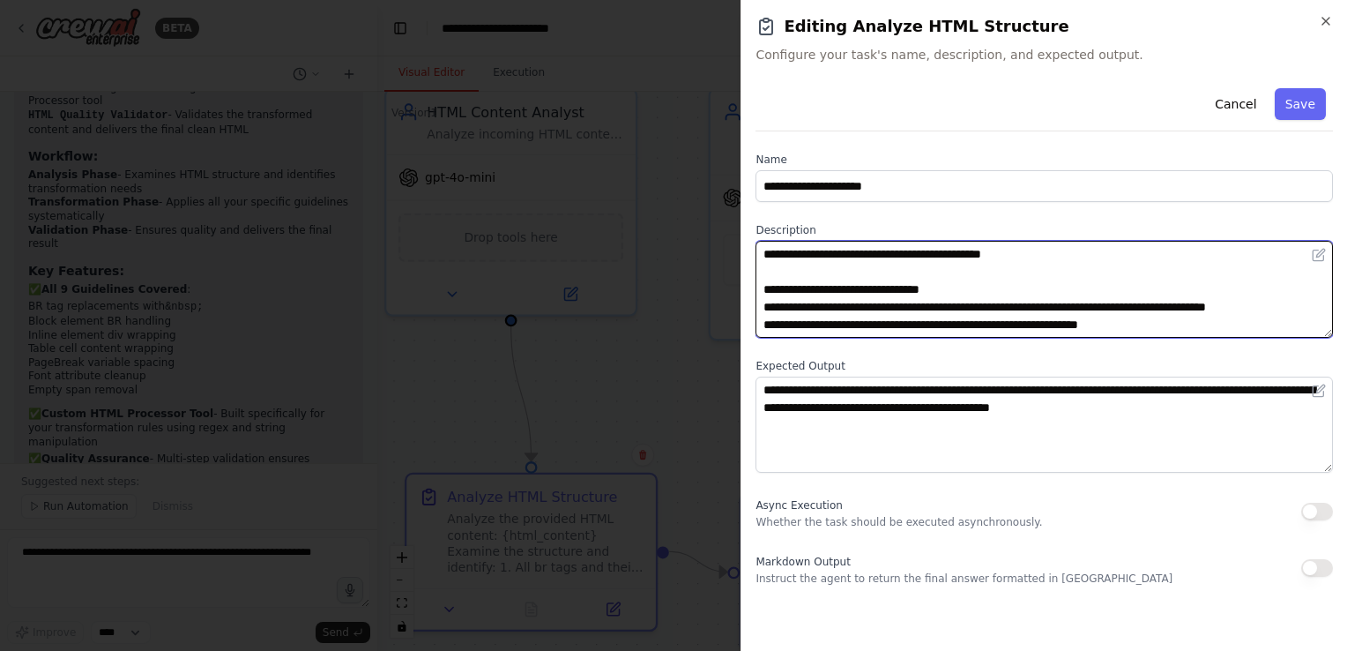
drag, startPoint x: 1017, startPoint y: 294, endPoint x: 744, endPoint y: 305, distance: 273.5
click at [744, 305] on div "**********" at bounding box center [1044, 325] width 607 height 651
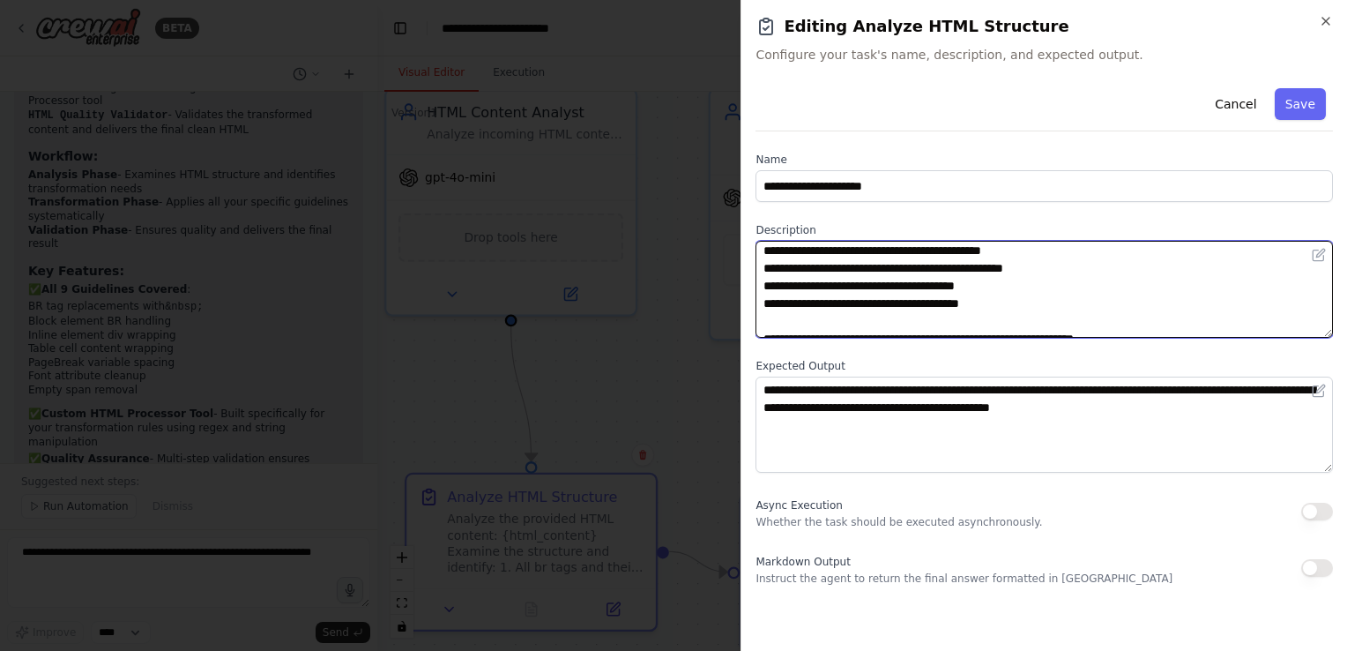
scroll to position [106, 0]
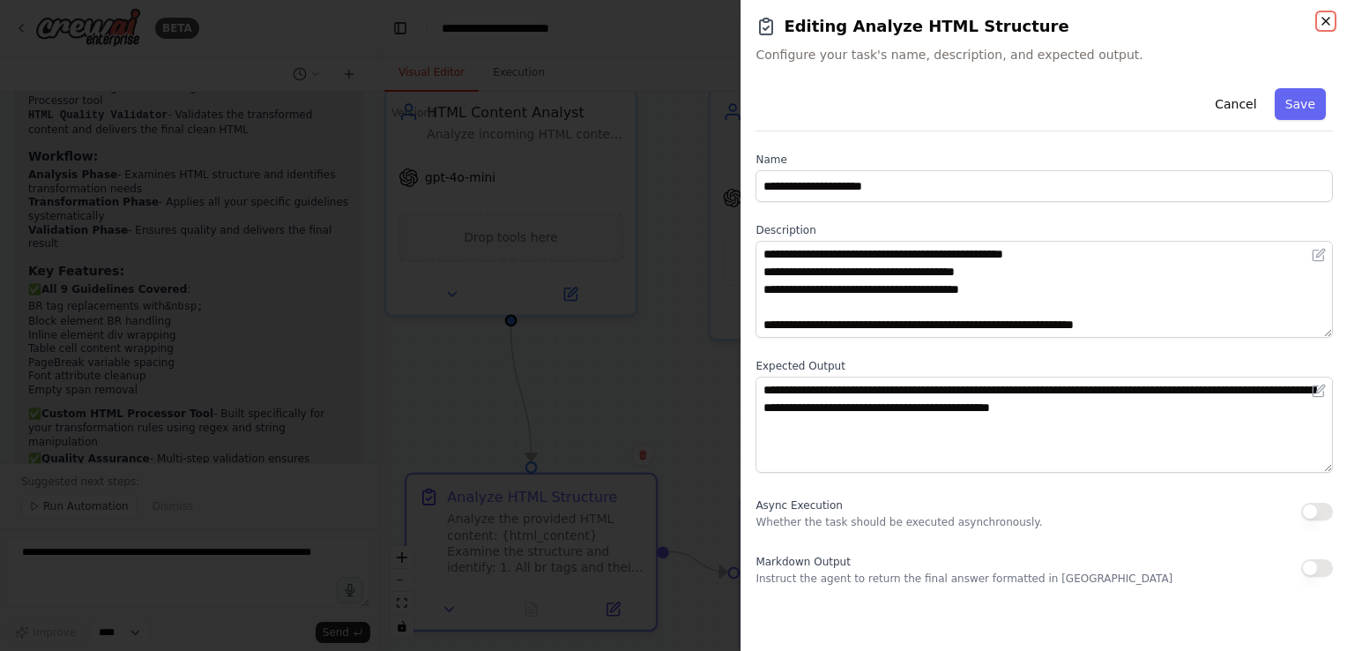
click at [1321, 19] on icon "button" at bounding box center [1326, 21] width 14 height 14
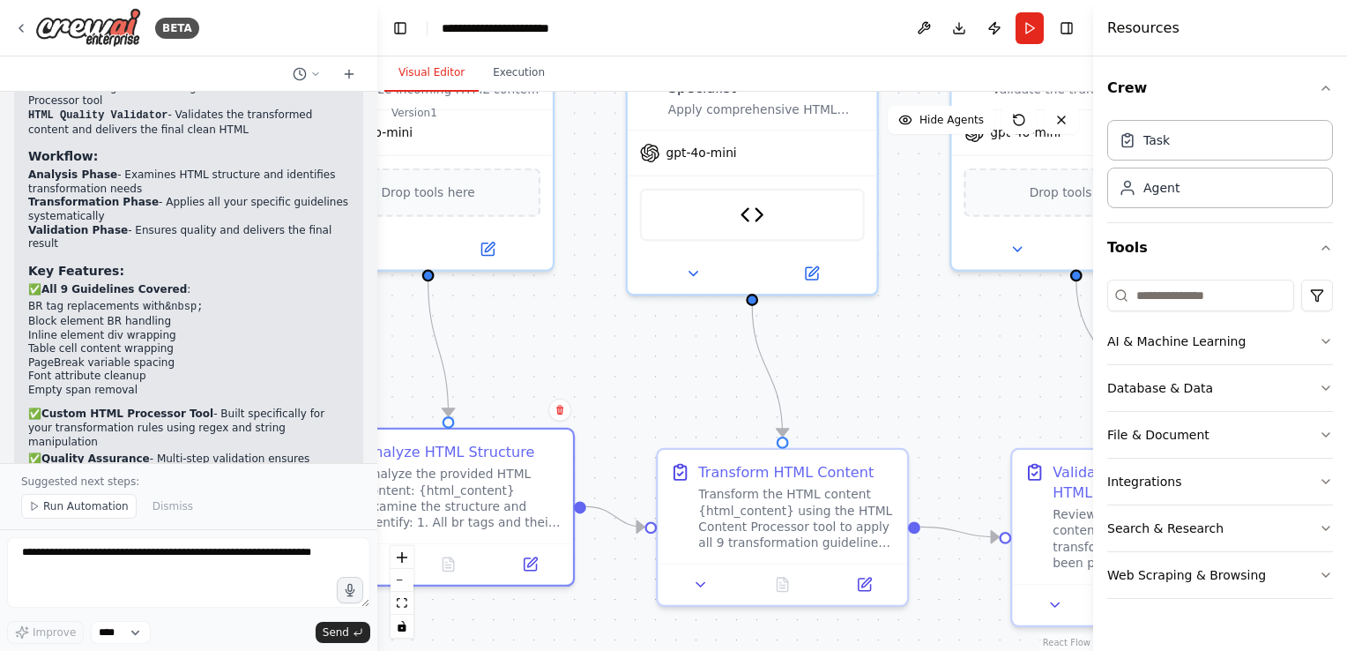
drag, startPoint x: 770, startPoint y: 450, endPoint x: 717, endPoint y: 421, distance: 59.9
click at [712, 421] on div ".deletable-edge-delete-btn { width: 20px; height: 20px; border: 0px solid #ffff…" at bounding box center [735, 371] width 716 height 559
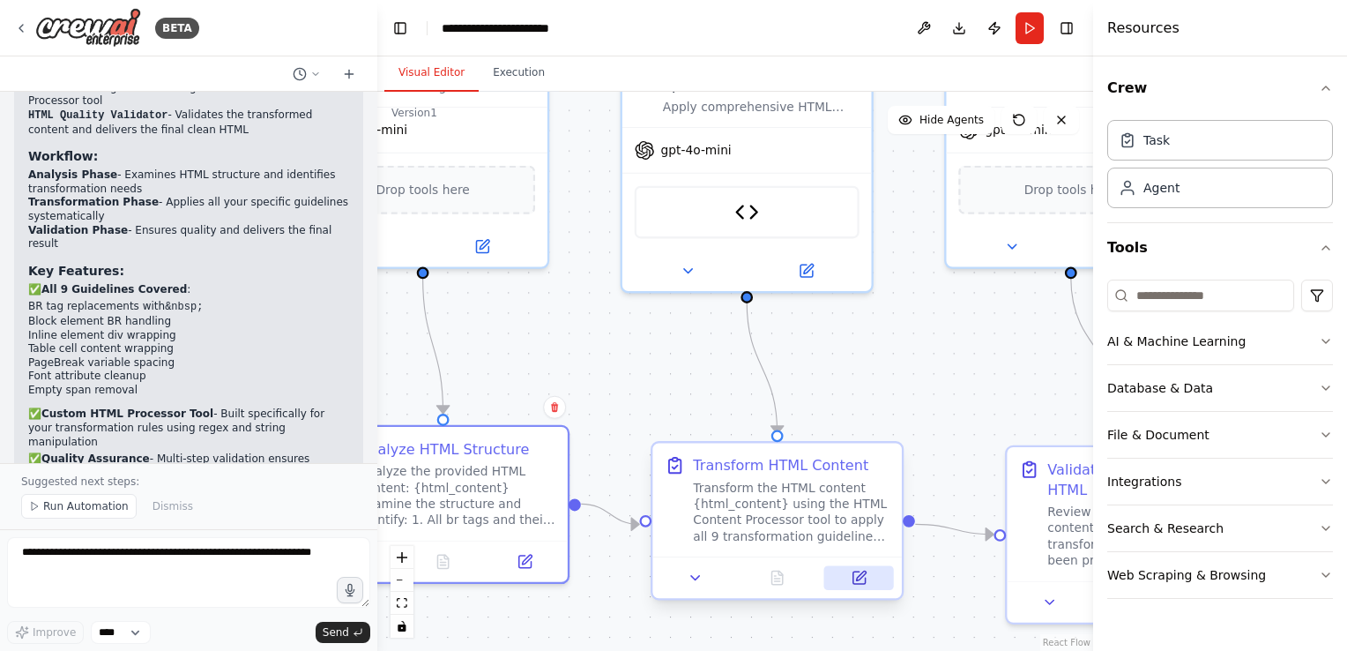
click at [860, 584] on icon at bounding box center [858, 577] width 12 height 12
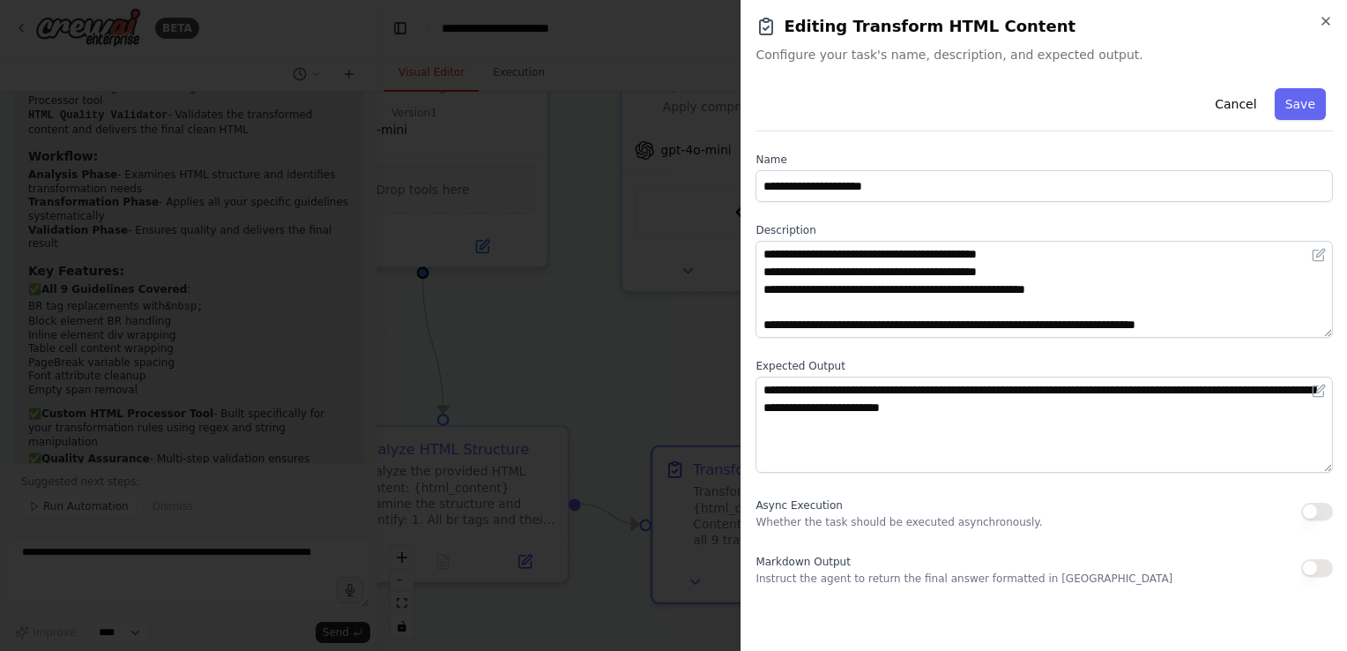
scroll to position [159, 0]
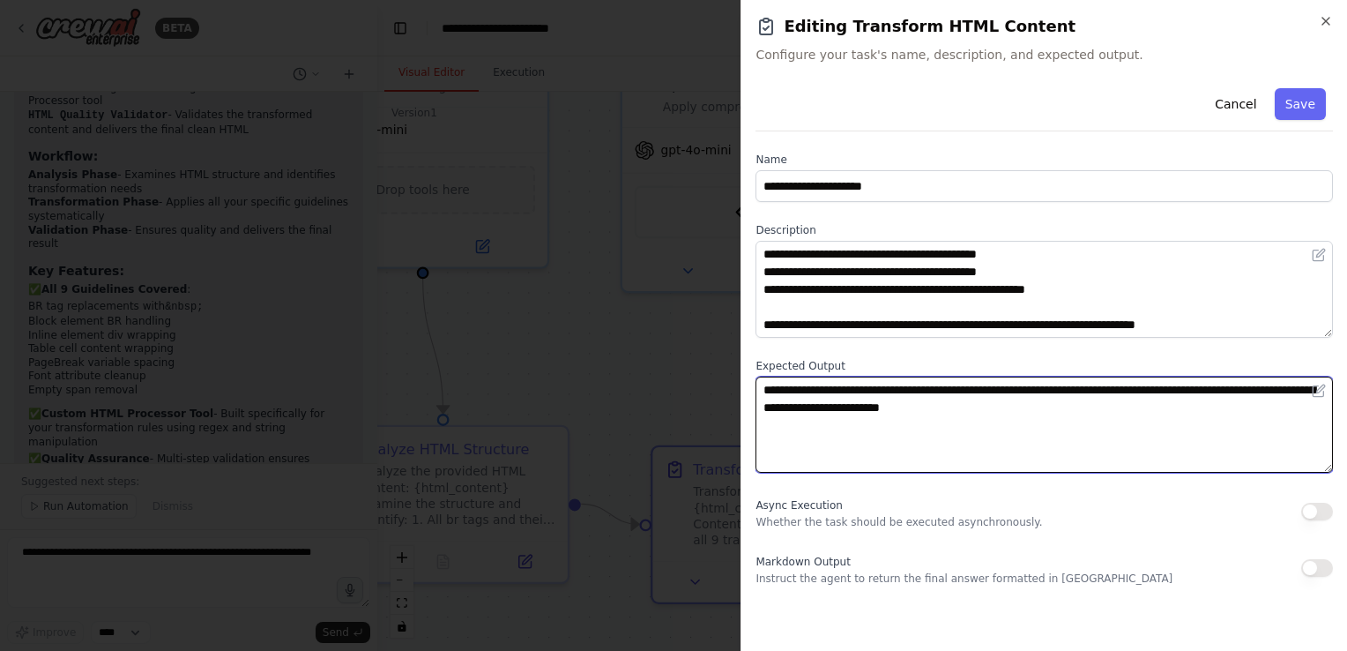
drag, startPoint x: 1064, startPoint y: 405, endPoint x: 783, endPoint y: 302, distance: 299.5
click at [627, 331] on body "BETA my usecase is that i will give a html contnet you need to modifdy it follo…" at bounding box center [673, 325] width 1347 height 651
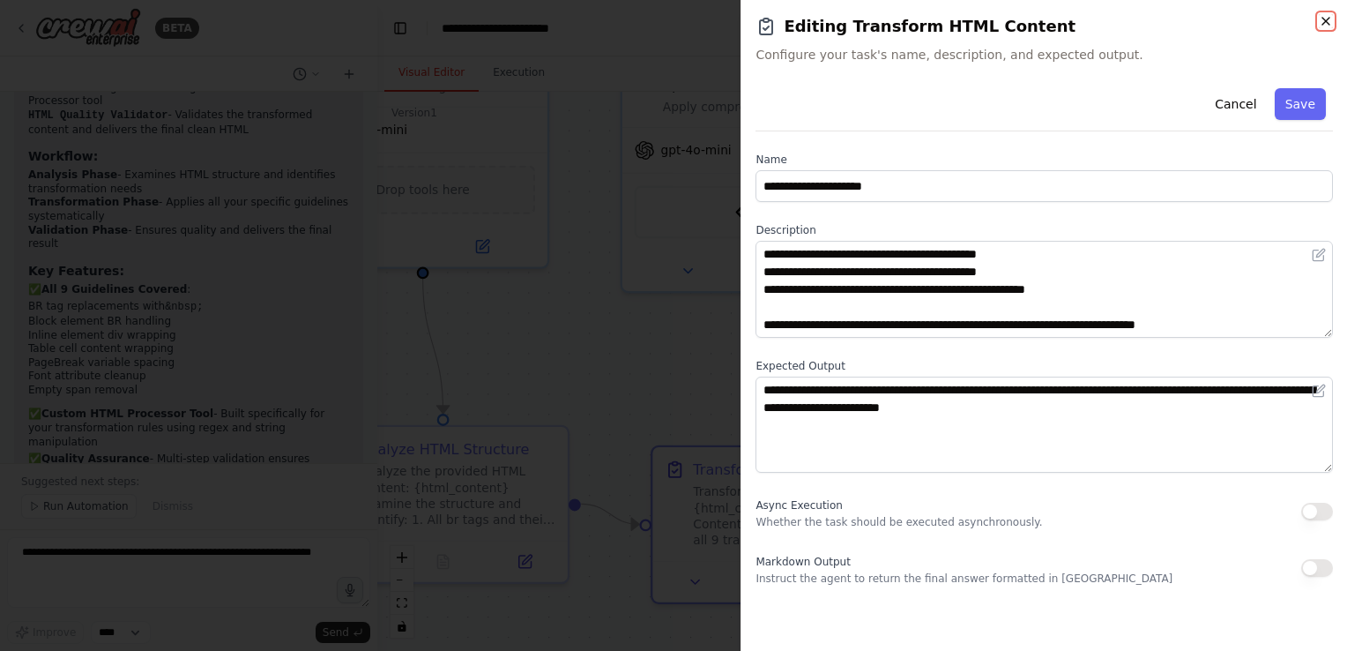
click at [1328, 23] on icon "button" at bounding box center [1325, 21] width 7 height 7
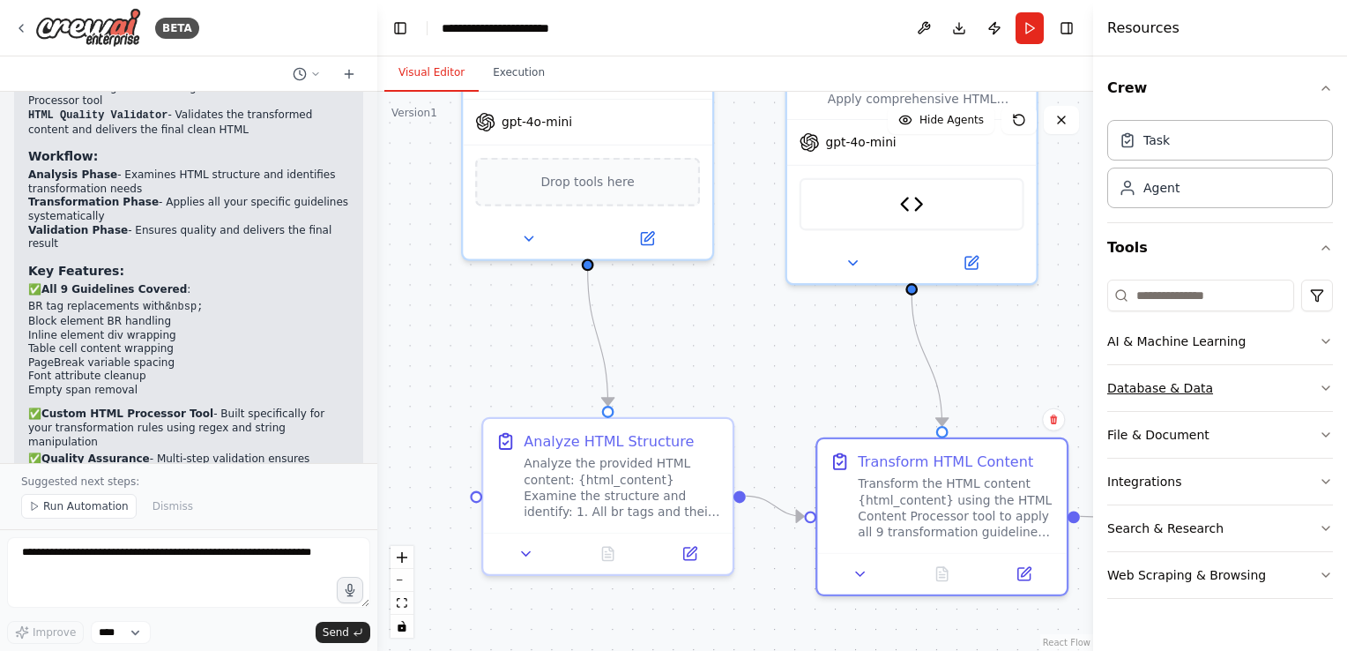
drag, startPoint x: 998, startPoint y: 393, endPoint x: 1163, endPoint y: 385, distance: 165.0
click at [1163, 385] on div "BETA my usecase is that i will give a html contnet you need to modifdy it follo…" at bounding box center [673, 325] width 1347 height 651
click at [690, 550] on icon at bounding box center [692, 548] width 10 height 10
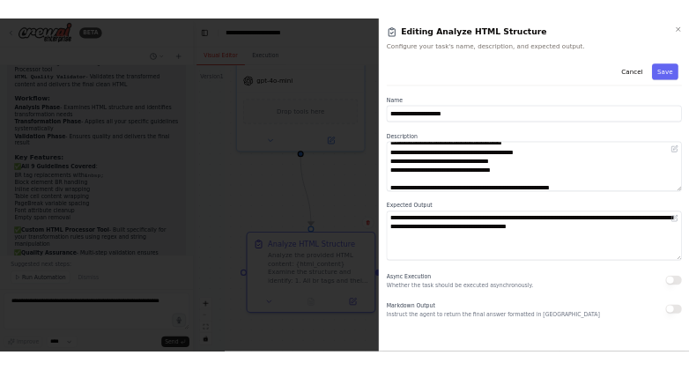
scroll to position [106, 0]
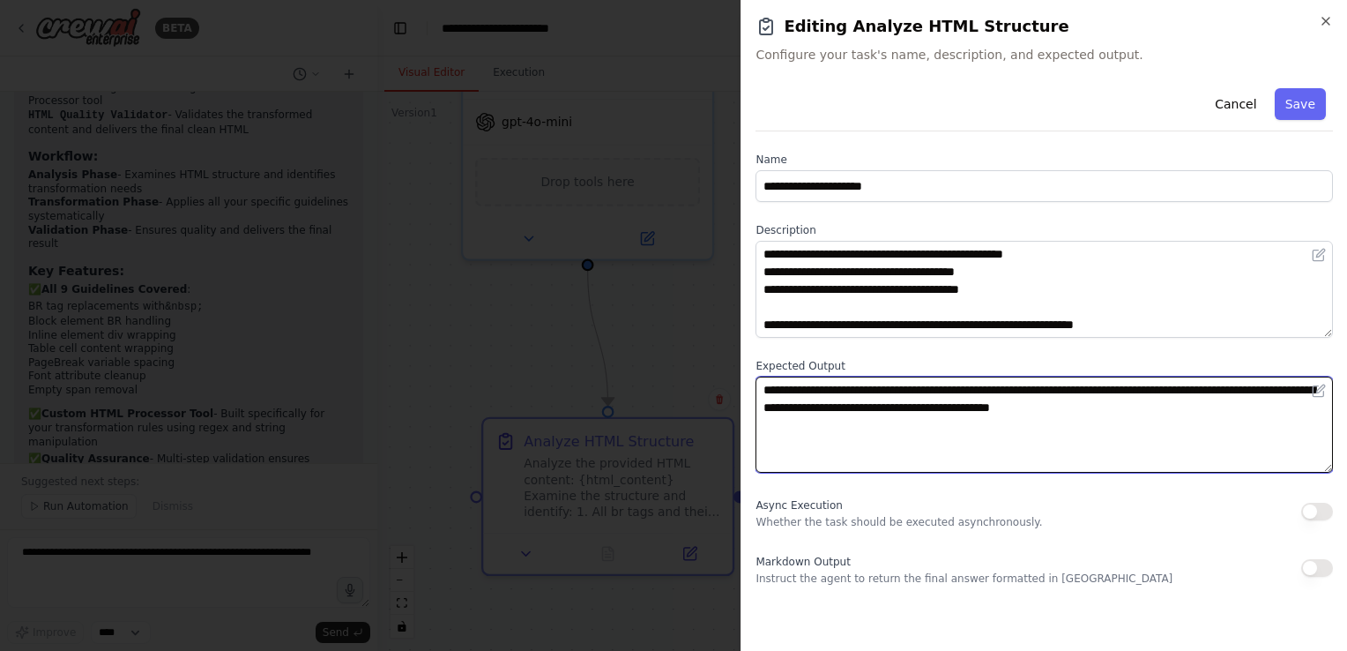
drag, startPoint x: 811, startPoint y: 414, endPoint x: 766, endPoint y: 411, distance: 45.1
click at [766, 411] on textarea "**********" at bounding box center [1044, 424] width 577 height 97
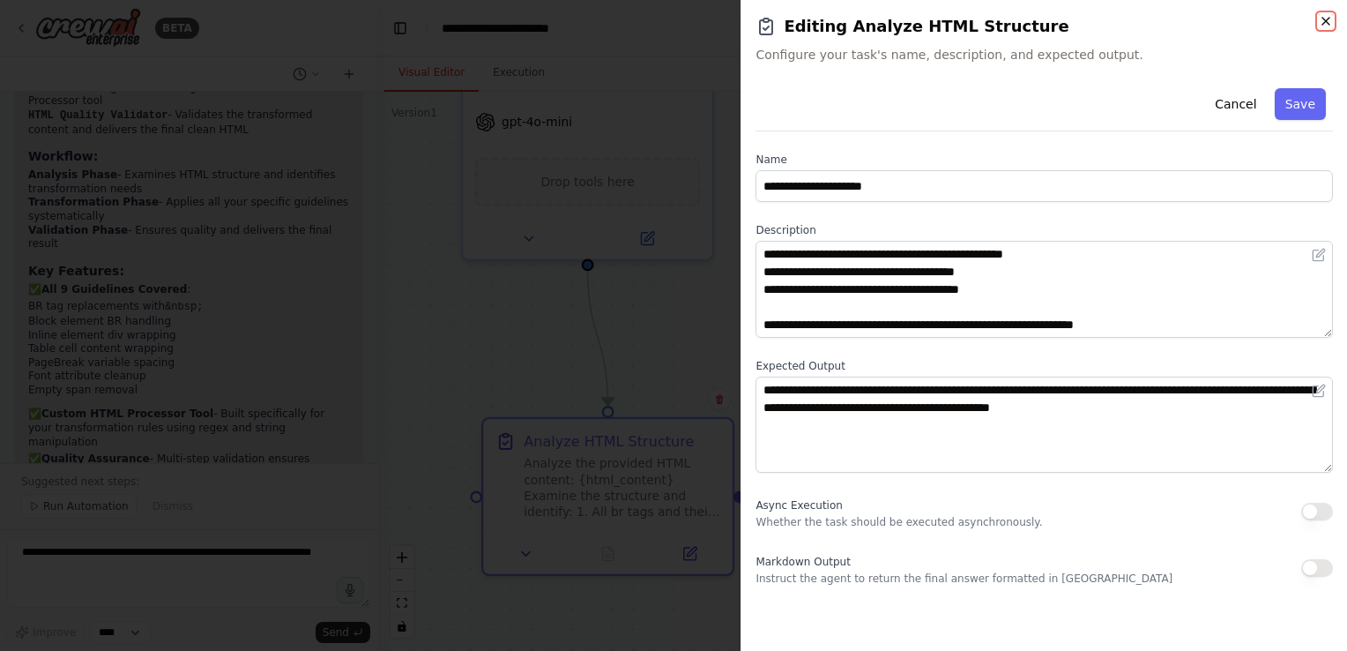
click at [1326, 19] on icon "button" at bounding box center [1326, 21] width 14 height 14
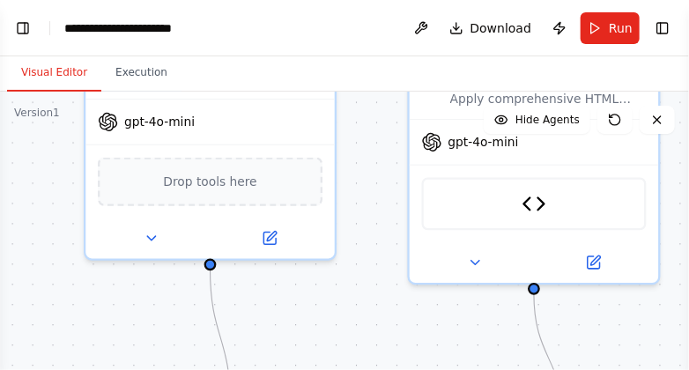
scroll to position [4570, 0]
